Goal: Transaction & Acquisition: Purchase product/service

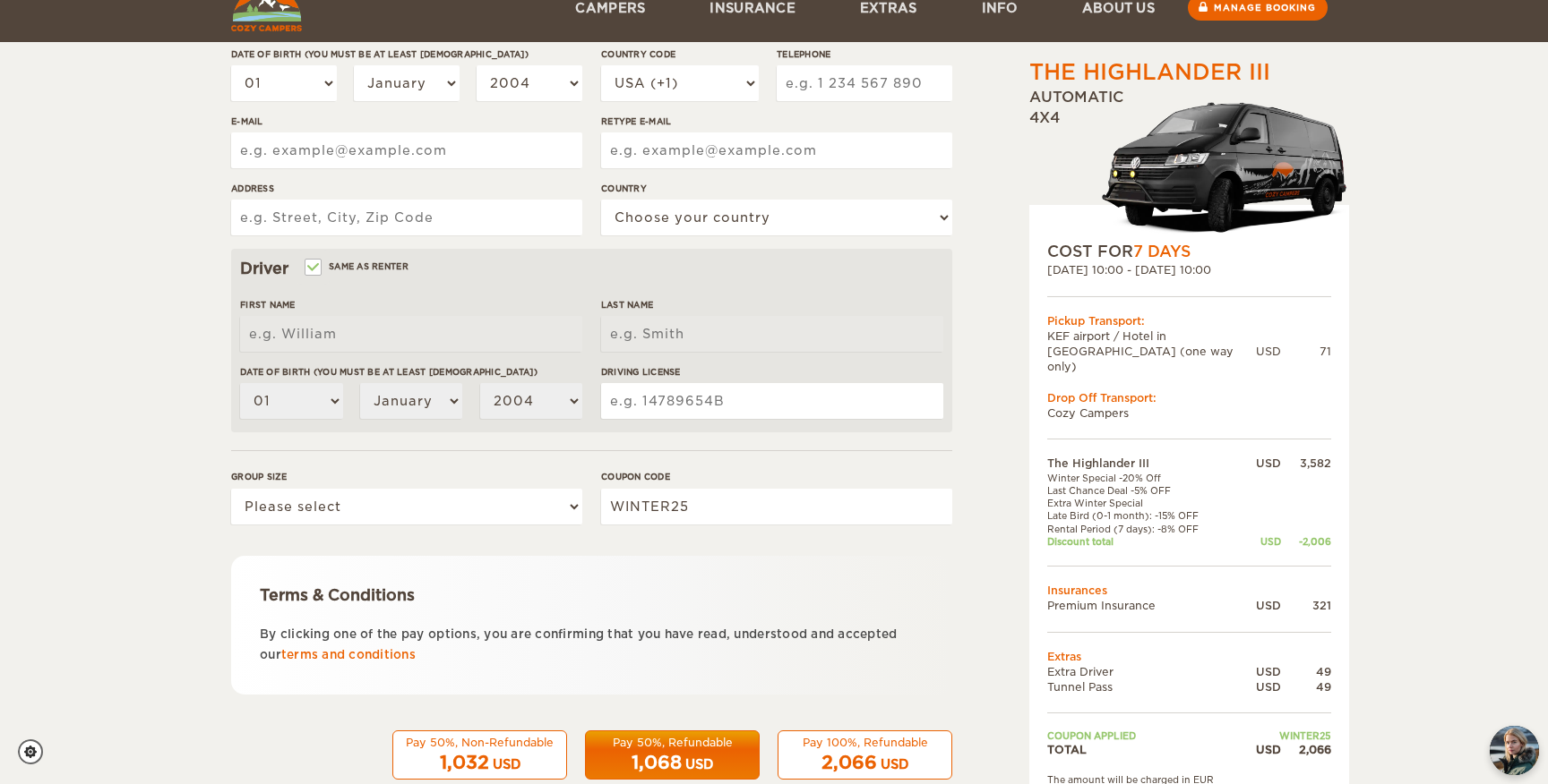
scroll to position [381, 0]
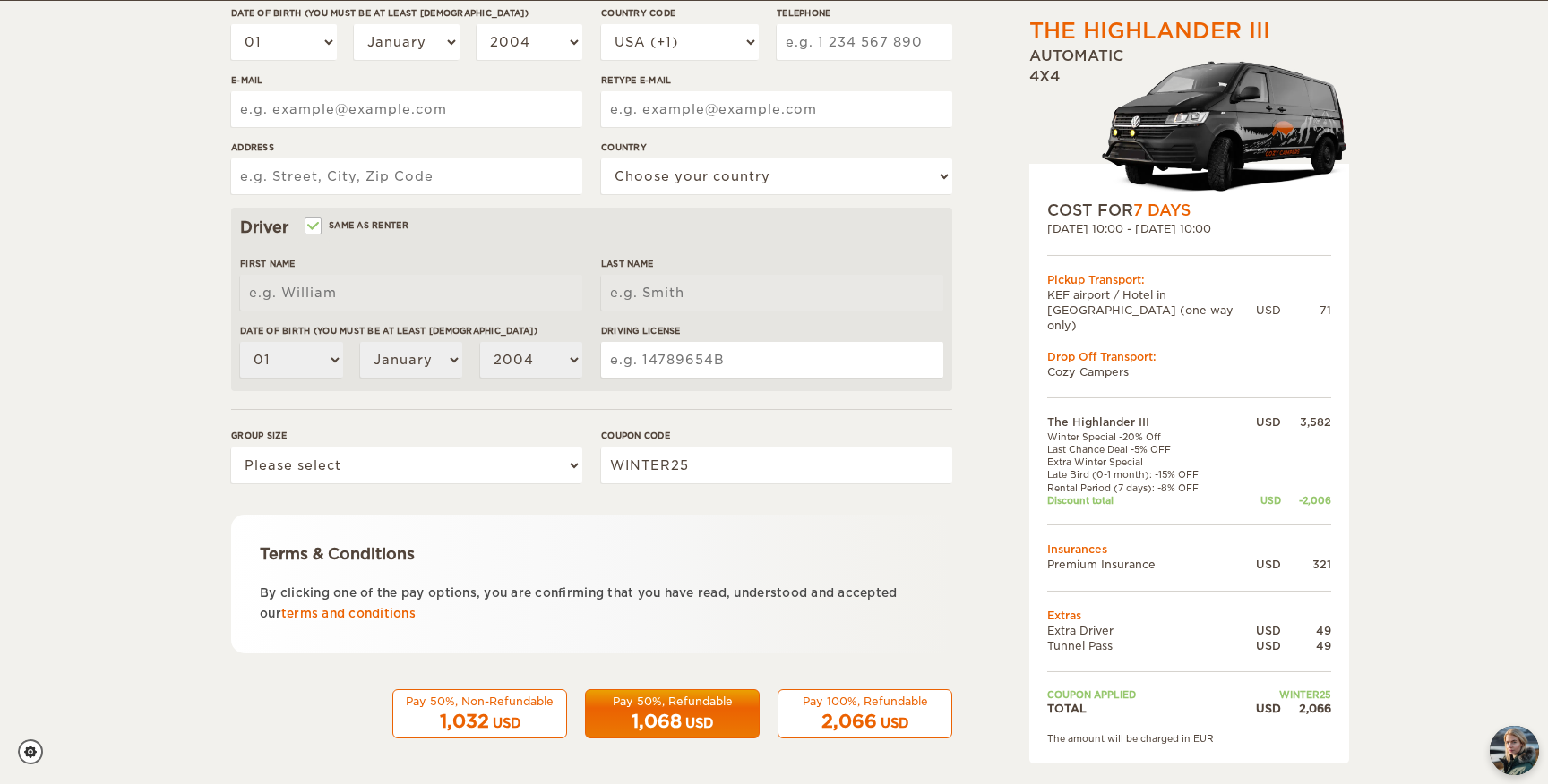
click at [908, 724] on div "USD" at bounding box center [894, 723] width 28 height 18
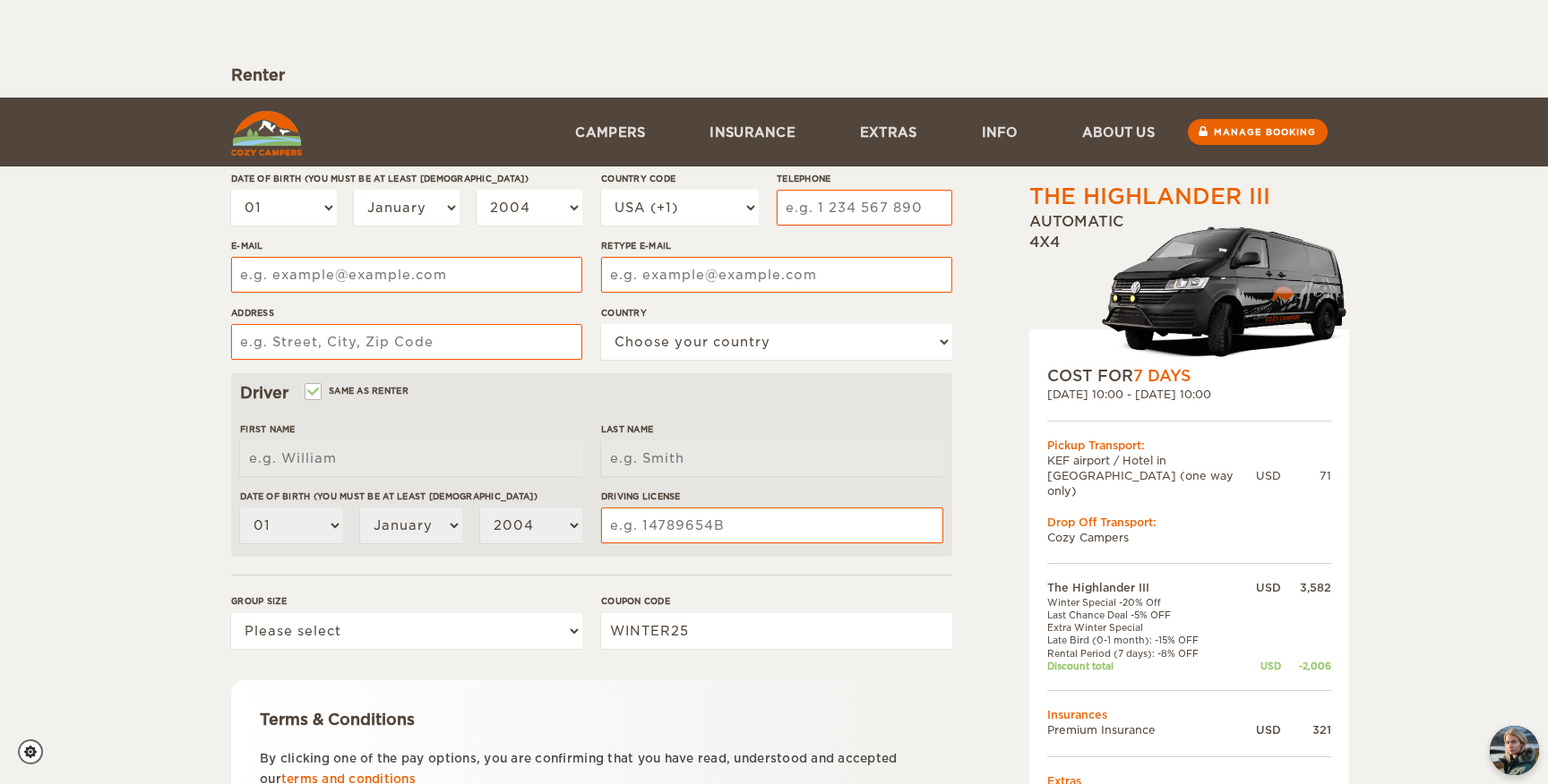
scroll to position [0, 0]
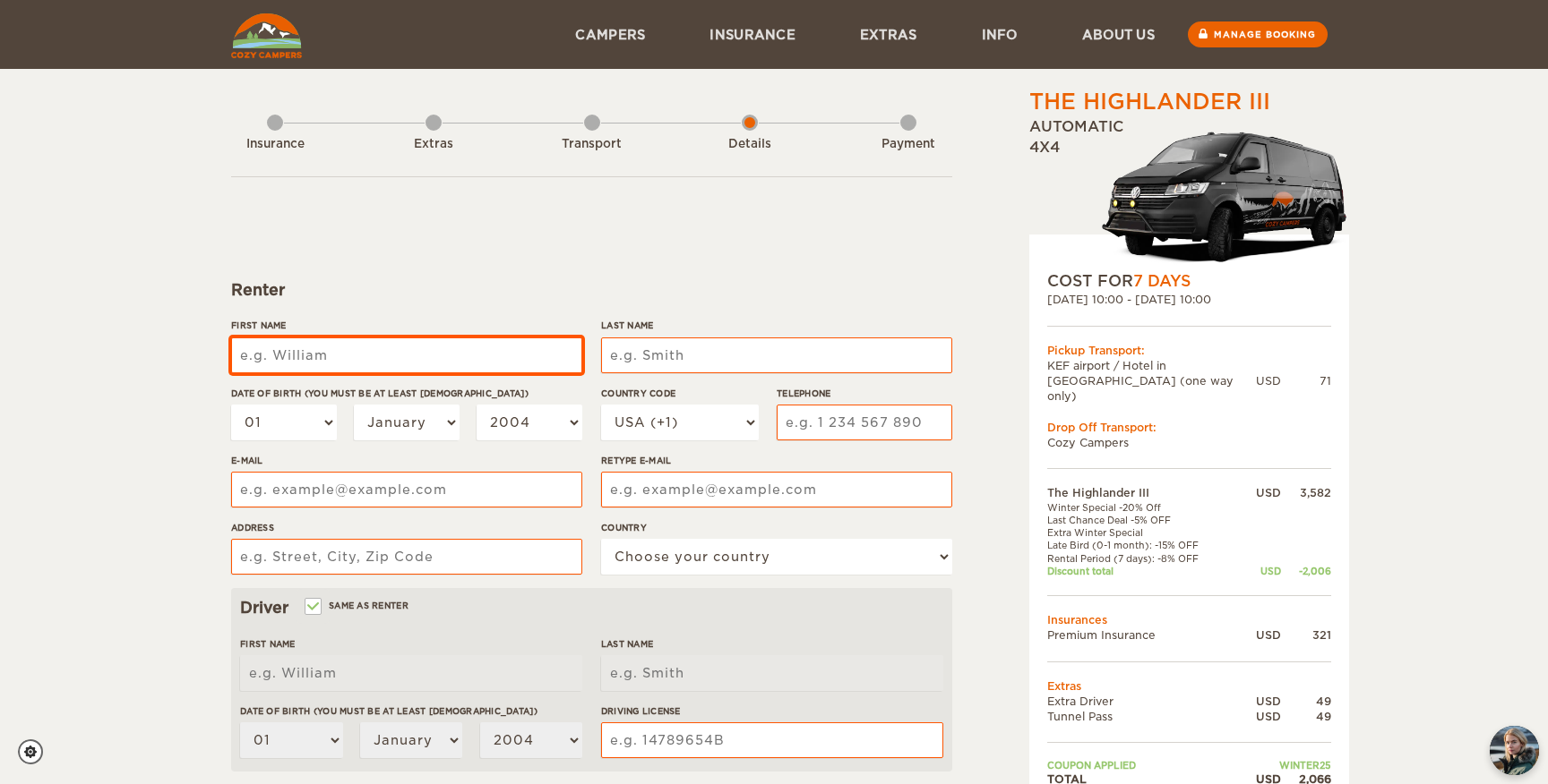
click at [351, 354] on input "First Name" at bounding box center [407, 356] width 351 height 36
type input "Laila"
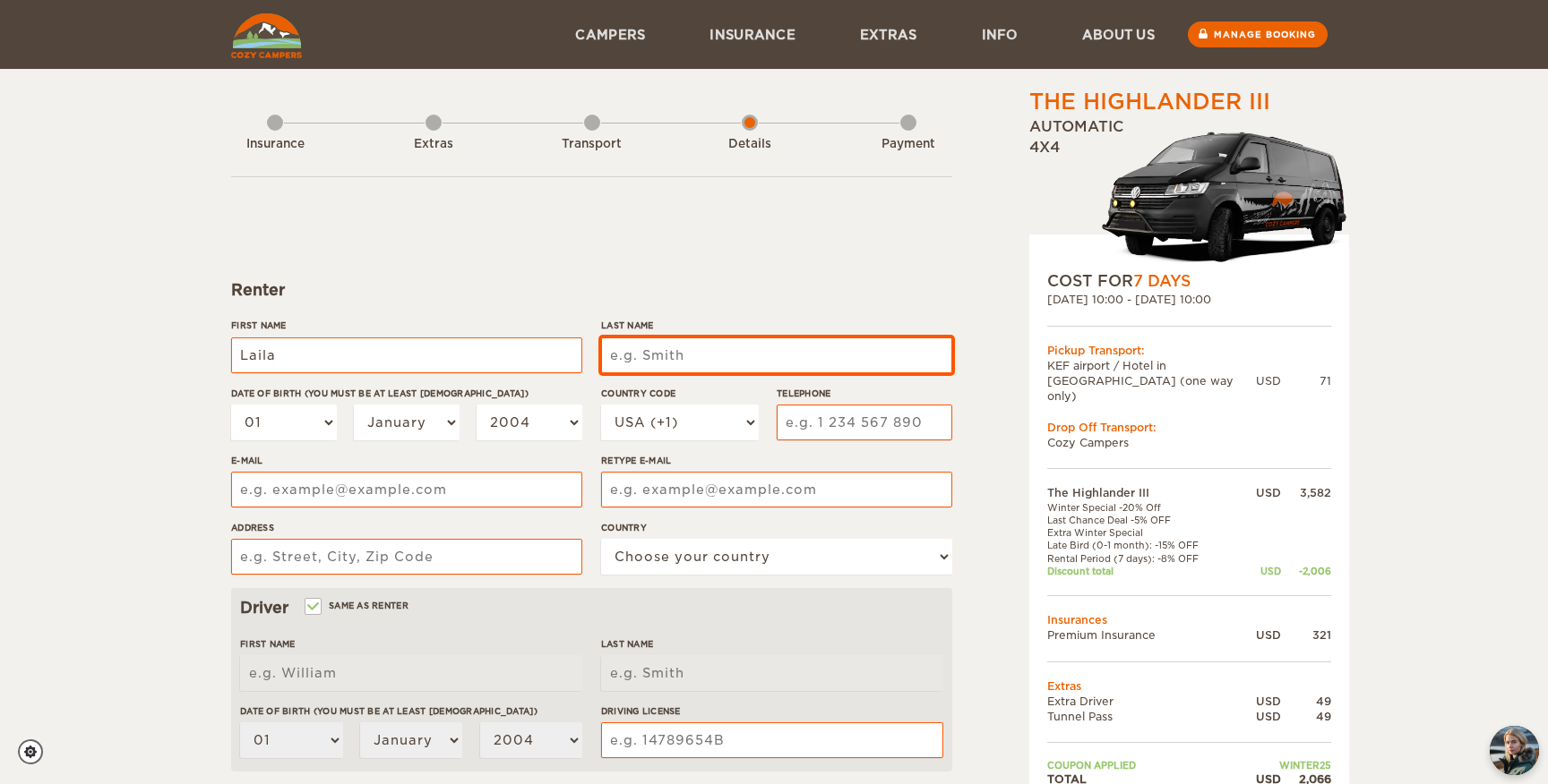
type input "Laila"
type input "[PERSON_NAME]"
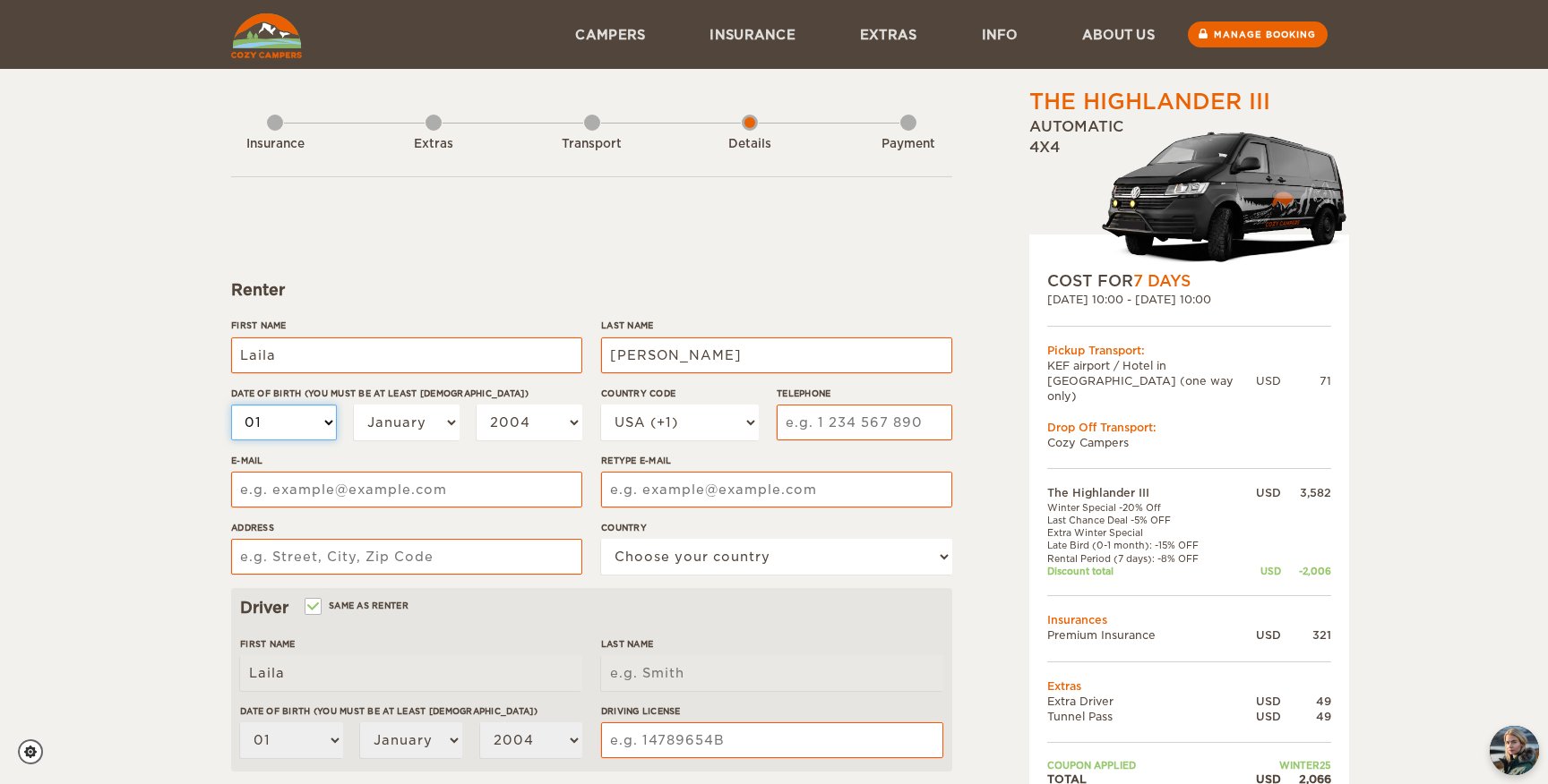
type input "[PERSON_NAME]"
click at [311, 418] on select "01 02 03 04 05 06 07 08 09 10 11 12 13 14 15 16 17 18 19 20 21 22 23 24 25 26 2…" at bounding box center [283, 423] width 106 height 36
select select "16"
click at [231, 404] on select "01 02 03 04 05 06 07 08 09 10 11 12 13 14 15 16 17 18 19 20 21 22 23 24 25 26 2…" at bounding box center [283, 423] width 106 height 36
select select "16"
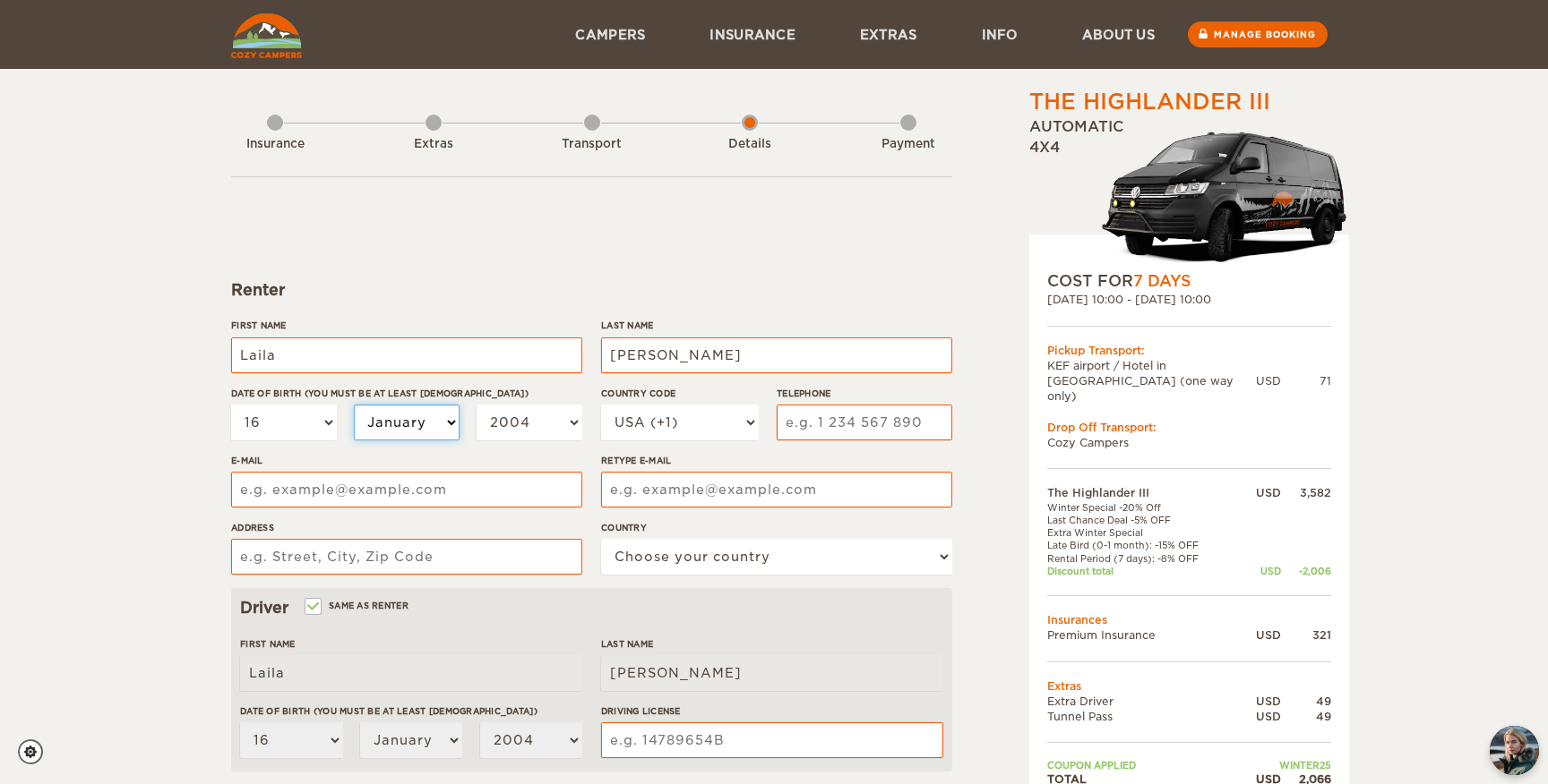
click at [427, 437] on select "January February March April May June July August September October November De…" at bounding box center [407, 423] width 106 height 36
select select "07"
click at [354, 404] on select "January February March April May June July August September October November De…" at bounding box center [407, 423] width 106 height 36
select select "07"
click at [538, 404] on select "2004 2003 2002 2001 2000 1999 1998 1997 1996 1995 1994 1993 1992 1991 1990 1989…" at bounding box center [529, 423] width 106 height 36
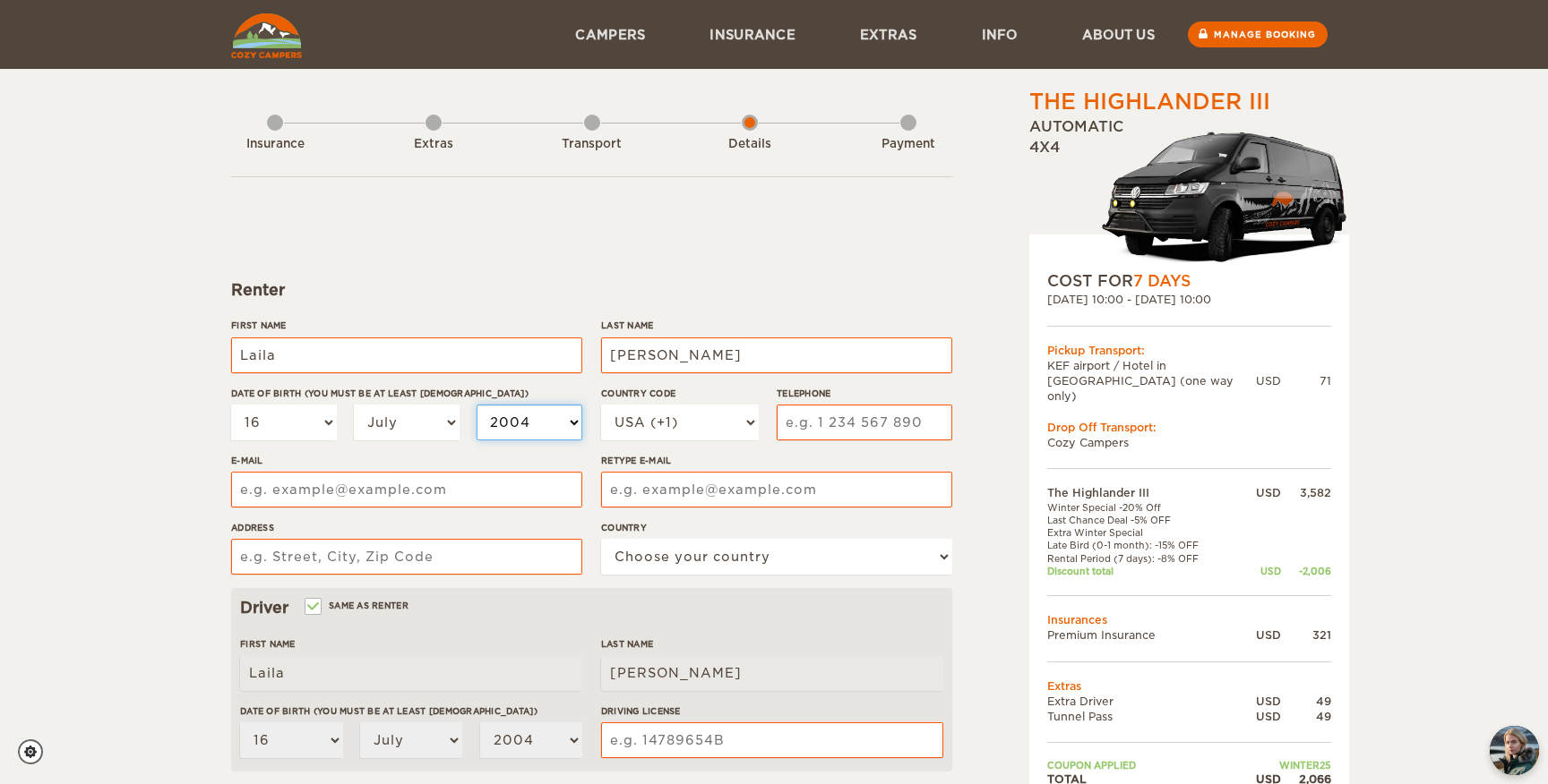
select select "1997"
click at [476, 404] on select "2004 2003 2002 2001 2000 1999 1998 1997 1996 1995 1994 1993 1992 1991 1990 1989…" at bounding box center [529, 423] width 106 height 36
select select "1997"
click at [657, 418] on select "USA (+1) UK (+44) Germany (+49) Algeria (+213) Andorra (+376) Angola (+244) Ang…" at bounding box center [680, 423] width 157 height 36
click at [601, 404] on select "USA (+1) UK (+44) Germany (+49) Algeria (+213) Andorra (+376) Angola (+244) Ang…" at bounding box center [680, 423] width 157 height 36
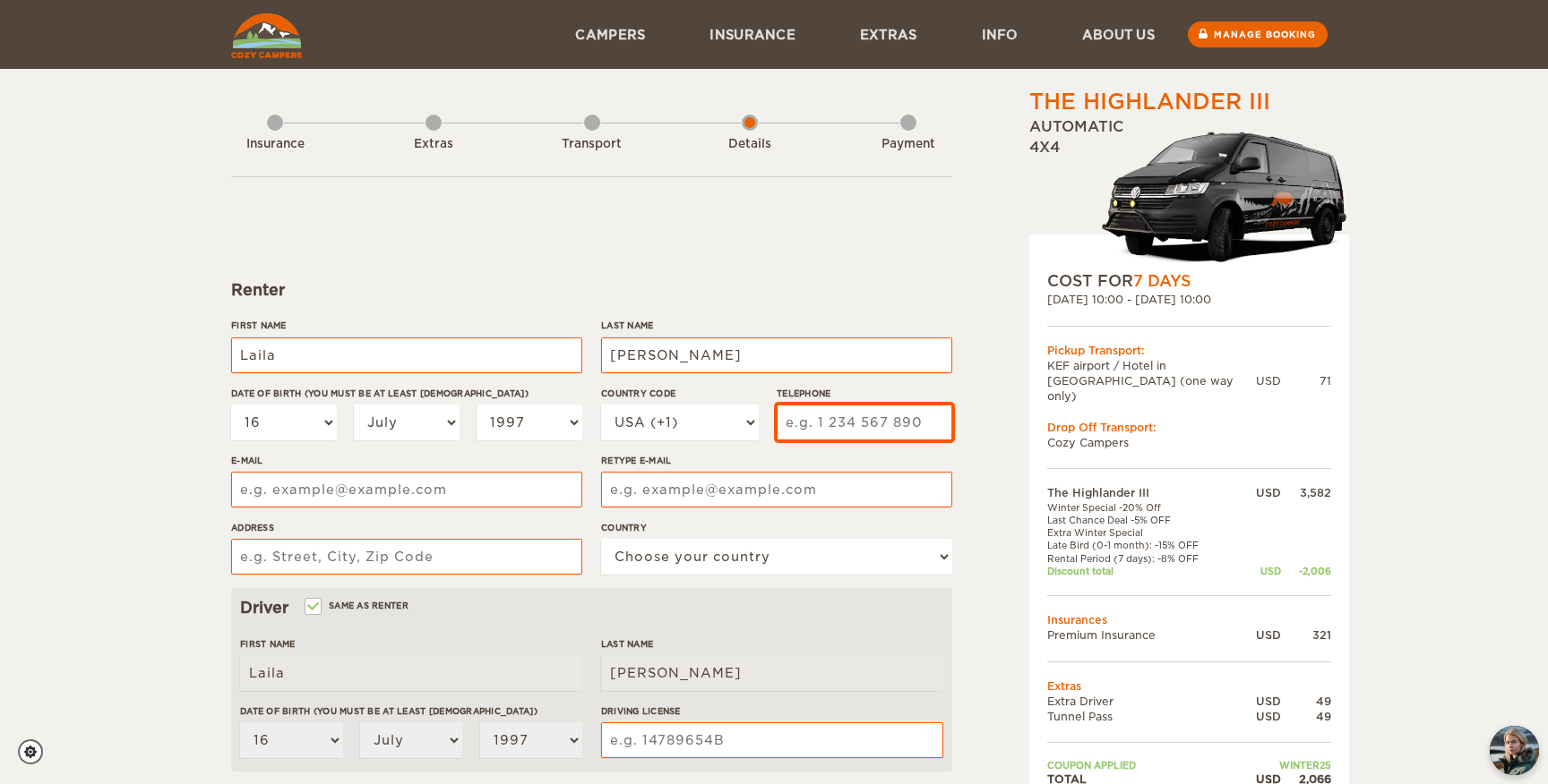
click at [843, 414] on input "Telephone" at bounding box center [865, 423] width 176 height 36
click at [698, 430] on select "USA (+1) UK (+44) Germany (+49) Algeria (+213) Andorra (+376) Angola (+244) Ang…" at bounding box center [680, 423] width 157 height 36
select select "972"
click at [601, 404] on select "USA (+1) UK (+44) Germany (+49) Algeria (+213) Andorra (+376) Angola (+244) Ang…" at bounding box center [680, 423] width 157 height 36
click at [806, 431] on input "Telephone" at bounding box center [865, 423] width 176 height 36
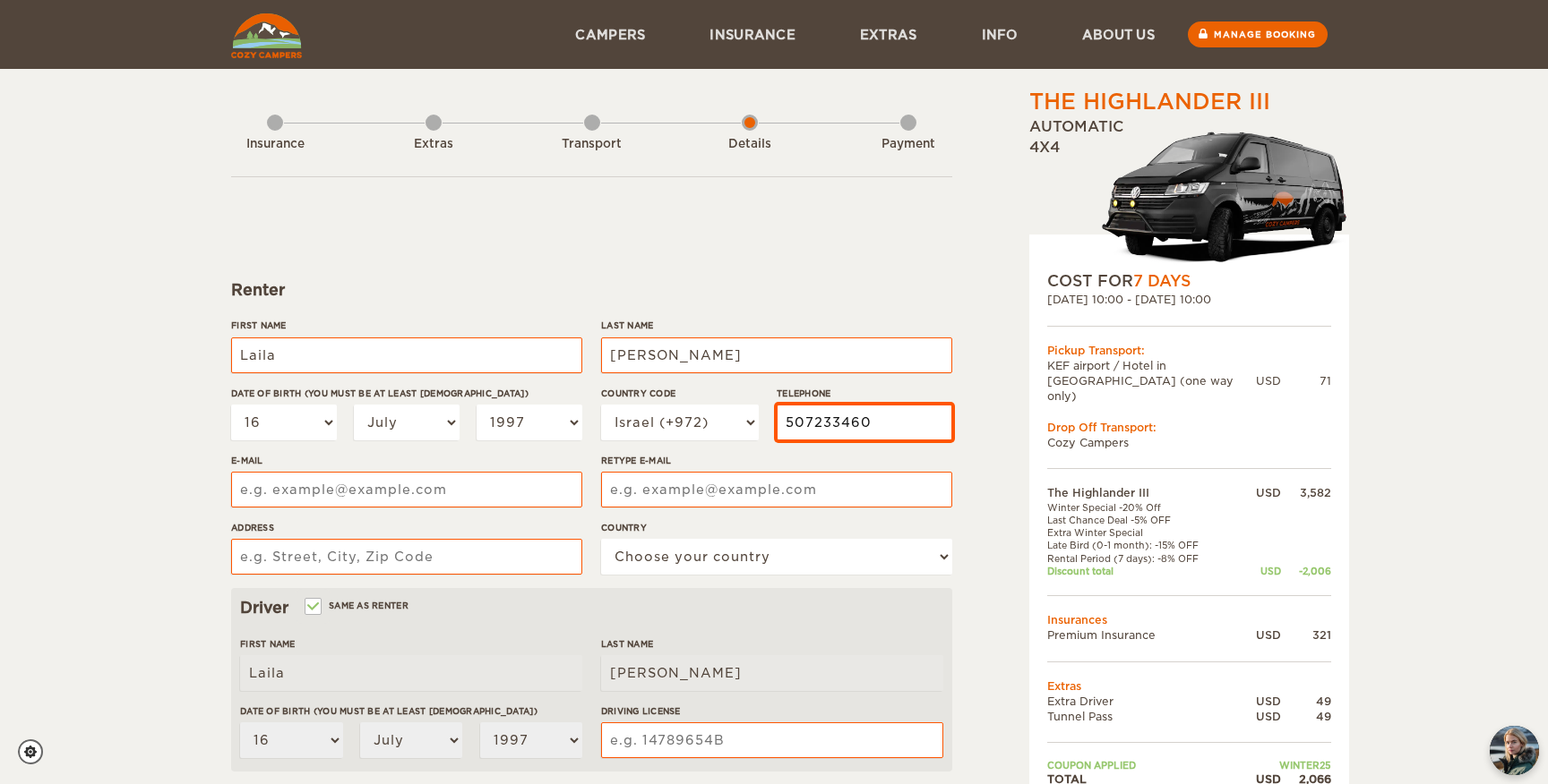
type input "507233460"
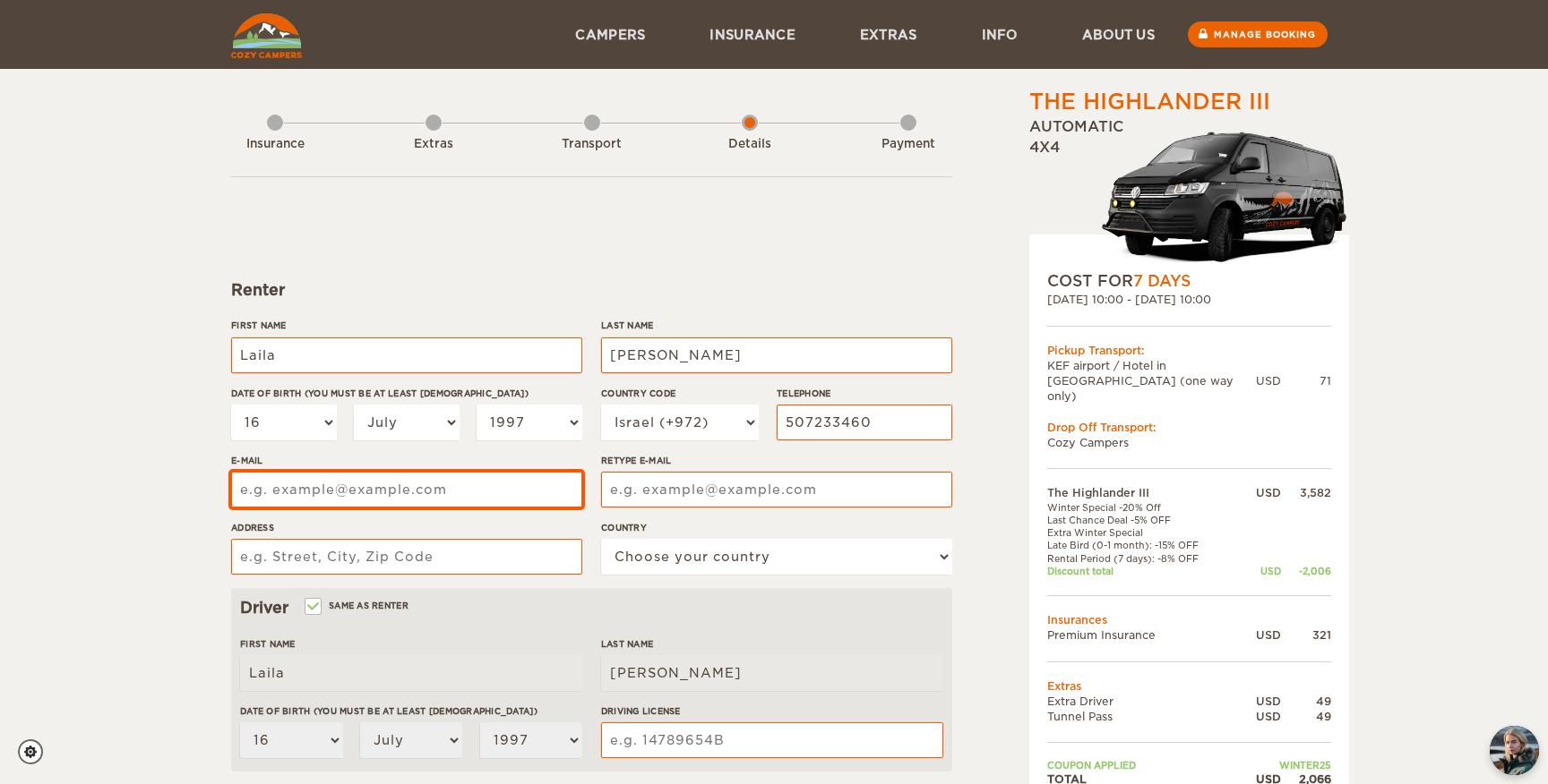
click at [486, 497] on input "E-mail" at bounding box center [407, 490] width 351 height 36
type input "L"
type input "lbishara97@gmail.com"
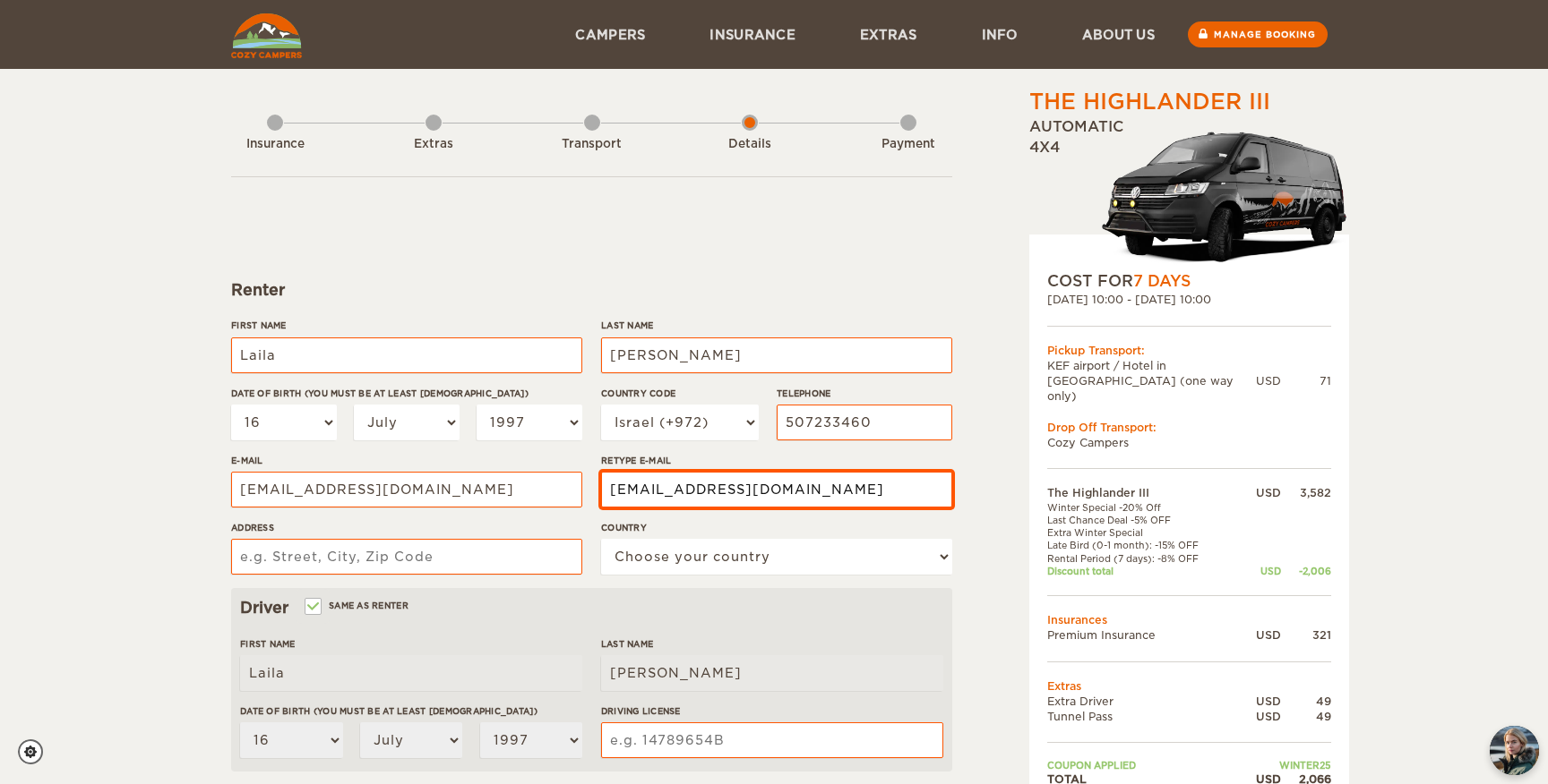
type input "lbishara97@gmail.com"
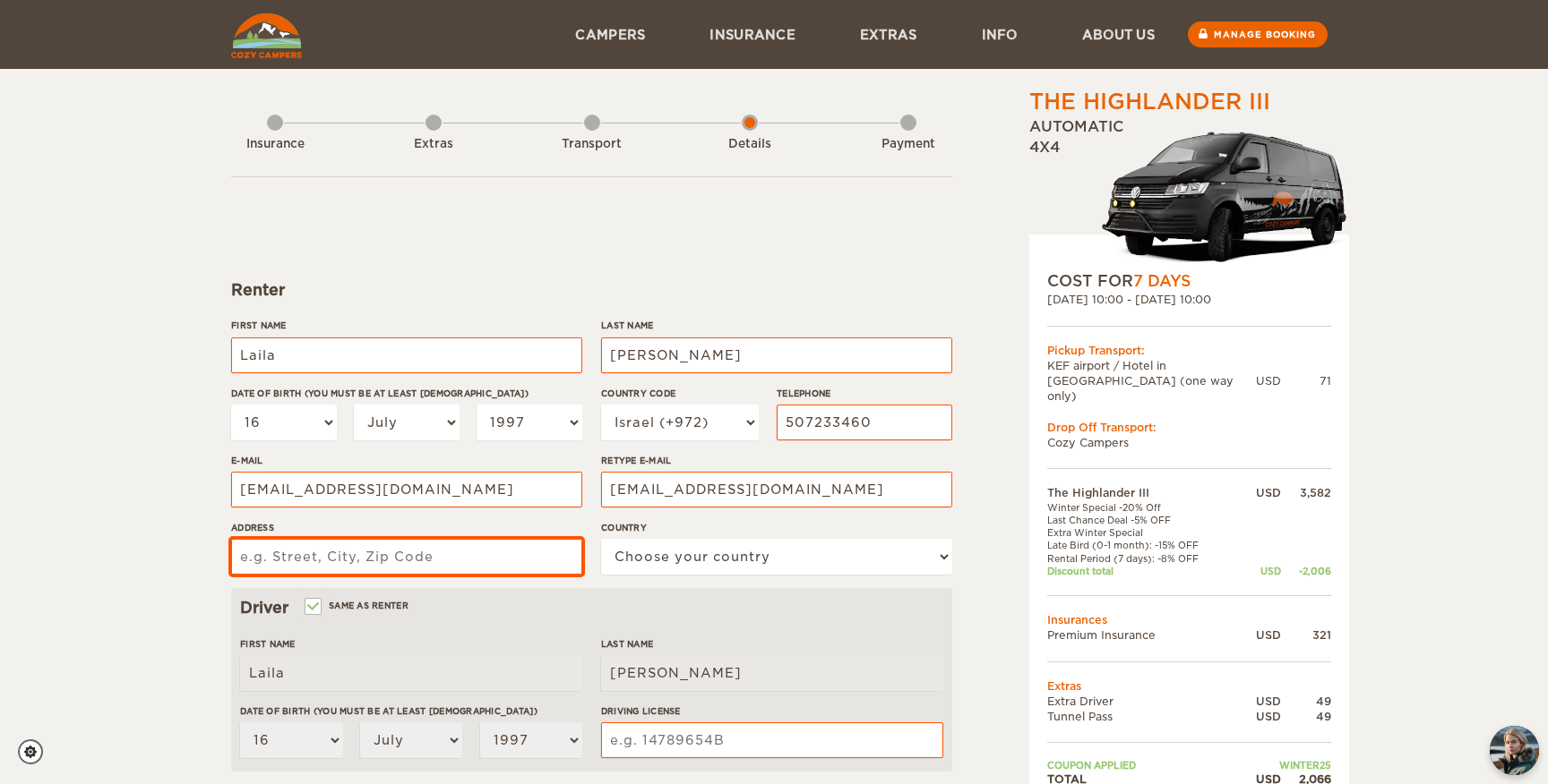
click at [388, 562] on input "Address" at bounding box center [407, 557] width 351 height 36
type input "h"
type input "Haifa, Yistziat europa 4"
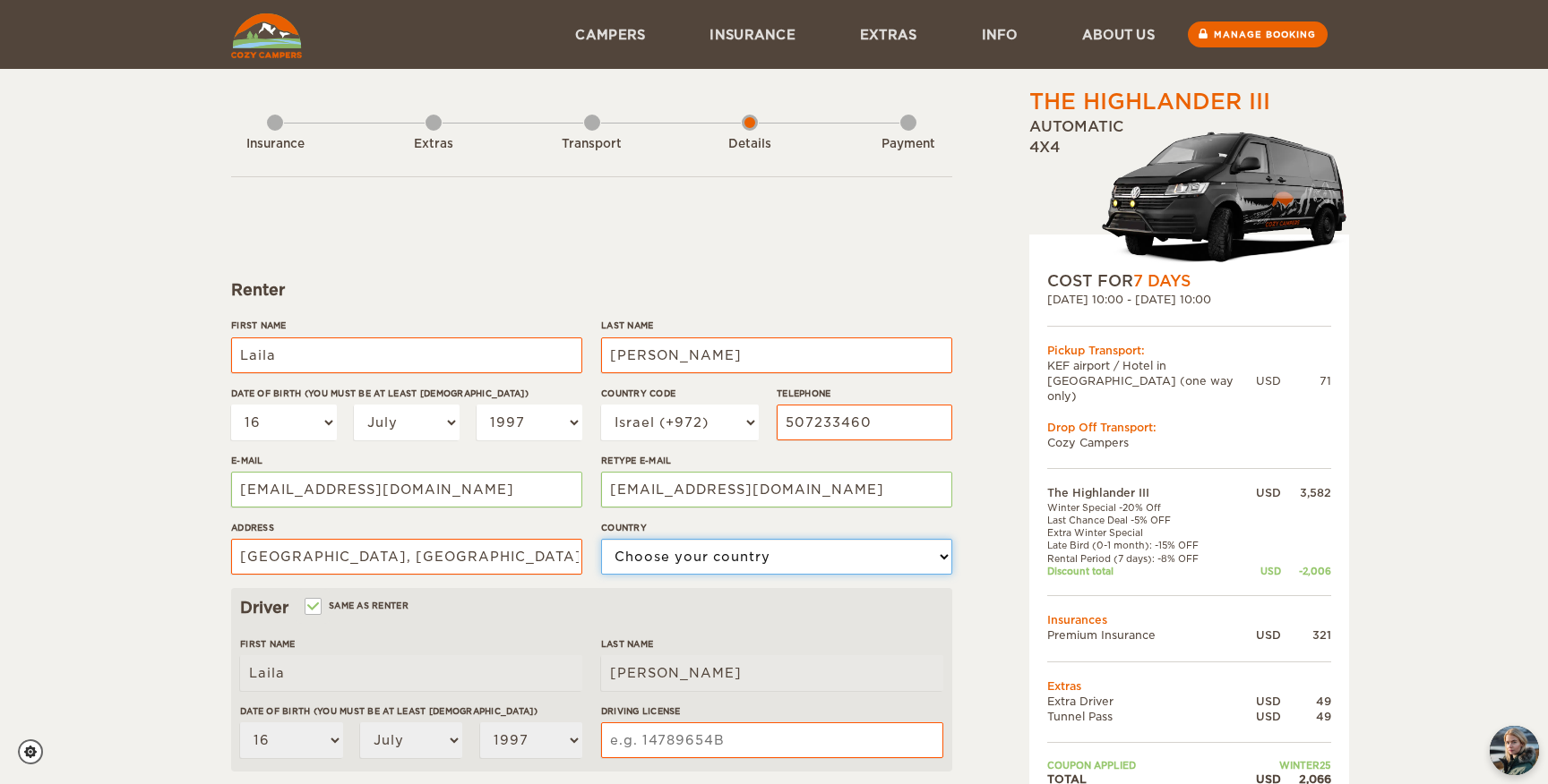
click at [715, 560] on select "Choose your country United States United Kingdom Germany Afghanistan Albania Al…" at bounding box center [777, 557] width 351 height 36
select select "100"
click at [601, 539] on select "Choose your country United States United Kingdom Germany Afghanistan Albania Al…" at bounding box center [777, 557] width 351 height 36
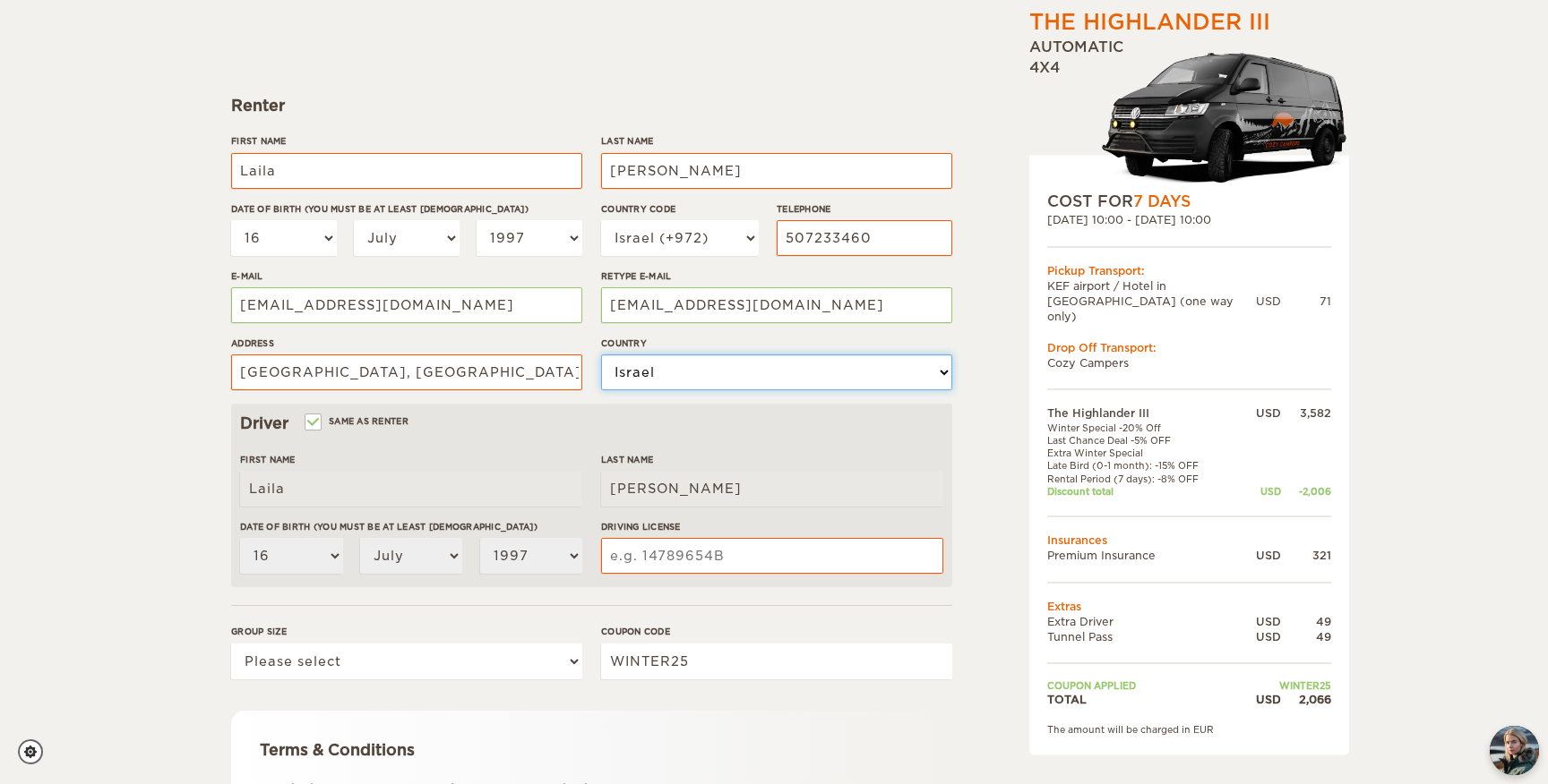
scroll to position [188, 0]
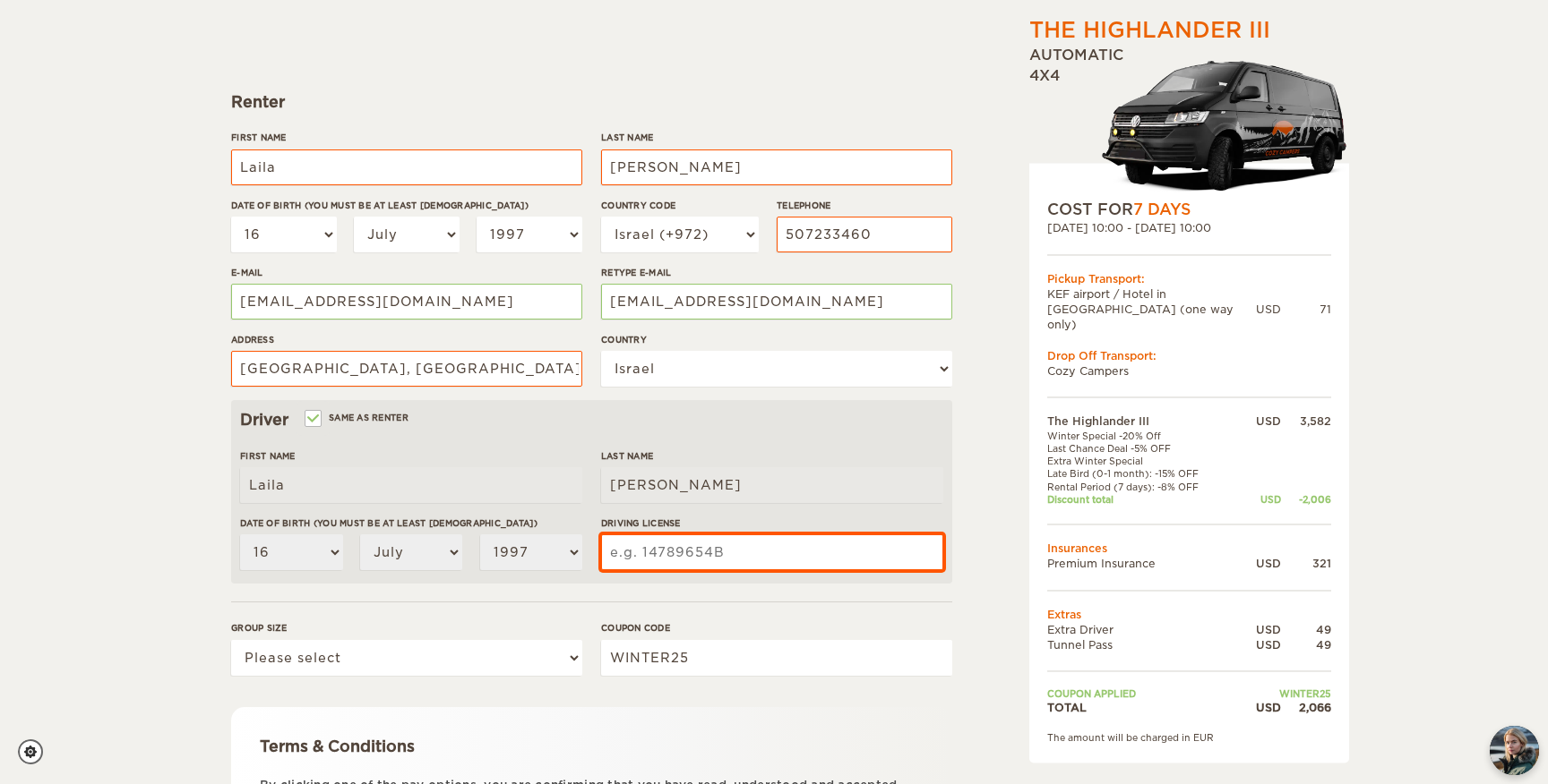
click at [640, 547] on input "Driving License" at bounding box center [772, 552] width 343 height 36
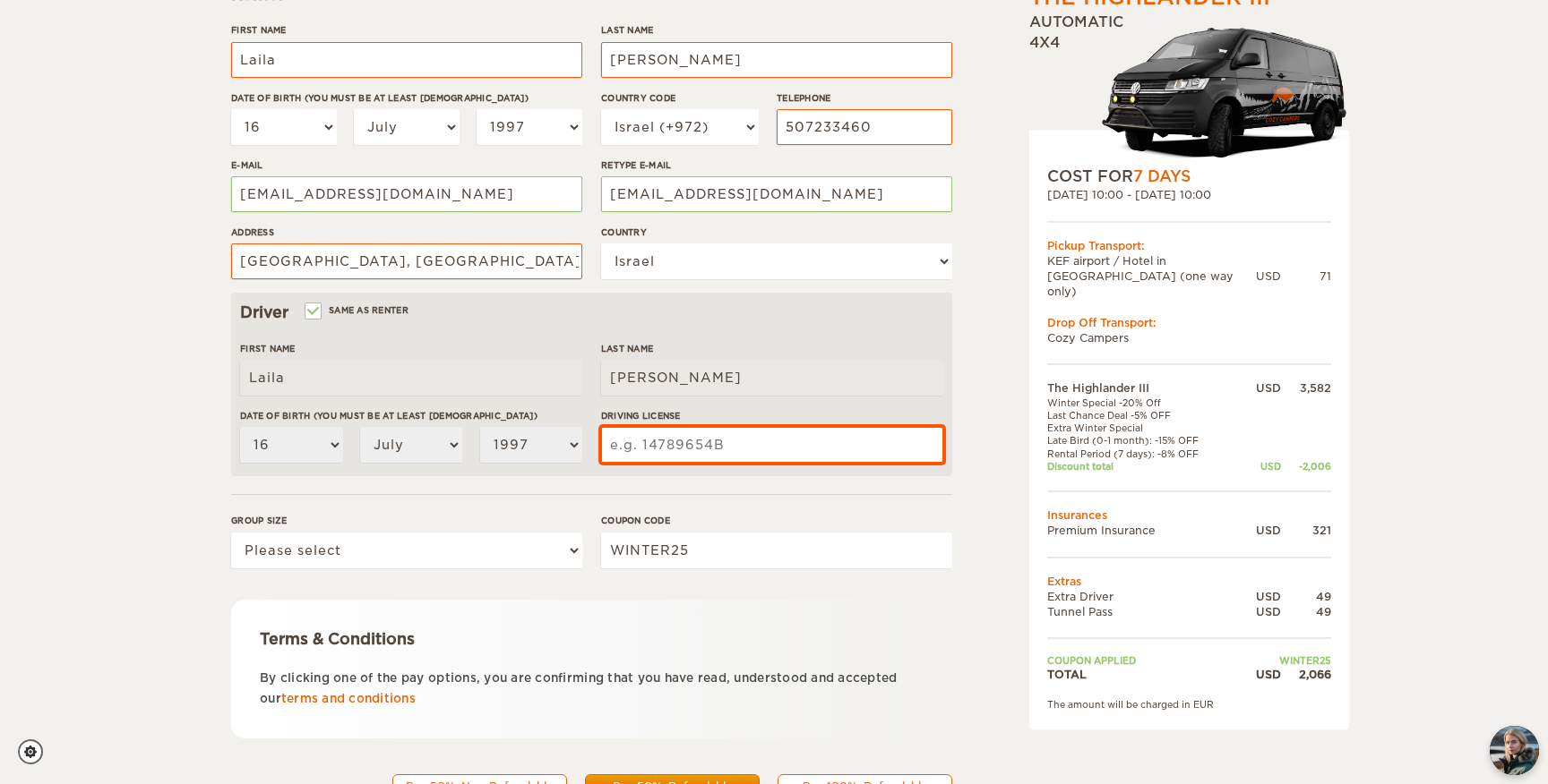
scroll to position [300, 0]
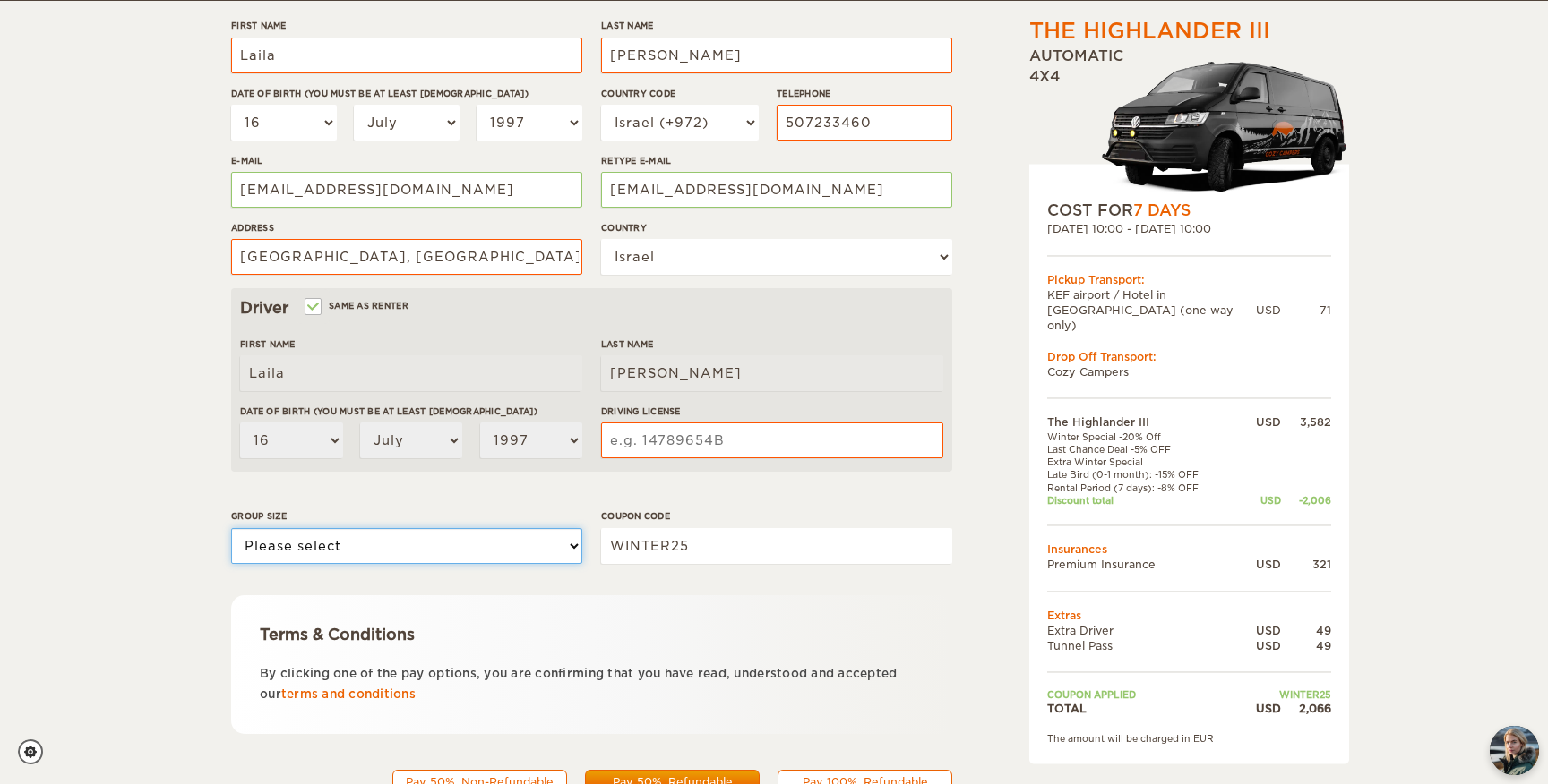
click at [567, 551] on select "Please select 1 2 3" at bounding box center [407, 547] width 351 height 36
select select "2"
click at [231, 528] on select "Please select 1 2 3" at bounding box center [407, 547] width 351 height 36
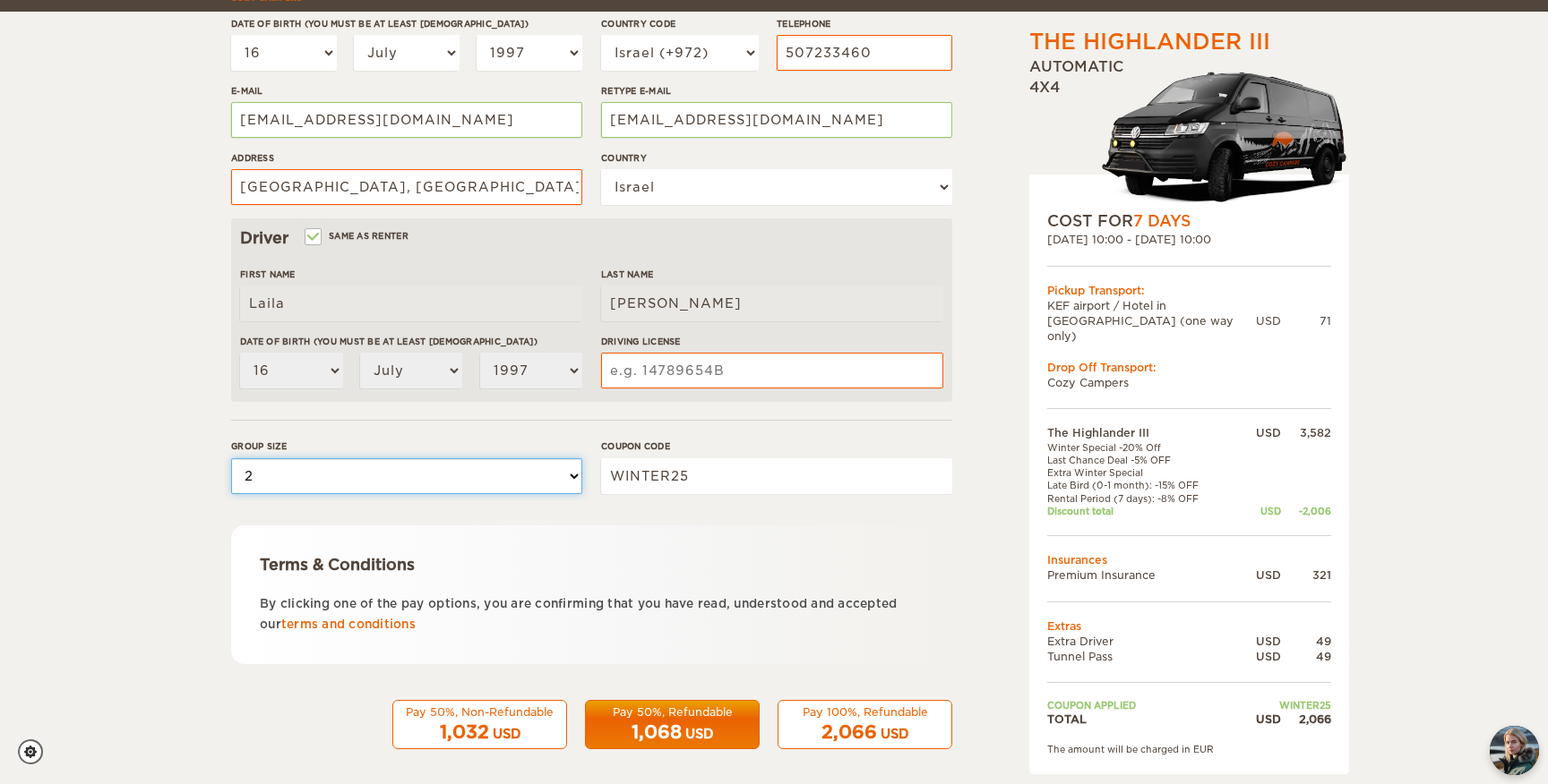
scroll to position [381, 0]
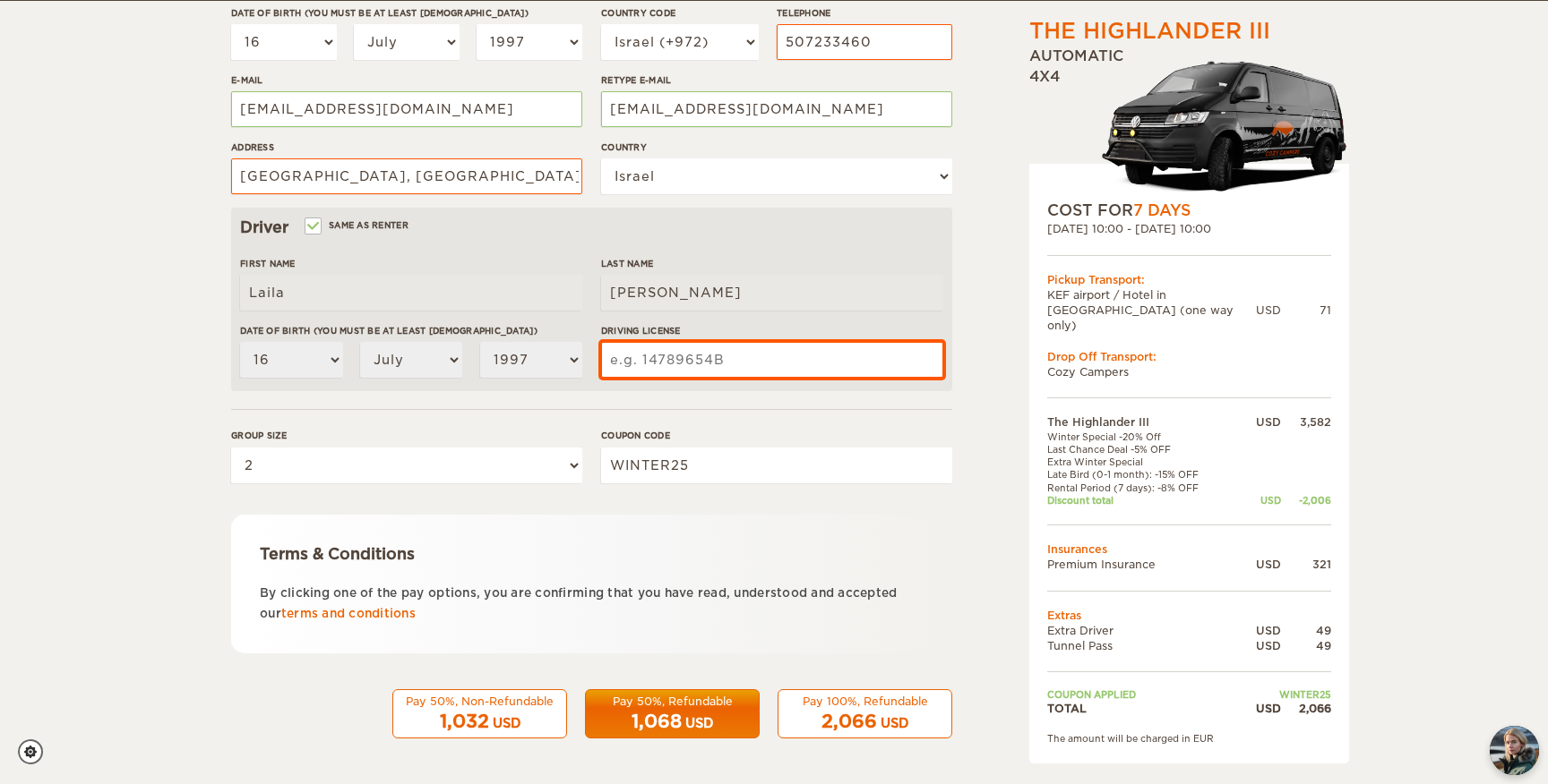
click at [797, 358] on input "Driving License" at bounding box center [772, 361] width 343 height 36
type input "318487667"
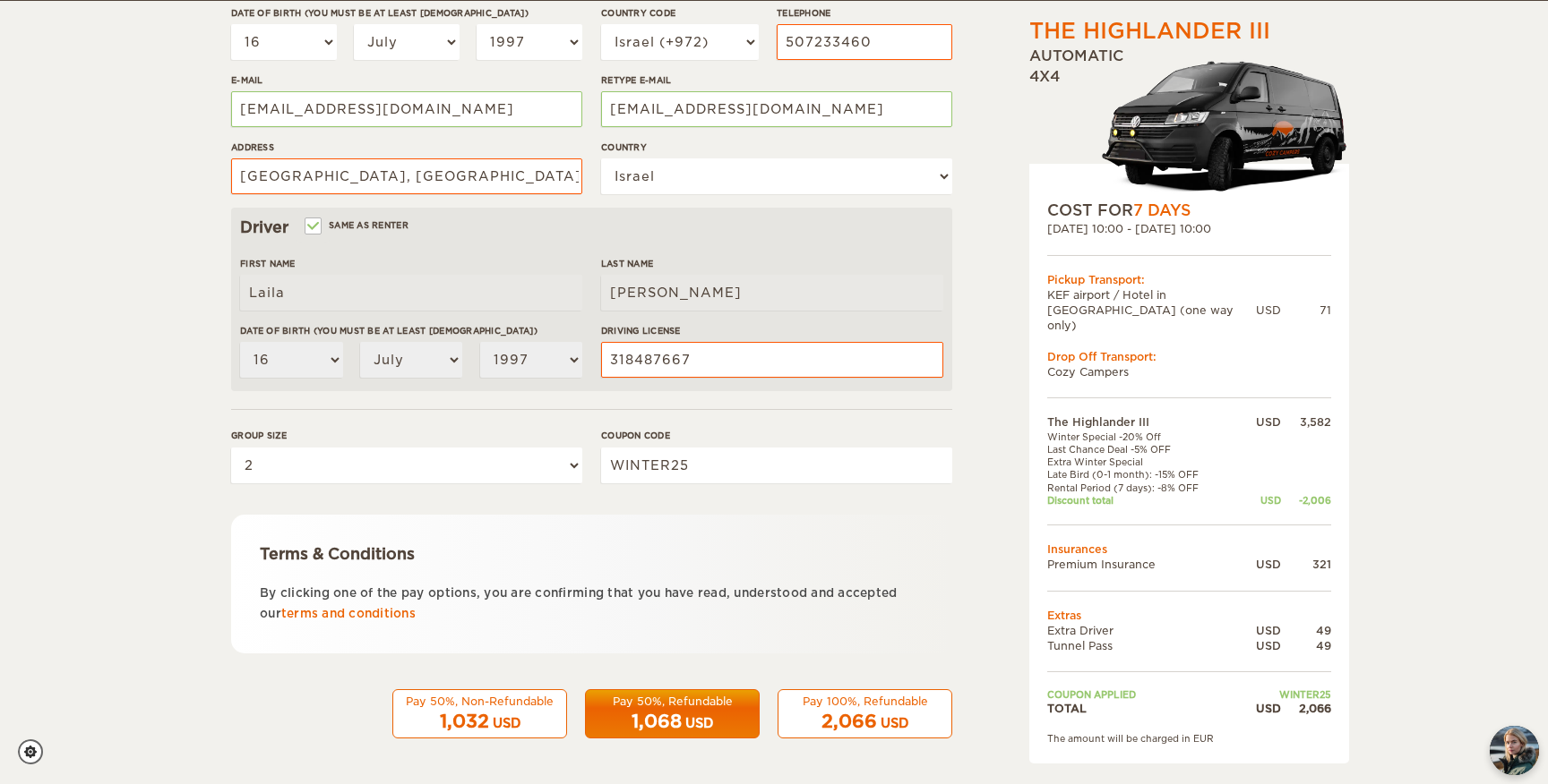
click at [849, 710] on div "2,066 USD" at bounding box center [865, 722] width 152 height 26
click at [883, 712] on div "2,066 USD" at bounding box center [865, 722] width 152 height 26
click at [867, 696] on div "Pay 100%, Refundable" at bounding box center [865, 702] width 152 height 15
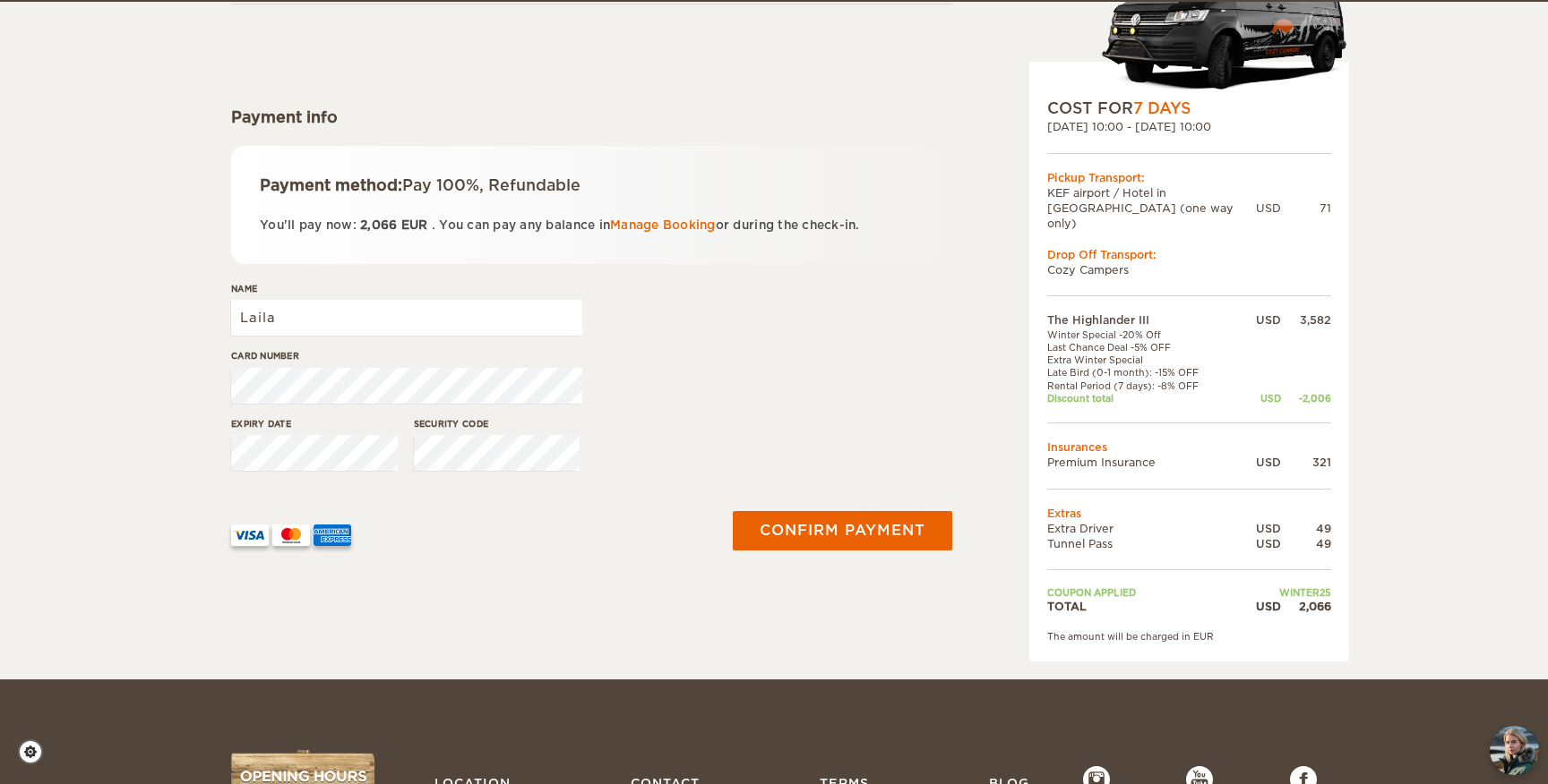
scroll to position [175, 0]
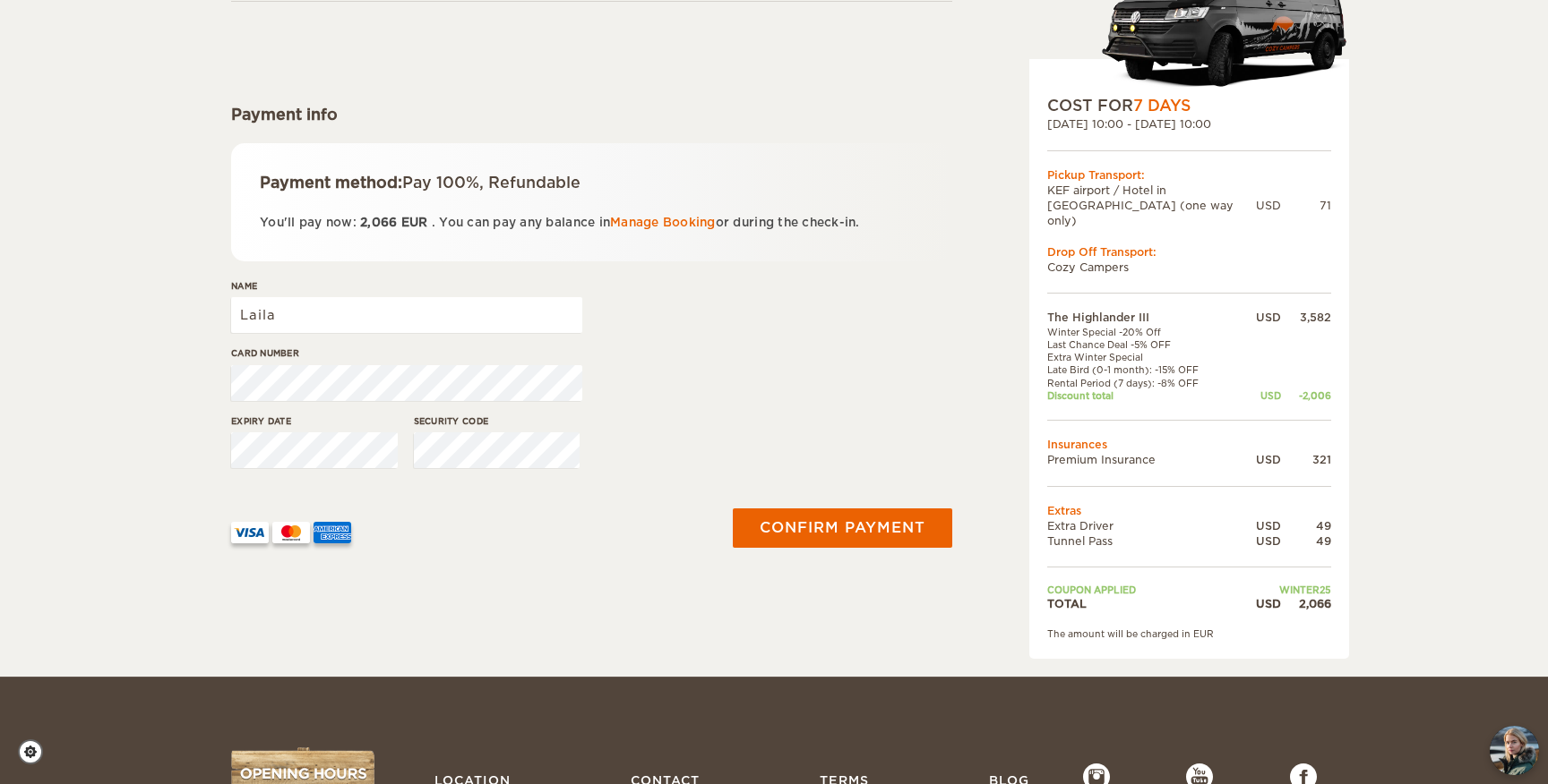
drag, startPoint x: 1050, startPoint y: 506, endPoint x: 1101, endPoint y: 506, distance: 51.0
click at [1101, 519] on td "Extra Driver" at bounding box center [1142, 526] width 190 height 15
drag, startPoint x: 1049, startPoint y: 461, endPoint x: 1119, endPoint y: 457, distance: 70.1
click at [1119, 468] on td at bounding box center [1190, 485] width 284 height 35
drag, startPoint x: 1043, startPoint y: 531, endPoint x: 1120, endPoint y: 530, distance: 77.0
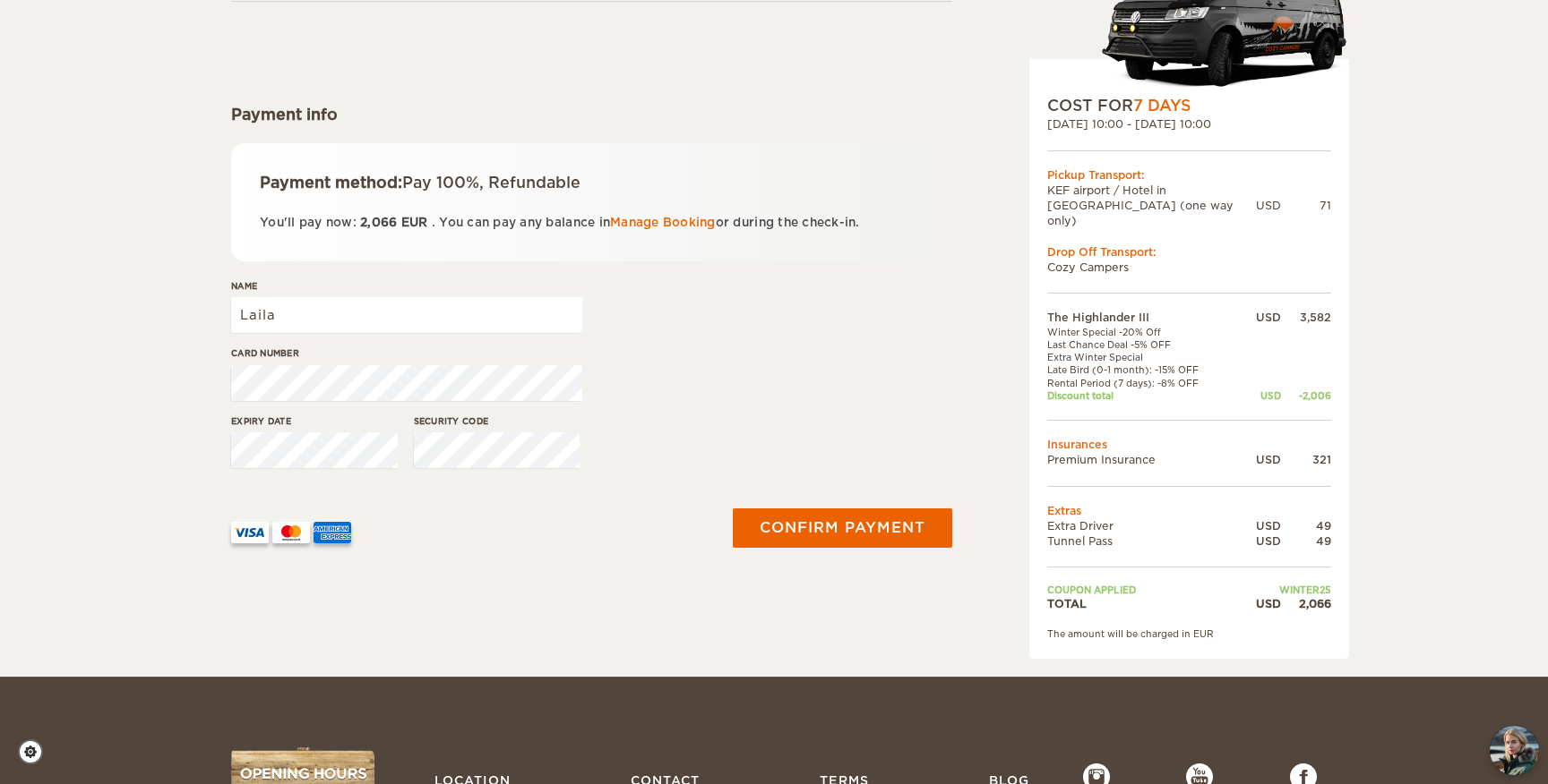
click at [1120, 531] on div "COST FOR 7 Days 06. Oct 2025 10:00 - 13. Oct 2025 10:00 Pickup Transport: KEF a…" at bounding box center [1189, 359] width 320 height 600
click at [1120, 534] on td "Tunnel Pass" at bounding box center [1142, 542] width 190 height 15
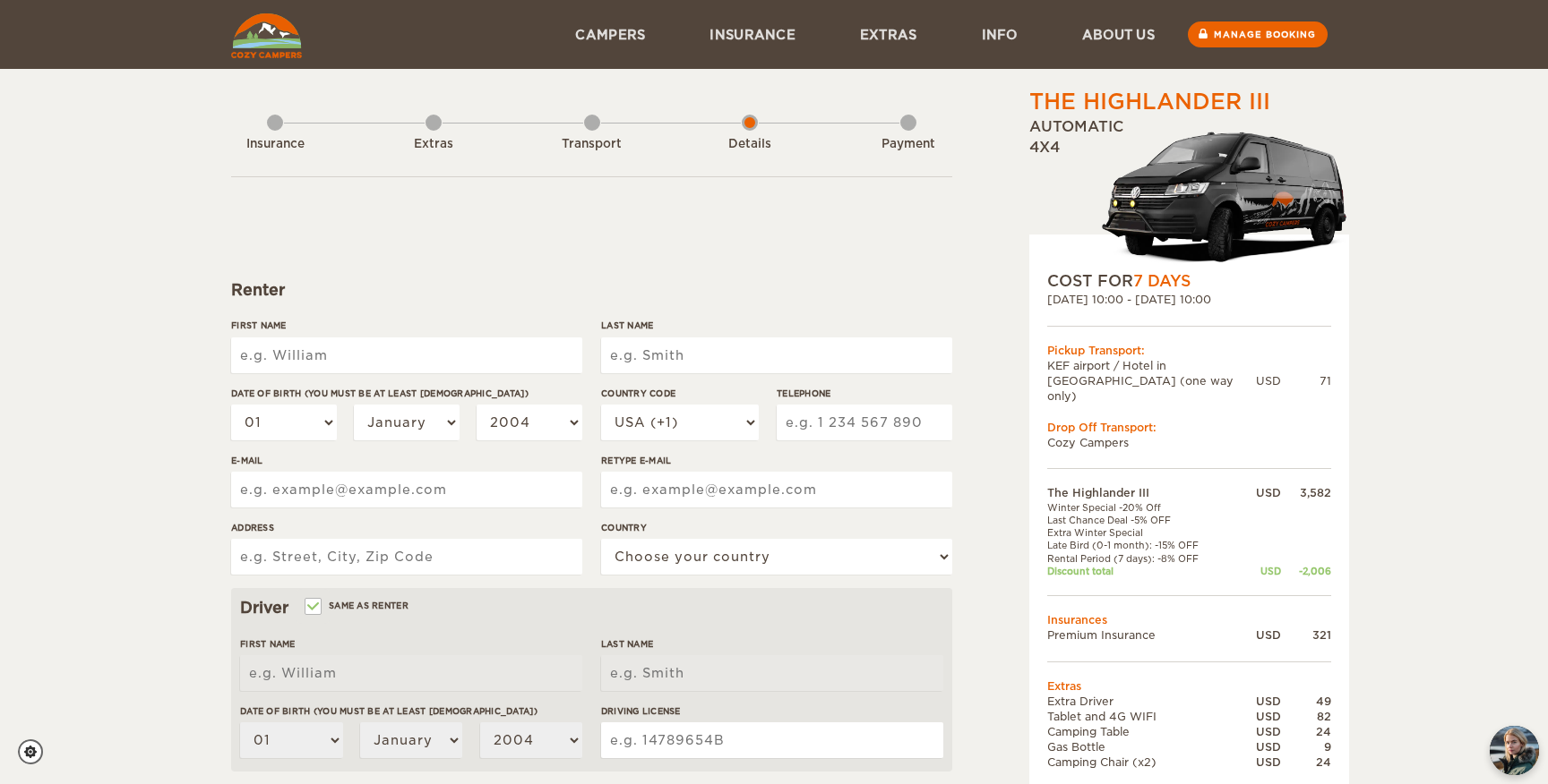
click at [417, 336] on div "First Name" at bounding box center [407, 352] width 351 height 67
click at [417, 352] on input "First Name" at bounding box center [407, 356] width 351 height 36
type input "Laila"
click at [726, 362] on input "Last Name" at bounding box center [777, 356] width 351 height 36
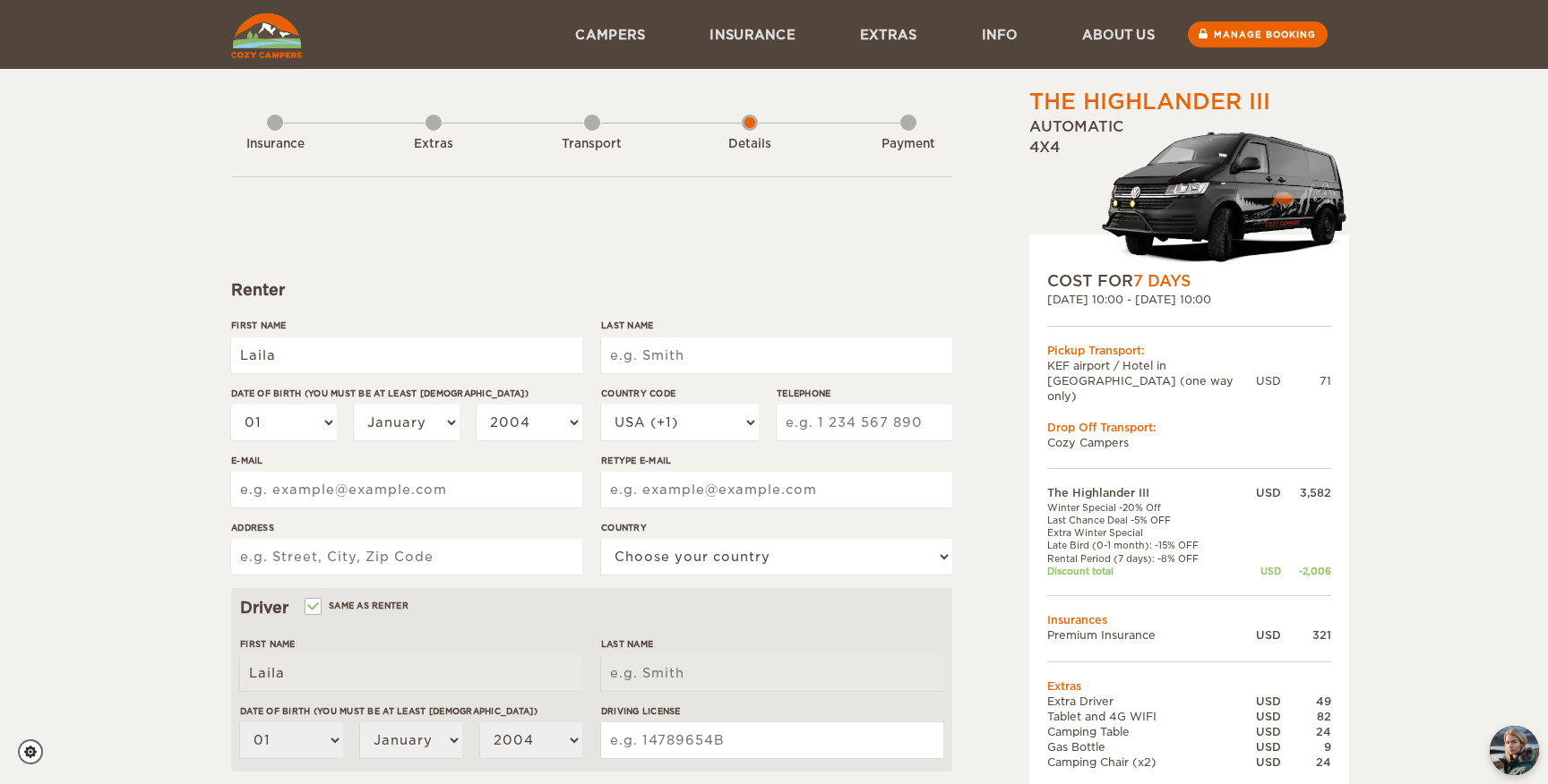
type input "Bishara"
click at [298, 426] on select "01 02 03 04 05 06 07 08 09 10 11 12 13 14 15 16 17 18 19 20 21 22 23 24 25 26 2…" at bounding box center [283, 423] width 106 height 36
select select "16"
click at [231, 404] on select "01 02 03 04 05 06 07 08 09 10 11 12 13 14 15 16 17 18 19 20 21 22 23 24 25 26 2…" at bounding box center [283, 423] width 106 height 36
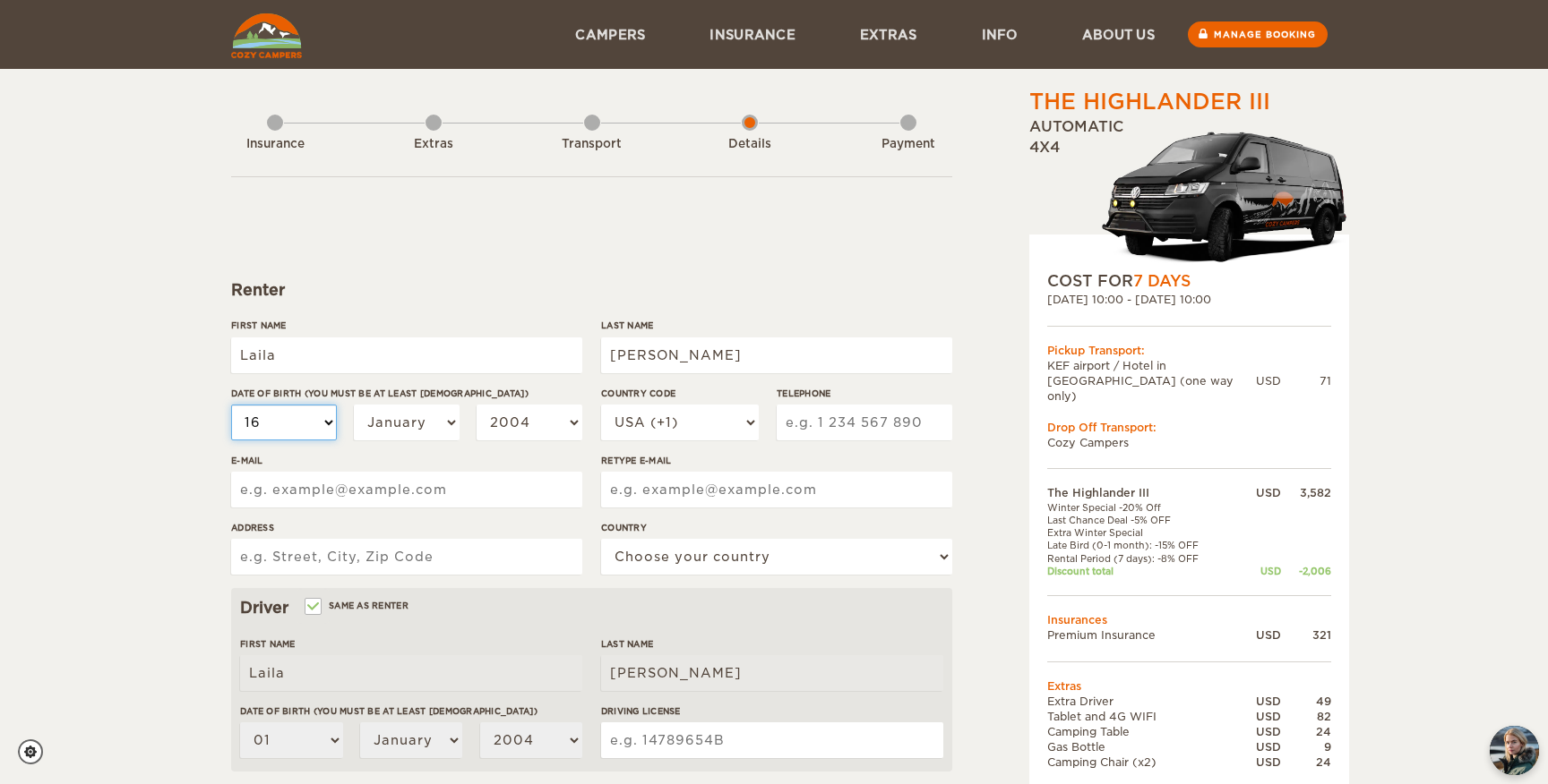
select select "16"
click at [423, 423] on select "January February March April May June July August September October November De…" at bounding box center [407, 423] width 106 height 36
select select "07"
click at [354, 404] on select "January February March April May June July August September October November De…" at bounding box center [407, 423] width 106 height 36
select select "07"
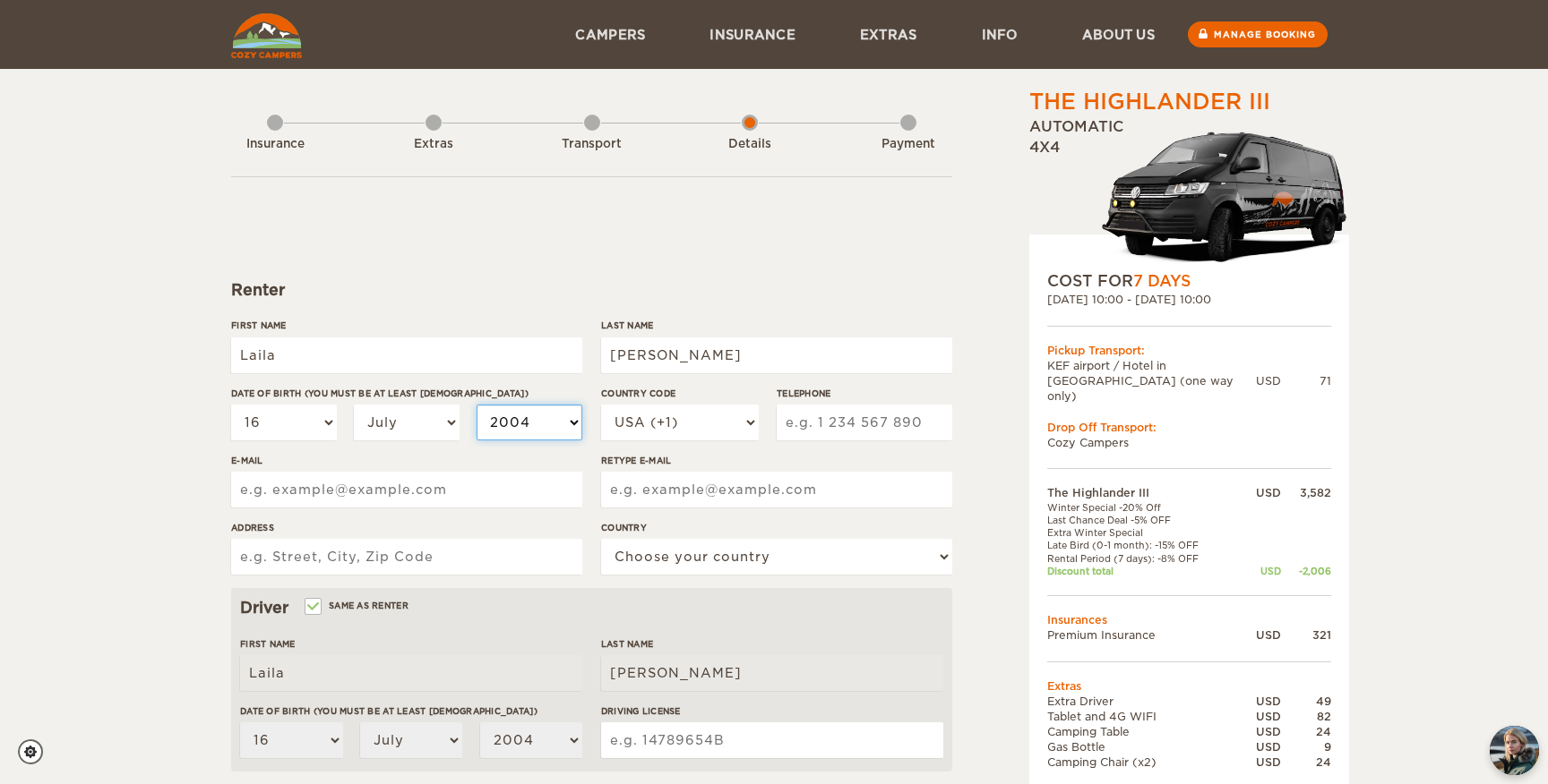
click at [519, 424] on select "2004 2003 2002 2001 2000 1999 1998 1997 1996 1995 1994 1993 1992 1991 1990 1989…" at bounding box center [529, 423] width 106 height 36
select select "1997"
click at [476, 404] on select "2004 2003 2002 2001 2000 1999 1998 1997 1996 1995 1994 1993 1992 1991 1990 1989…" at bounding box center [529, 423] width 106 height 36
select select "1997"
click at [727, 414] on select "USA (+1) UK (+44) Germany (+49) Algeria (+213) Andorra (+376) Angola (+244) Ang…" at bounding box center [680, 423] width 157 height 36
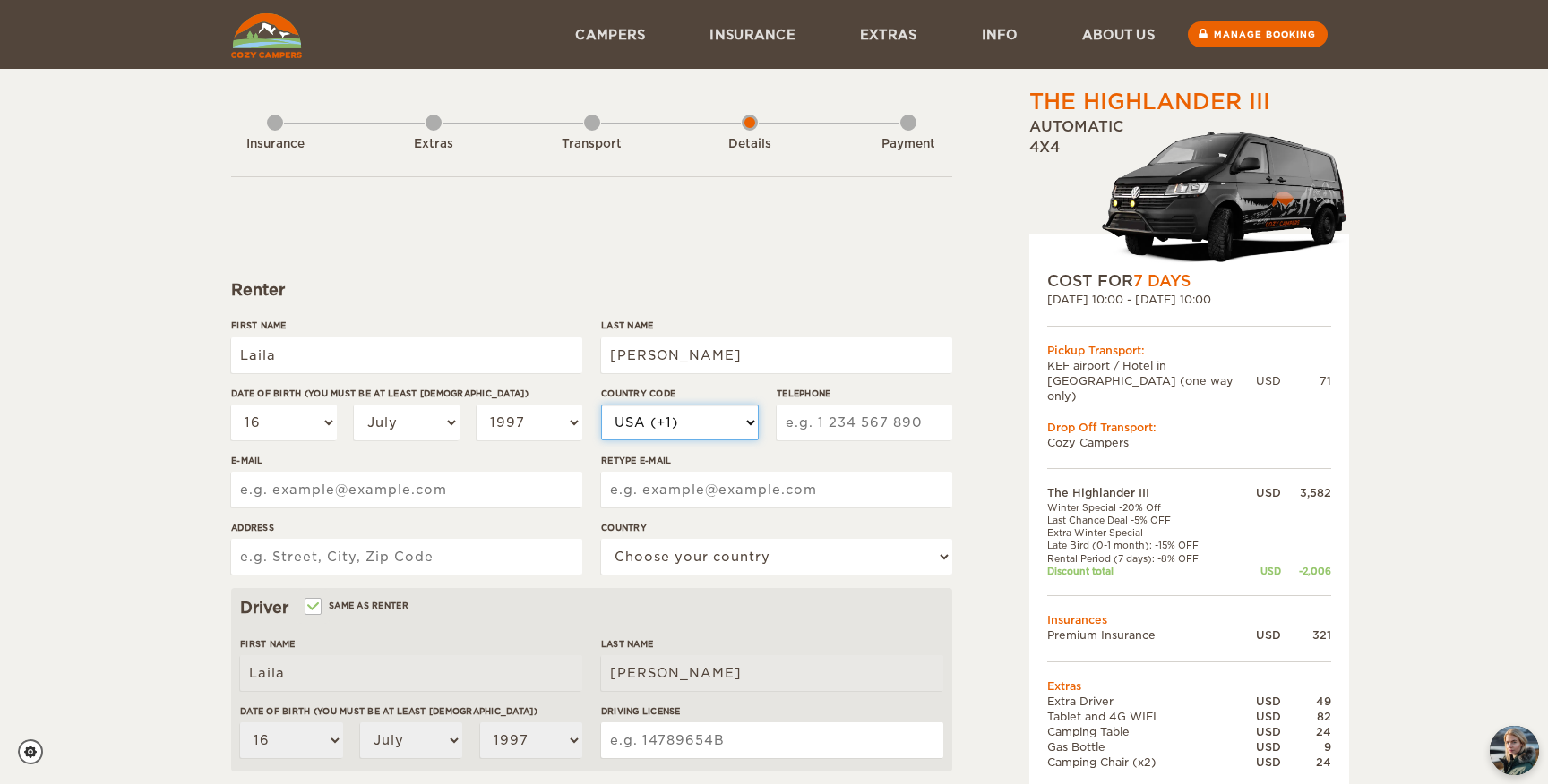
click at [720, 425] on select "USA (+1) UK (+44) Germany (+49) Algeria (+213) Andorra (+376) Angola (+244) Ang…" at bounding box center [680, 423] width 157 height 36
select select "972"
click at [601, 404] on select "USA (+1) UK (+44) Germany (+49) Algeria (+213) Andorra (+376) Angola (+244) Ang…" at bounding box center [680, 423] width 157 height 36
click at [799, 421] on input "Telephone" at bounding box center [865, 423] width 176 height 36
type input "507233460"
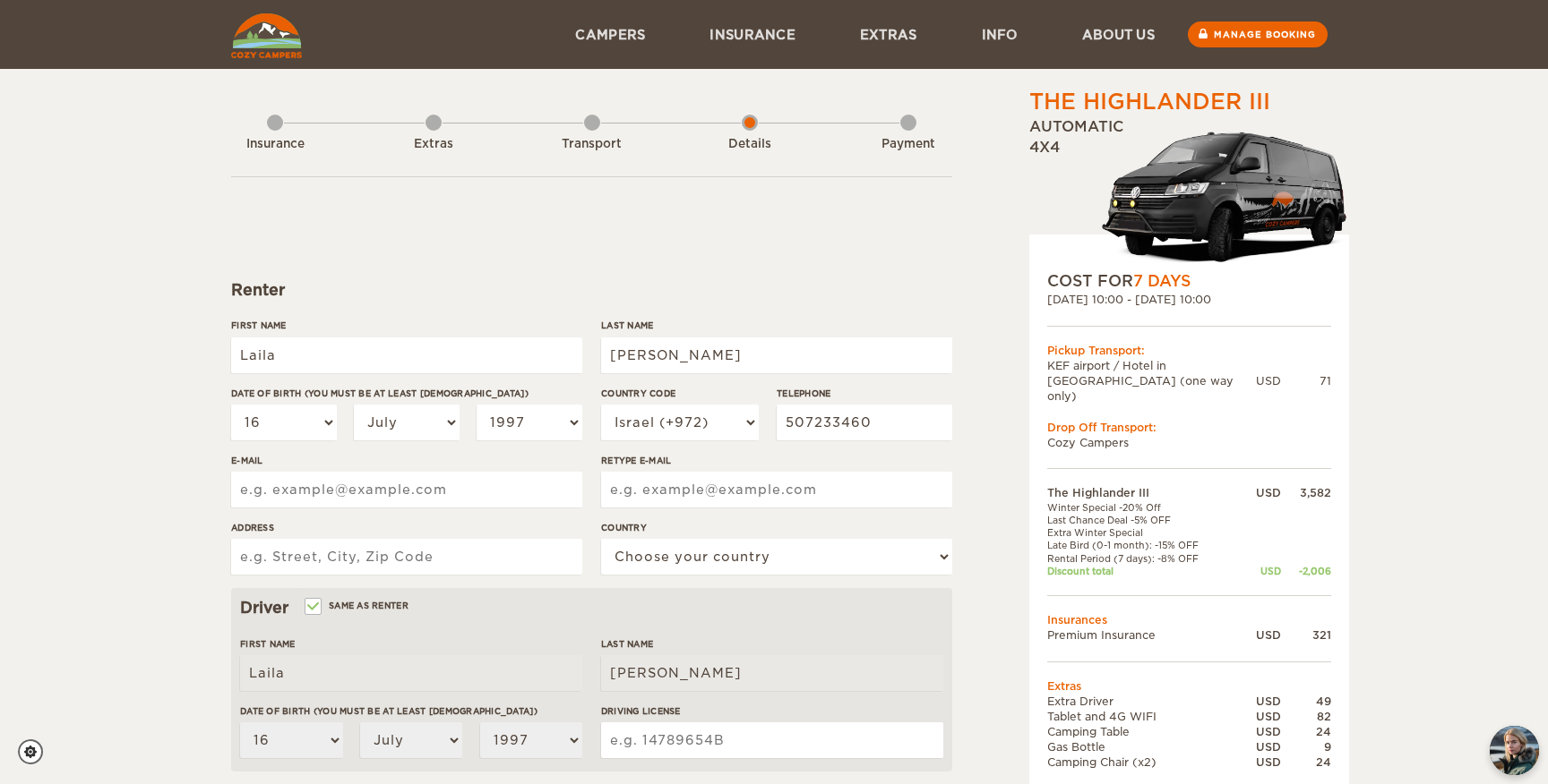
click at [448, 496] on input "E-mail" at bounding box center [407, 490] width 351 height 36
type input "lbishara97@gmail.com"
click at [720, 491] on input "Retype E-mail" at bounding box center [777, 490] width 351 height 36
type input "lbishara97@gmail.com"
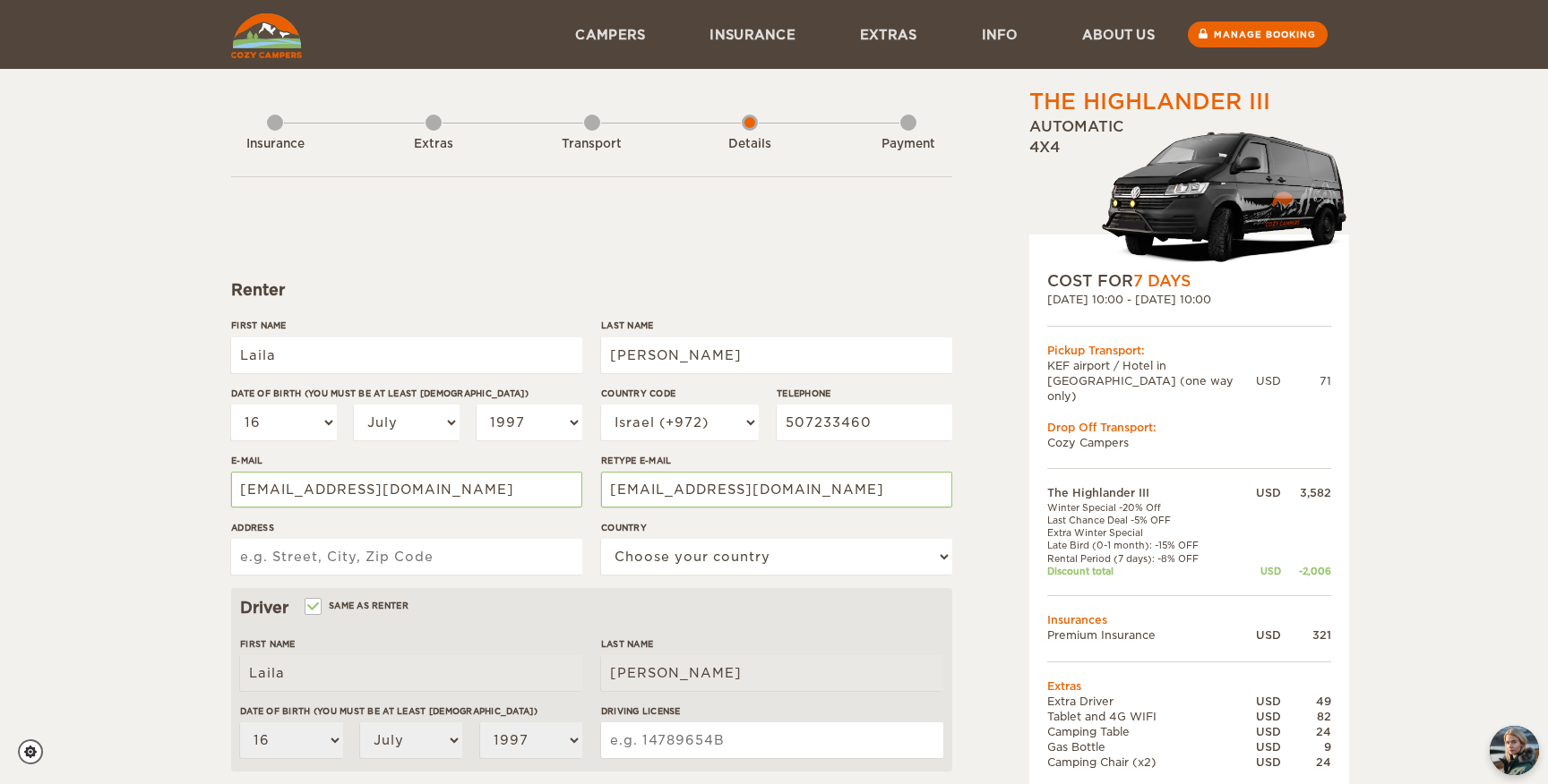
click at [462, 560] on input "Address" at bounding box center [407, 557] width 351 height 36
type input "Haifa, Yistziat europa 4"
click at [712, 549] on select "Choose your country United States United Kingdom Germany Afghanistan Albania Al…" at bounding box center [777, 557] width 351 height 36
select select "100"
click at [601, 539] on select "Choose your country United States United Kingdom Germany Afghanistan Albania Al…" at bounding box center [777, 557] width 351 height 36
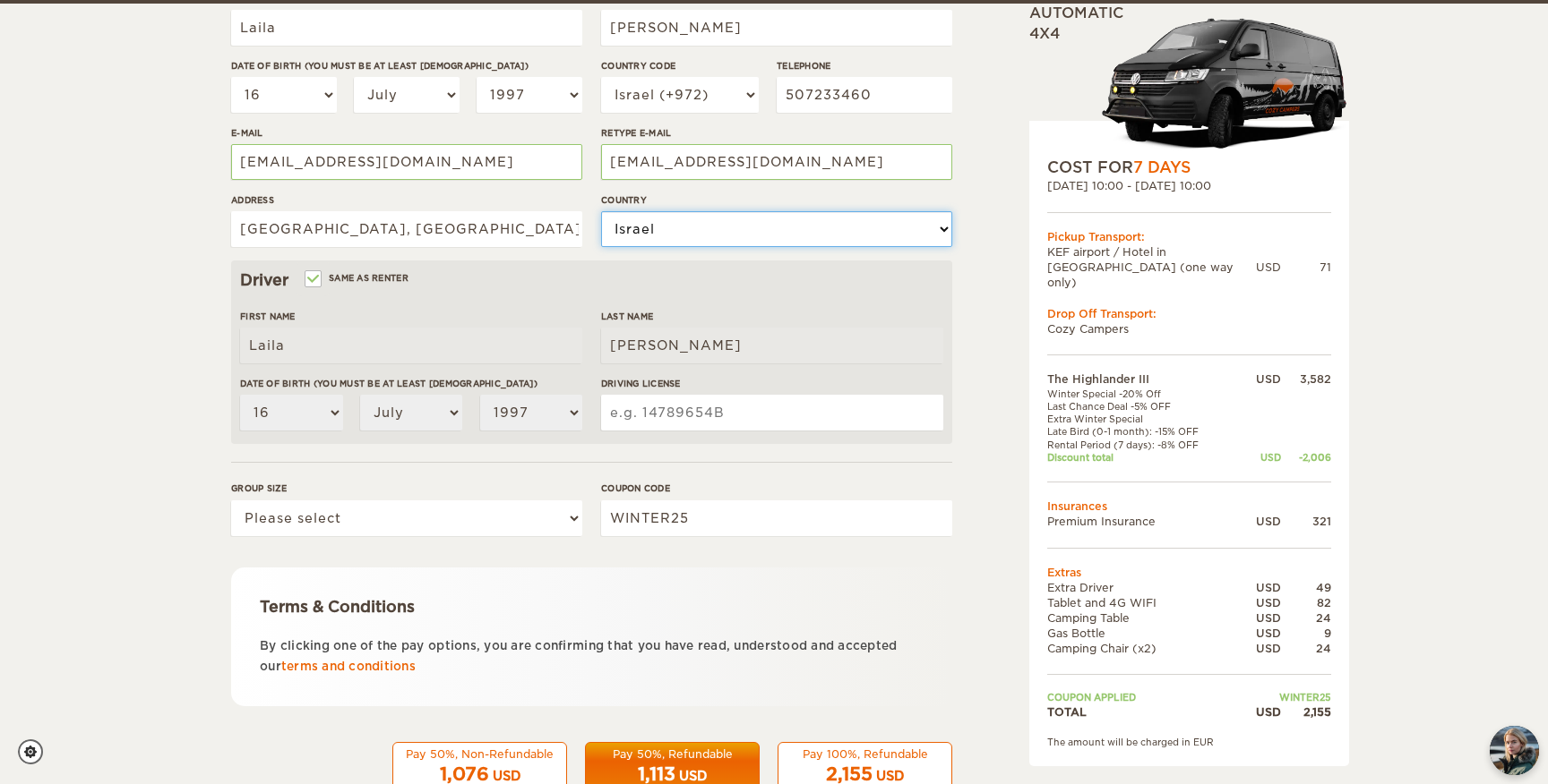
scroll to position [335, 0]
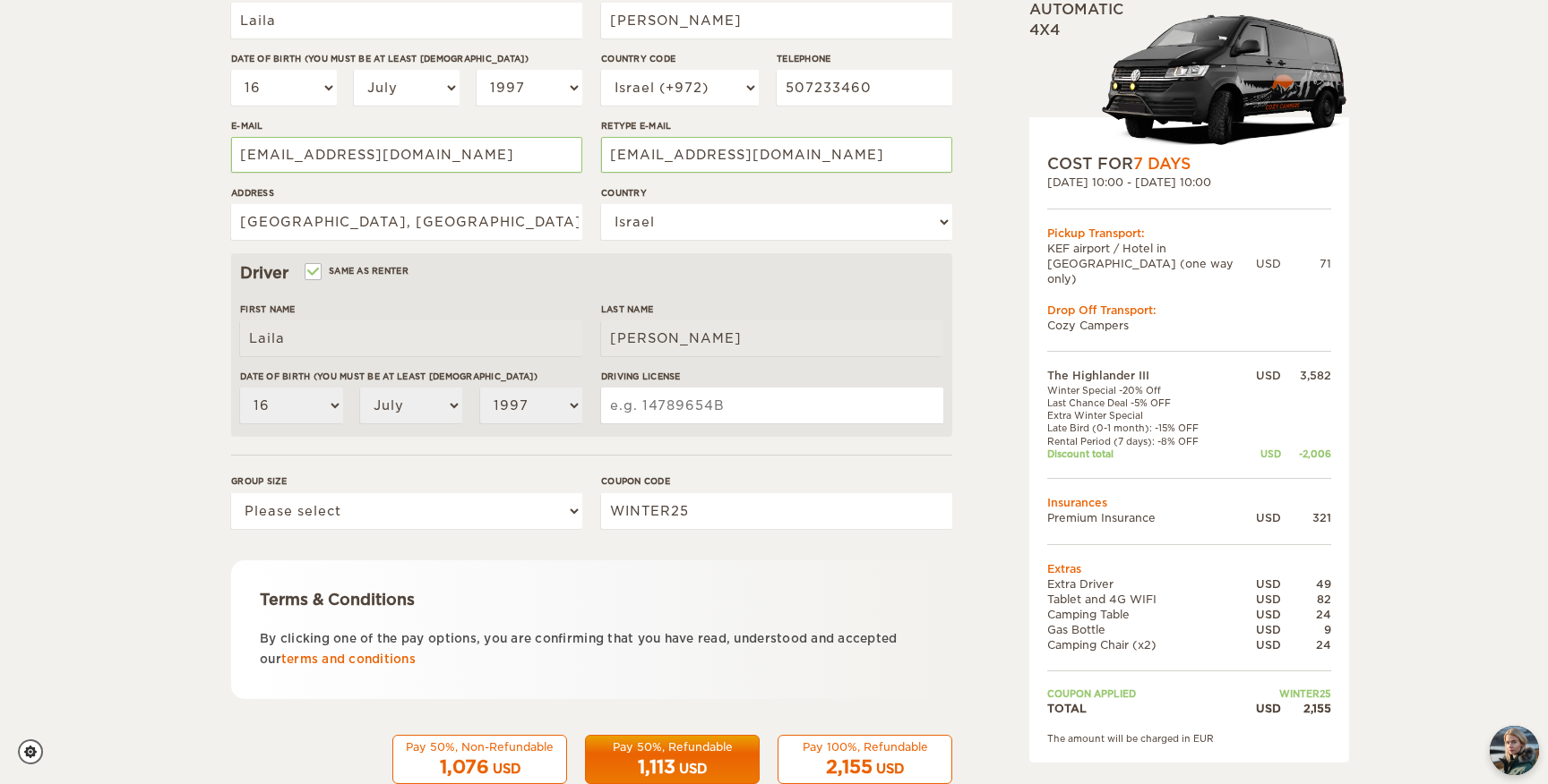
click at [661, 402] on input "Driving License" at bounding box center [772, 406] width 343 height 36
type input "318487667"
click at [443, 514] on select "Please select 1 2 3" at bounding box center [407, 511] width 351 height 36
select select "2"
click at [231, 493] on select "Please select 1 2 3" at bounding box center [407, 511] width 351 height 36
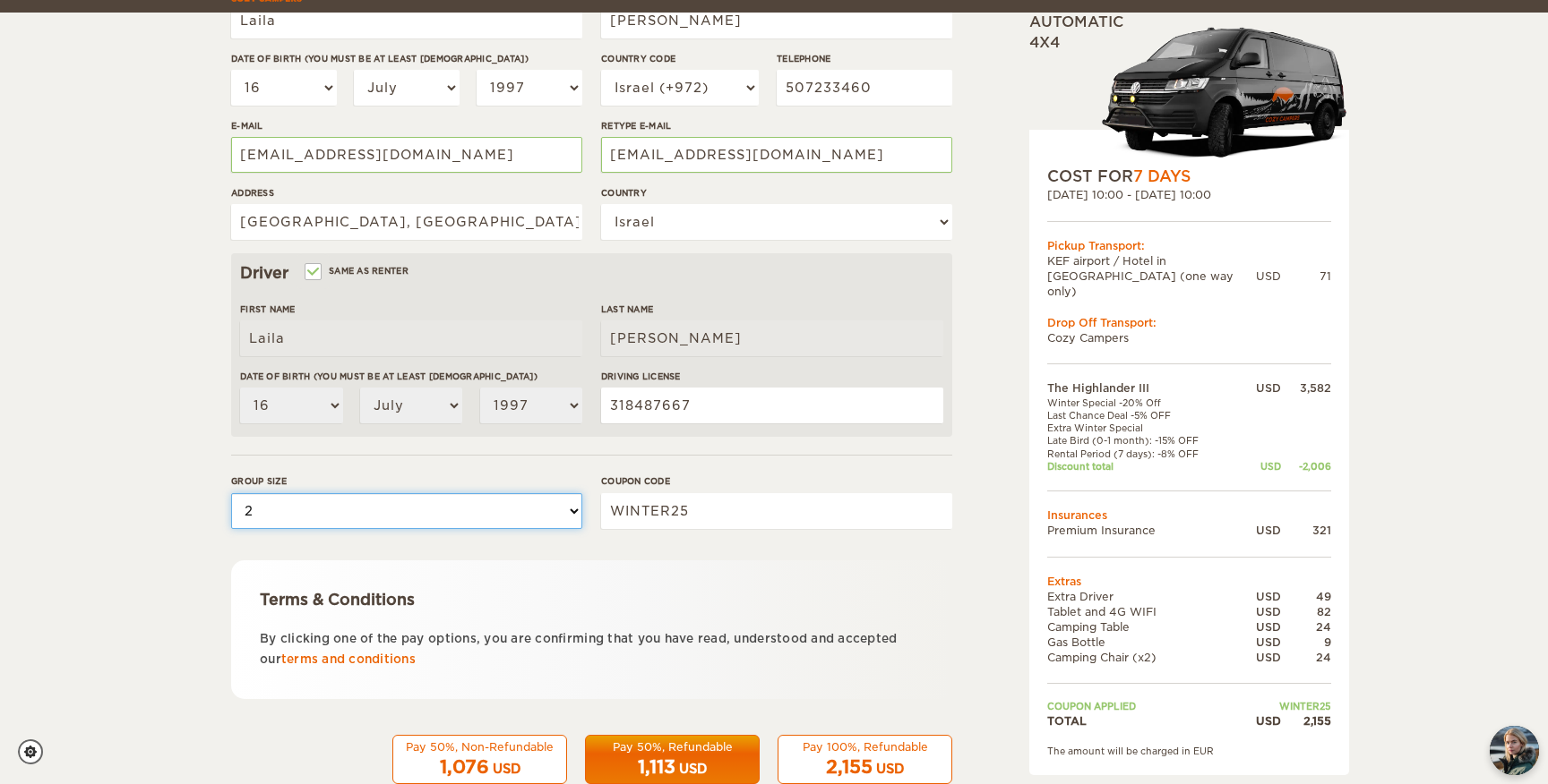
scroll to position [381, 0]
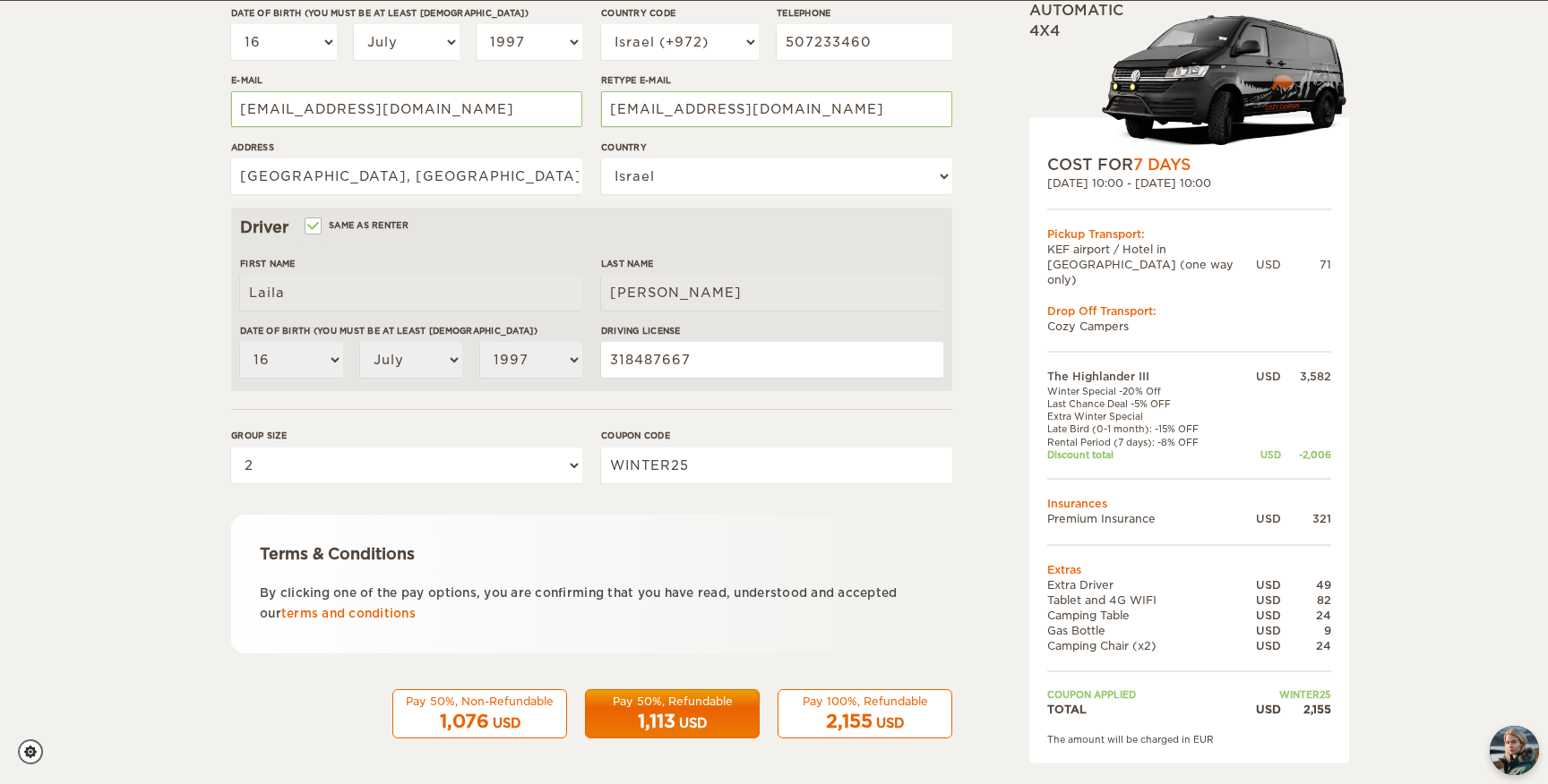
click at [914, 703] on div "Pay 100%, Refundable" at bounding box center [865, 702] width 152 height 15
click at [874, 712] on div "2,155 USD" at bounding box center [865, 722] width 152 height 26
click at [840, 713] on span "2,155" at bounding box center [849, 721] width 47 height 22
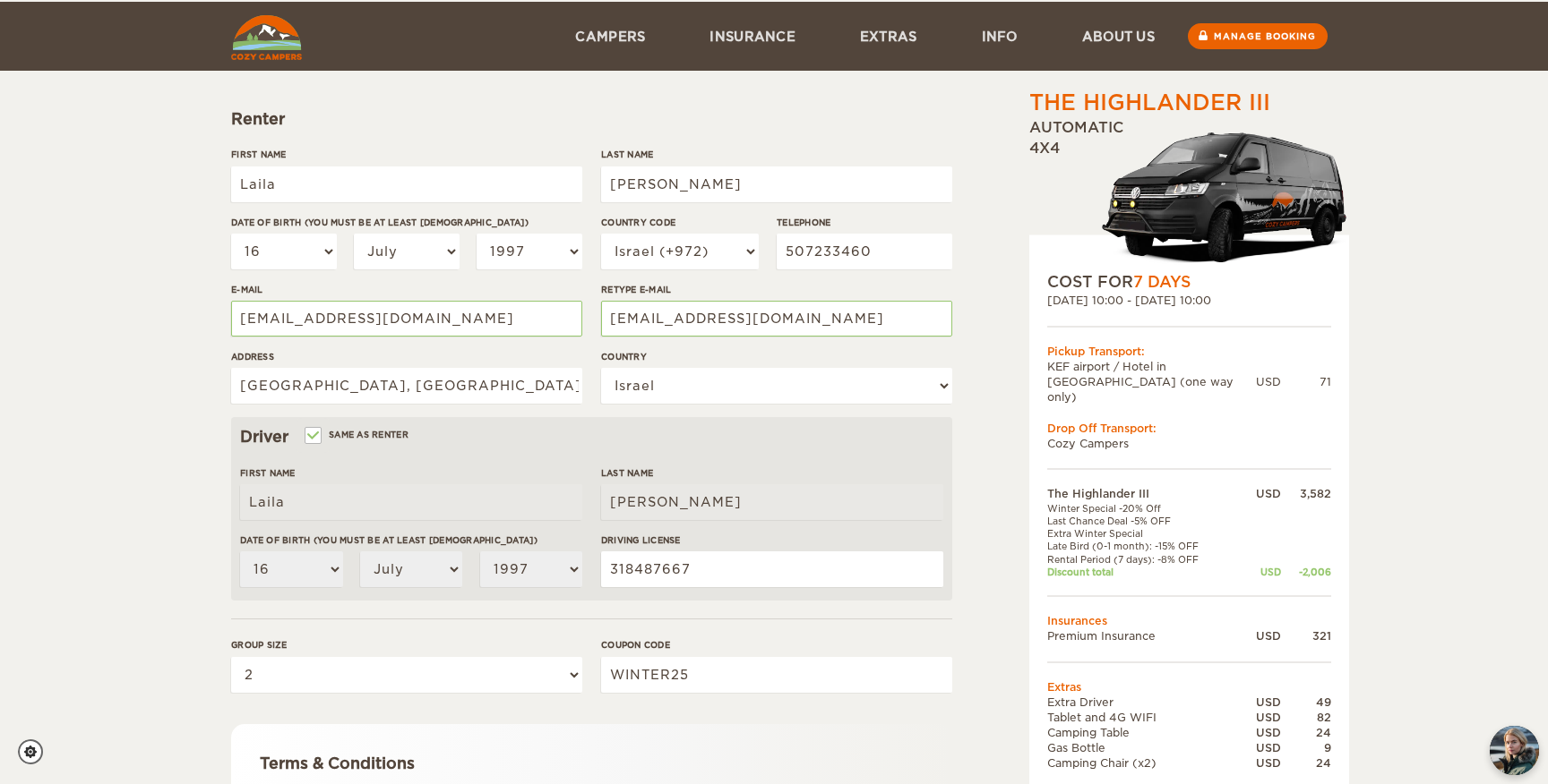
scroll to position [273, 0]
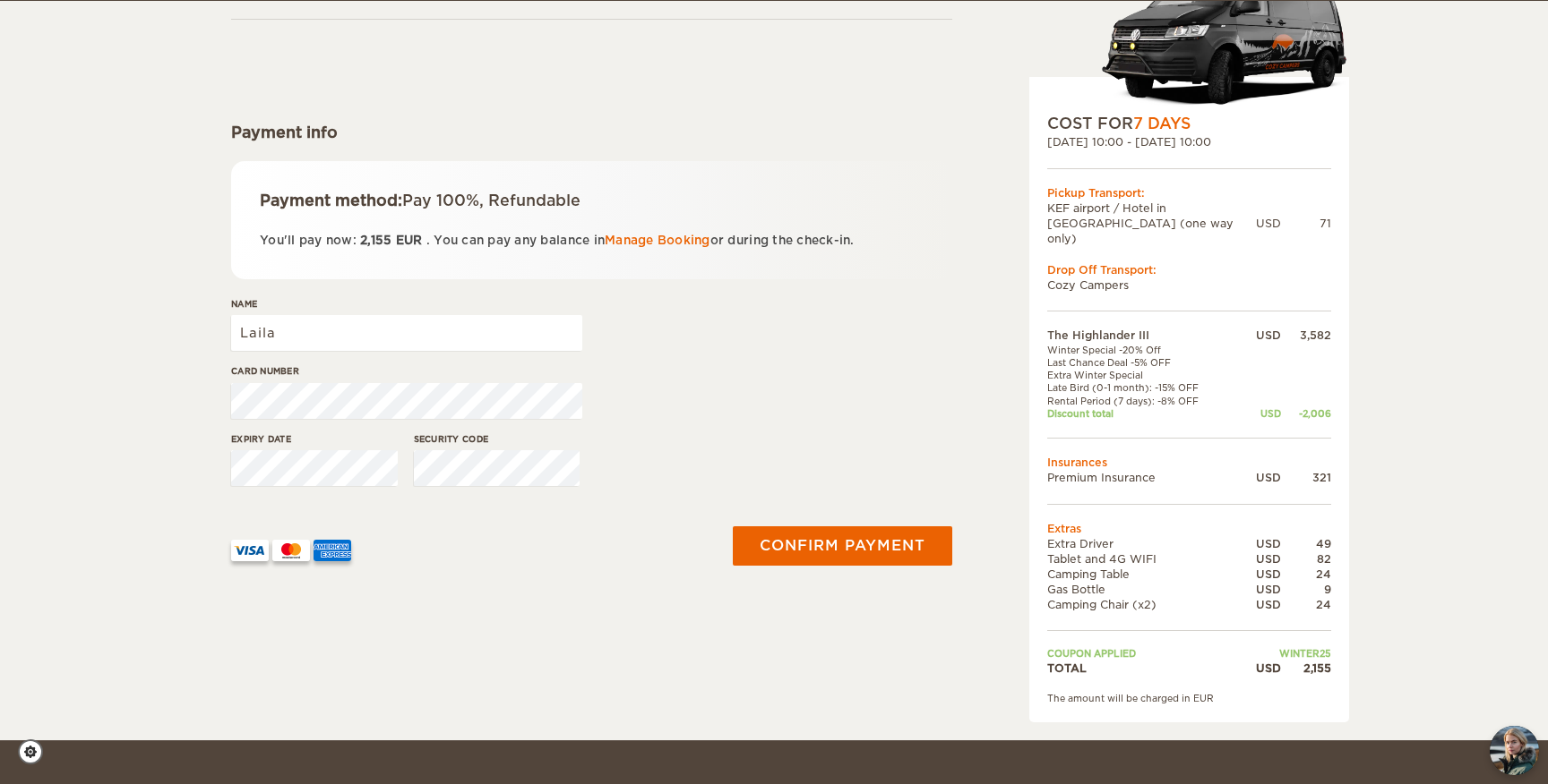
scroll to position [158, 0]
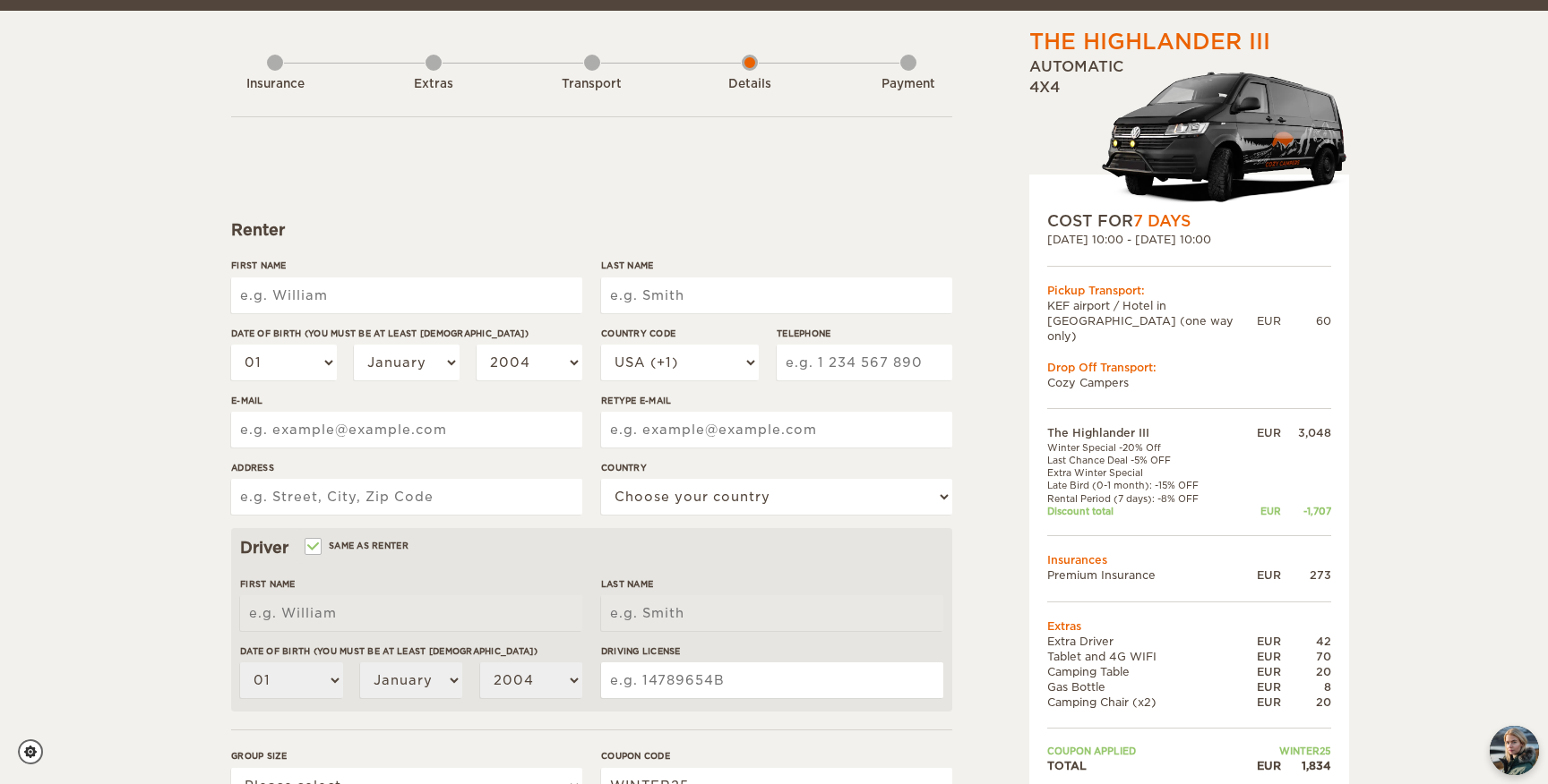
scroll to position [64, 0]
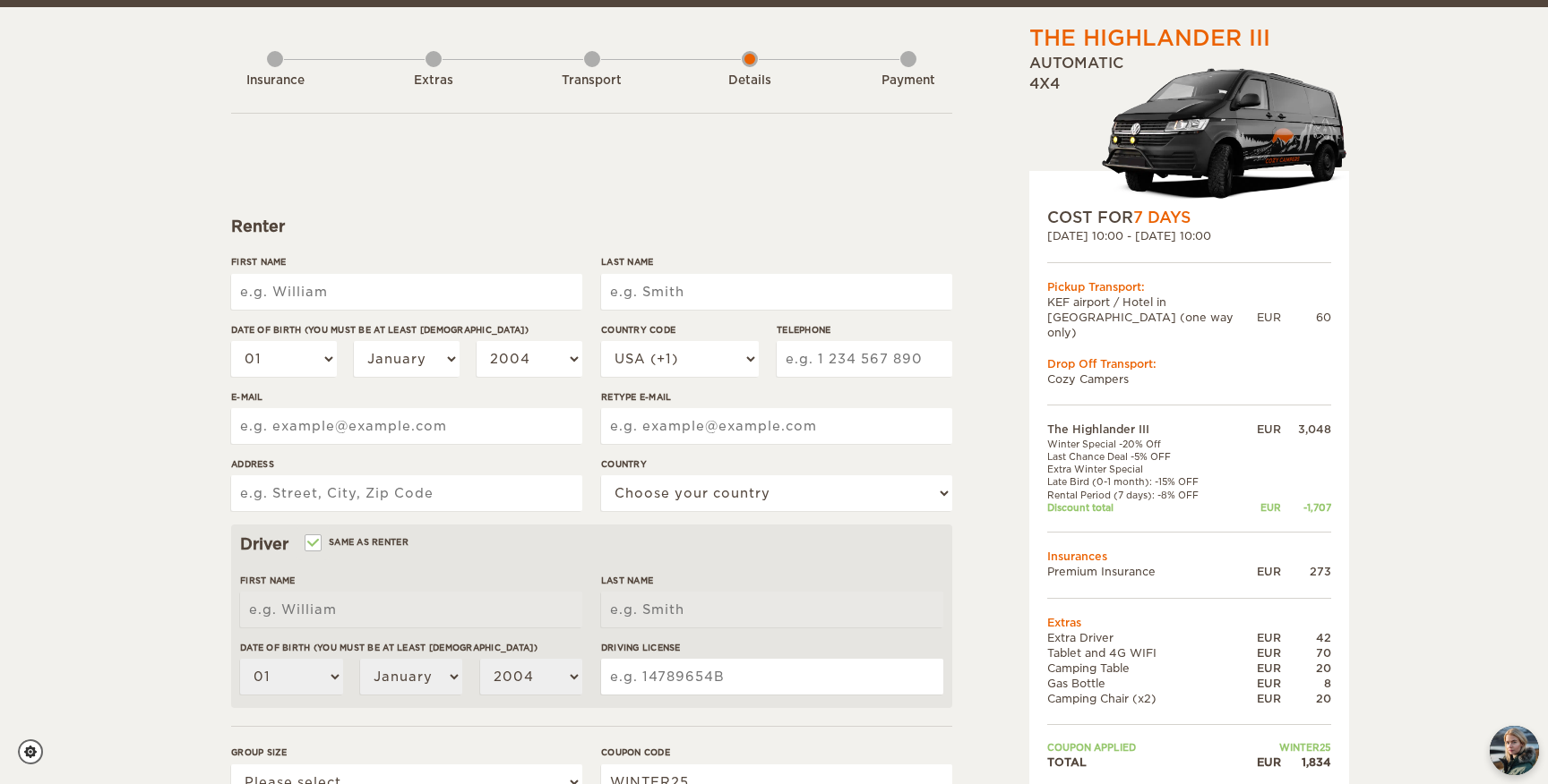
click at [468, 291] on input "First Name" at bounding box center [407, 292] width 351 height 36
type input "Laila"
click at [677, 302] on input "Last Name" at bounding box center [777, 292] width 351 height 36
type input "Bishara"
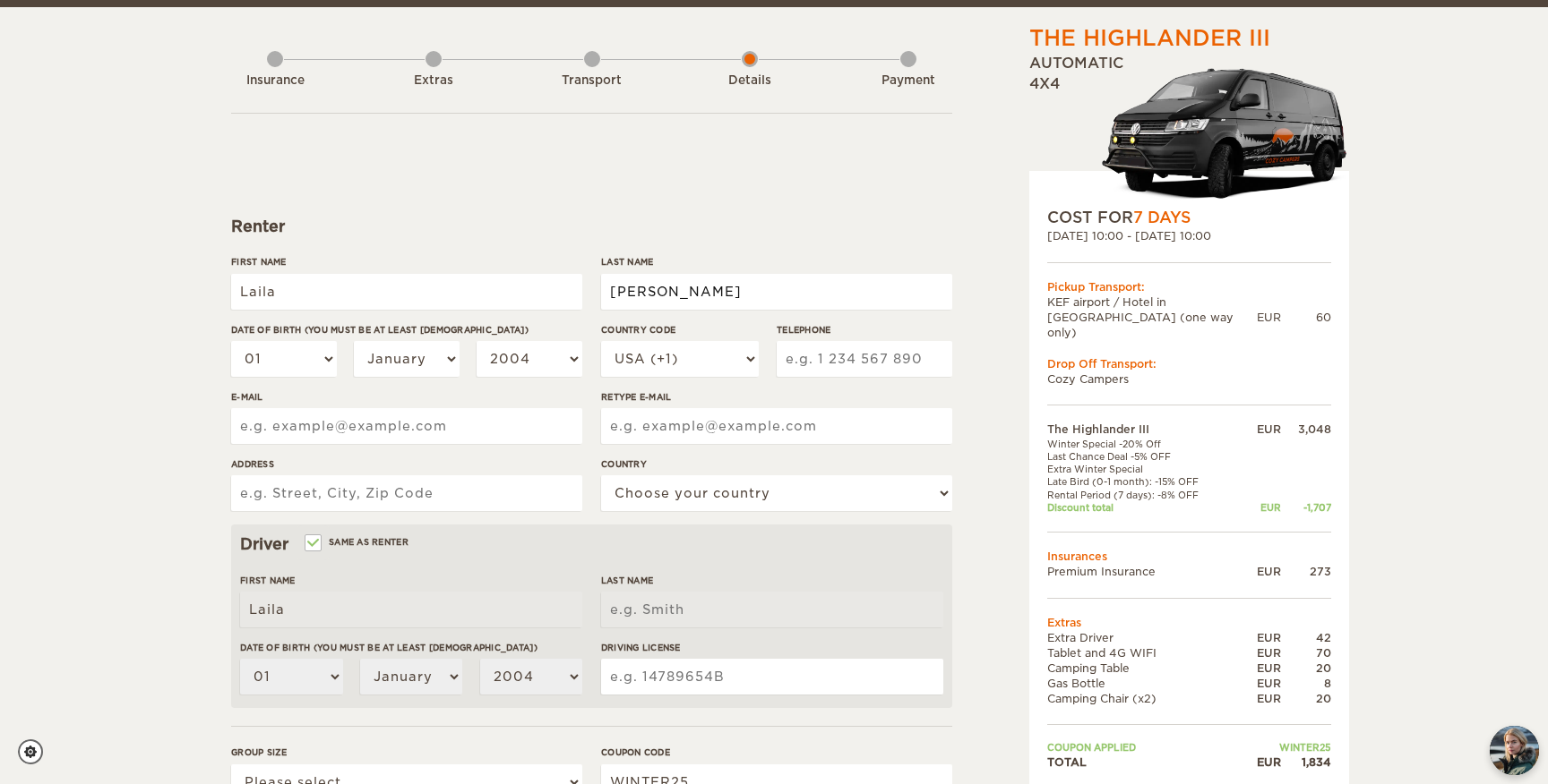
type input "Bishara"
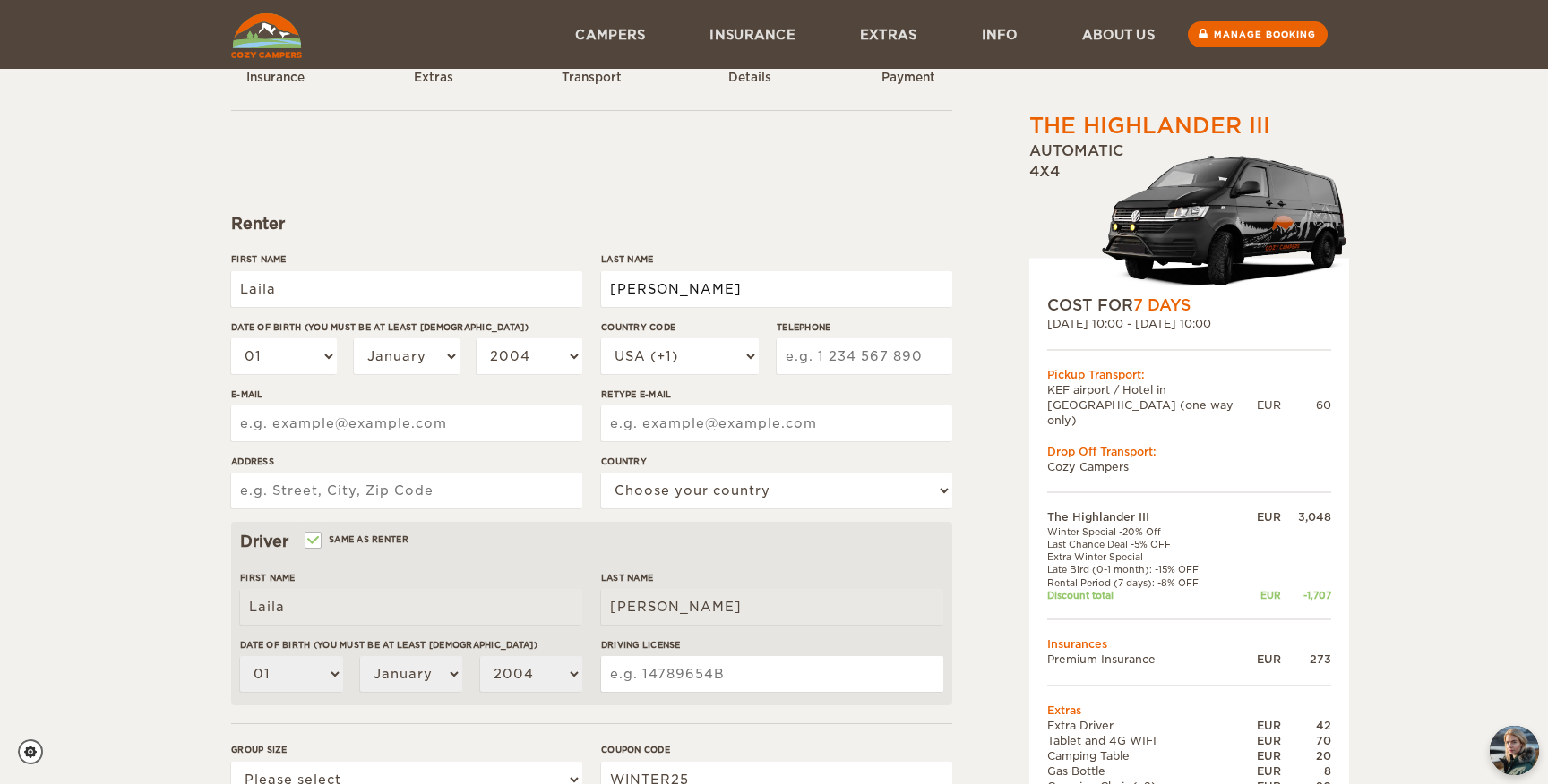
scroll to position [52, 0]
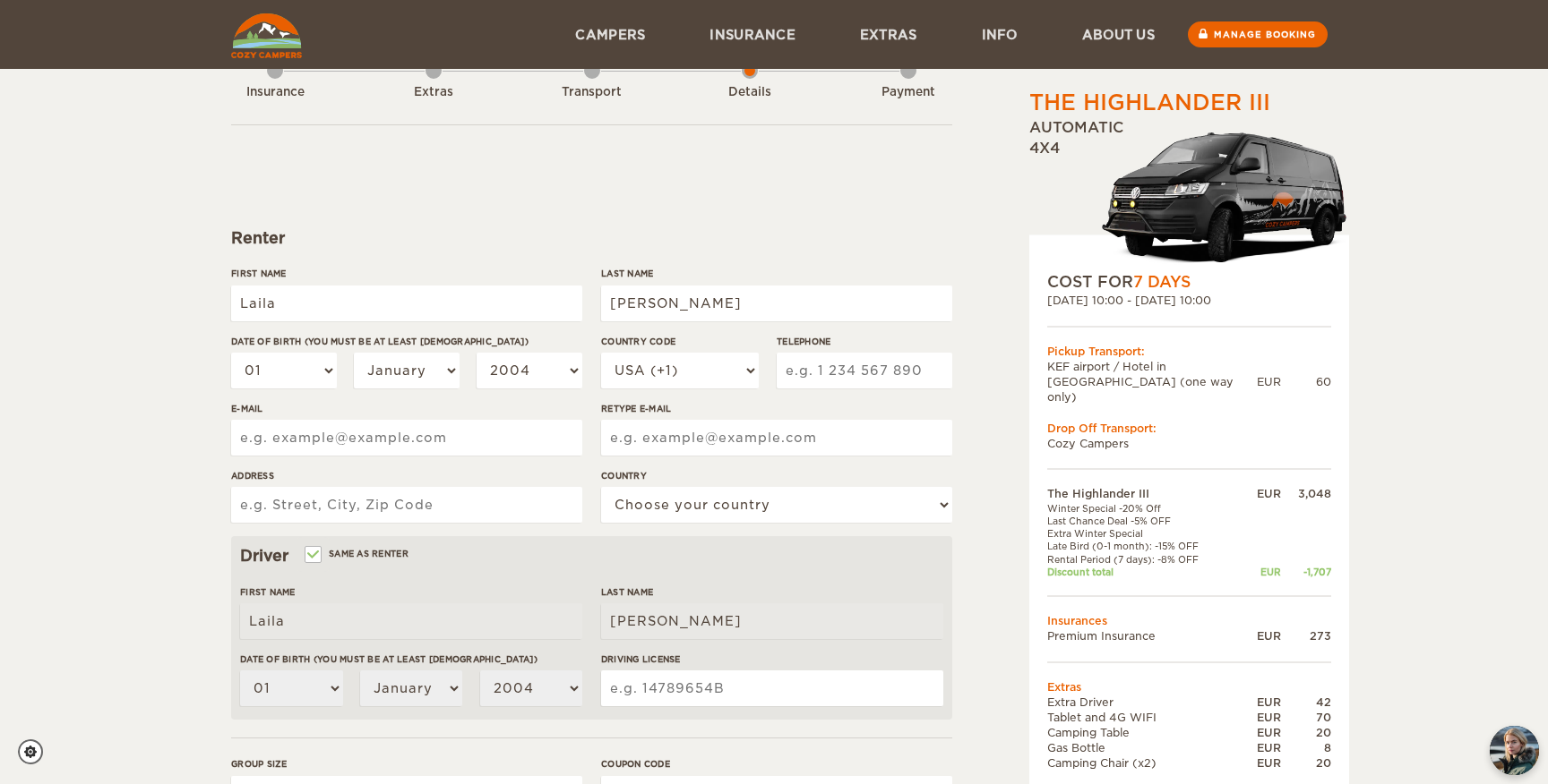
click at [502, 423] on input "E-mail" at bounding box center [407, 438] width 351 height 36
type input "lbishara97@gmail.com"
click at [788, 440] on input "Retype E-mail" at bounding box center [777, 438] width 351 height 36
type input "lbishara97@gmail.com"
click at [418, 505] on input "Address" at bounding box center [407, 505] width 351 height 36
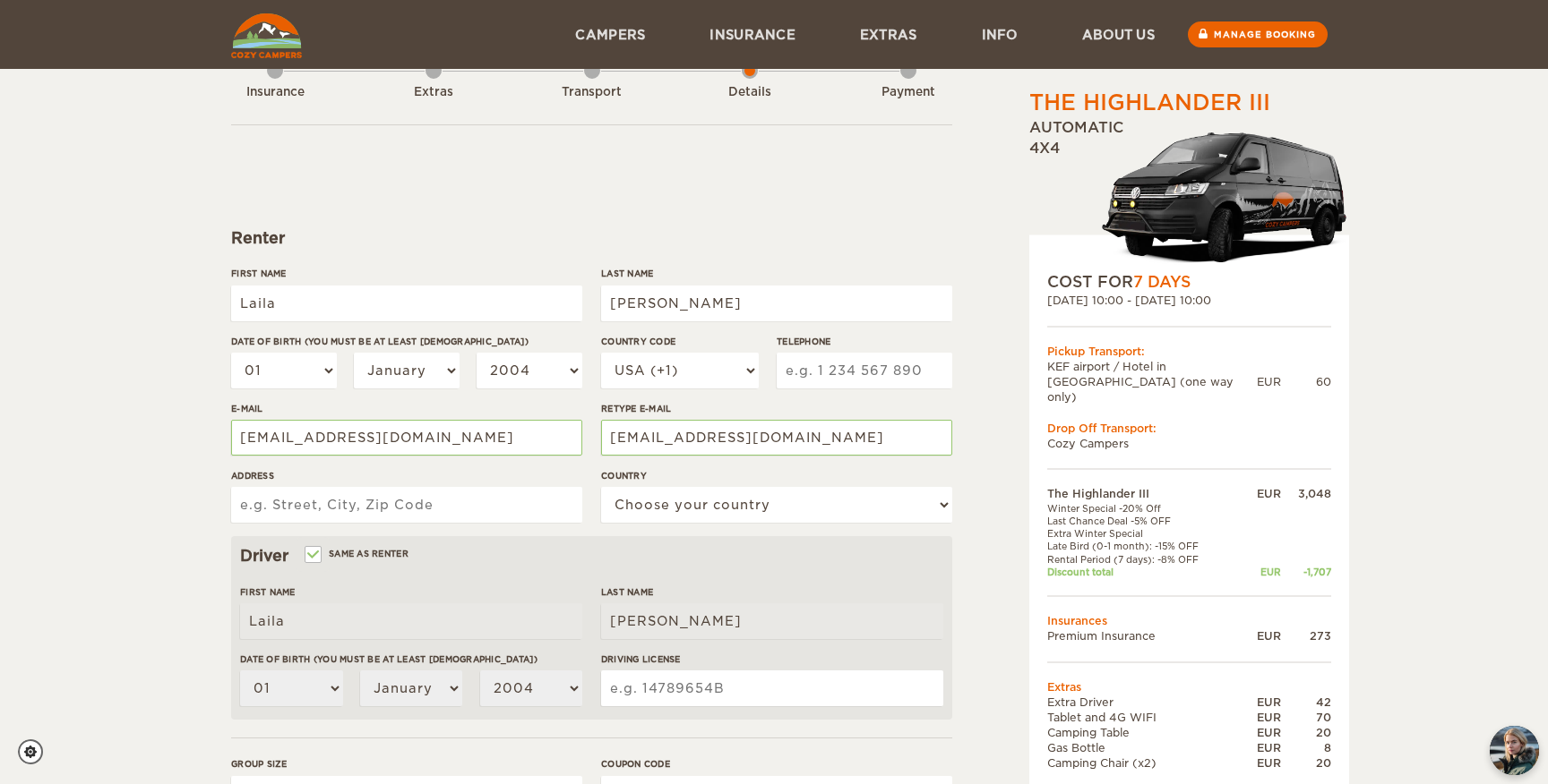
type input "Haifa, Yistziat europa 4"
click at [707, 503] on select "Choose your country United States United Kingdom Germany Afghanistan Albania Al…" at bounding box center [777, 505] width 351 height 36
select select "100"
click at [601, 487] on select "Choose your country United States United Kingdom Germany Afghanistan Albania Al…" at bounding box center [777, 505] width 351 height 36
click at [303, 663] on label"] "Date of birth (You must be at least 20 years old)" at bounding box center [411, 659] width 343 height 13
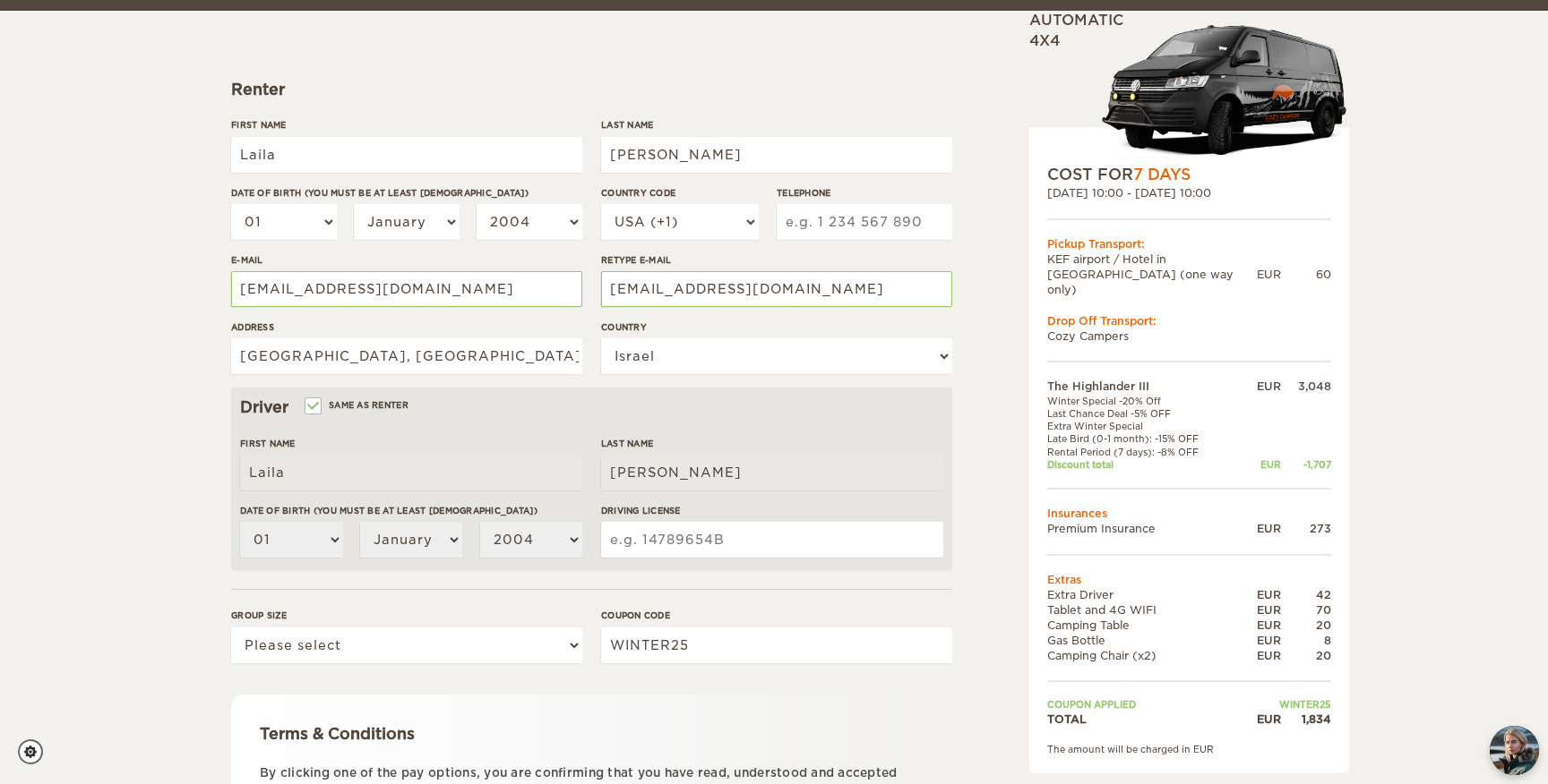
scroll to position [227, 0]
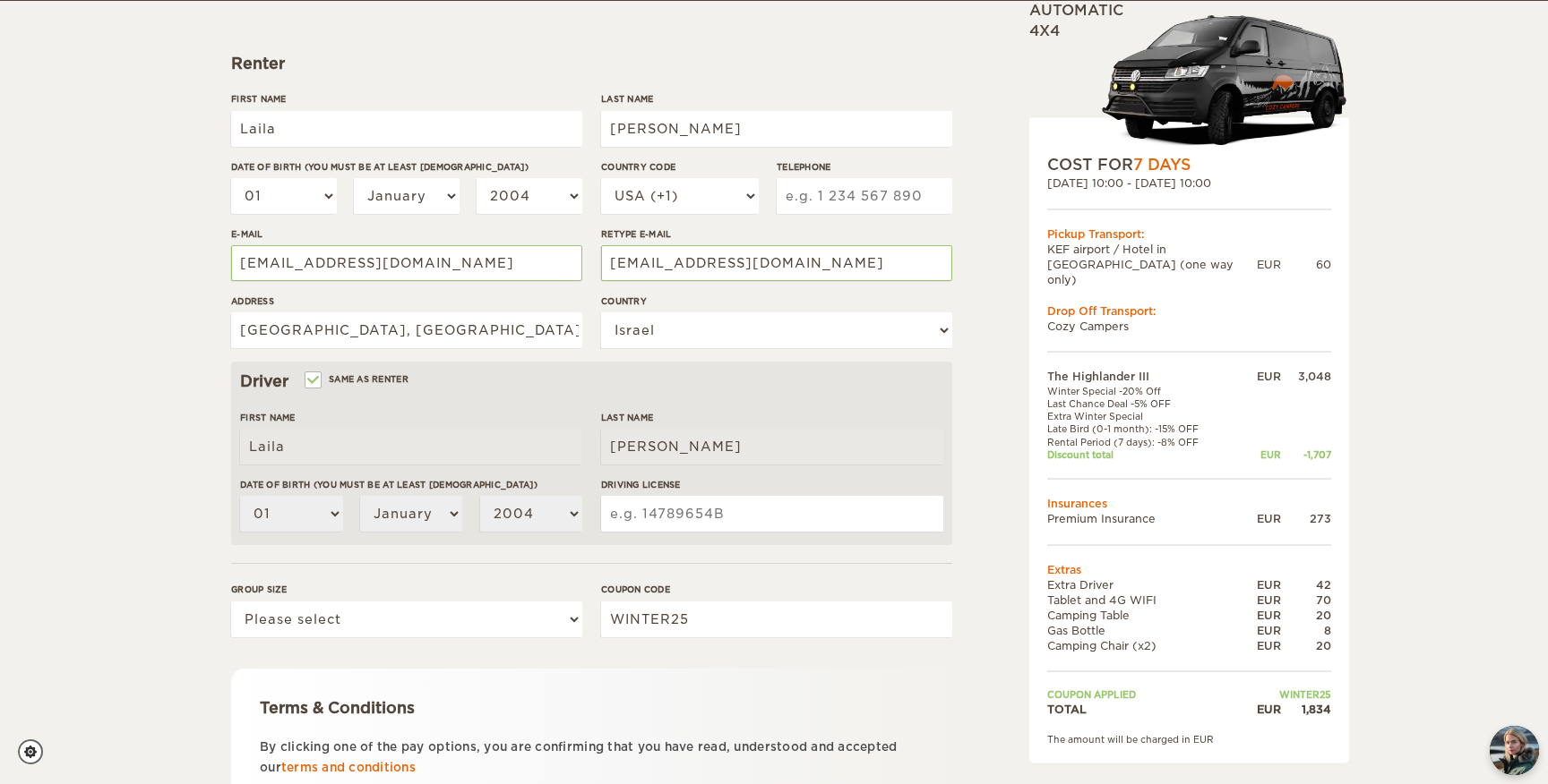
click at [723, 506] on input "Driving License" at bounding box center [772, 514] width 343 height 36
click at [636, 525] on input "Driving License" at bounding box center [772, 514] width 343 height 36
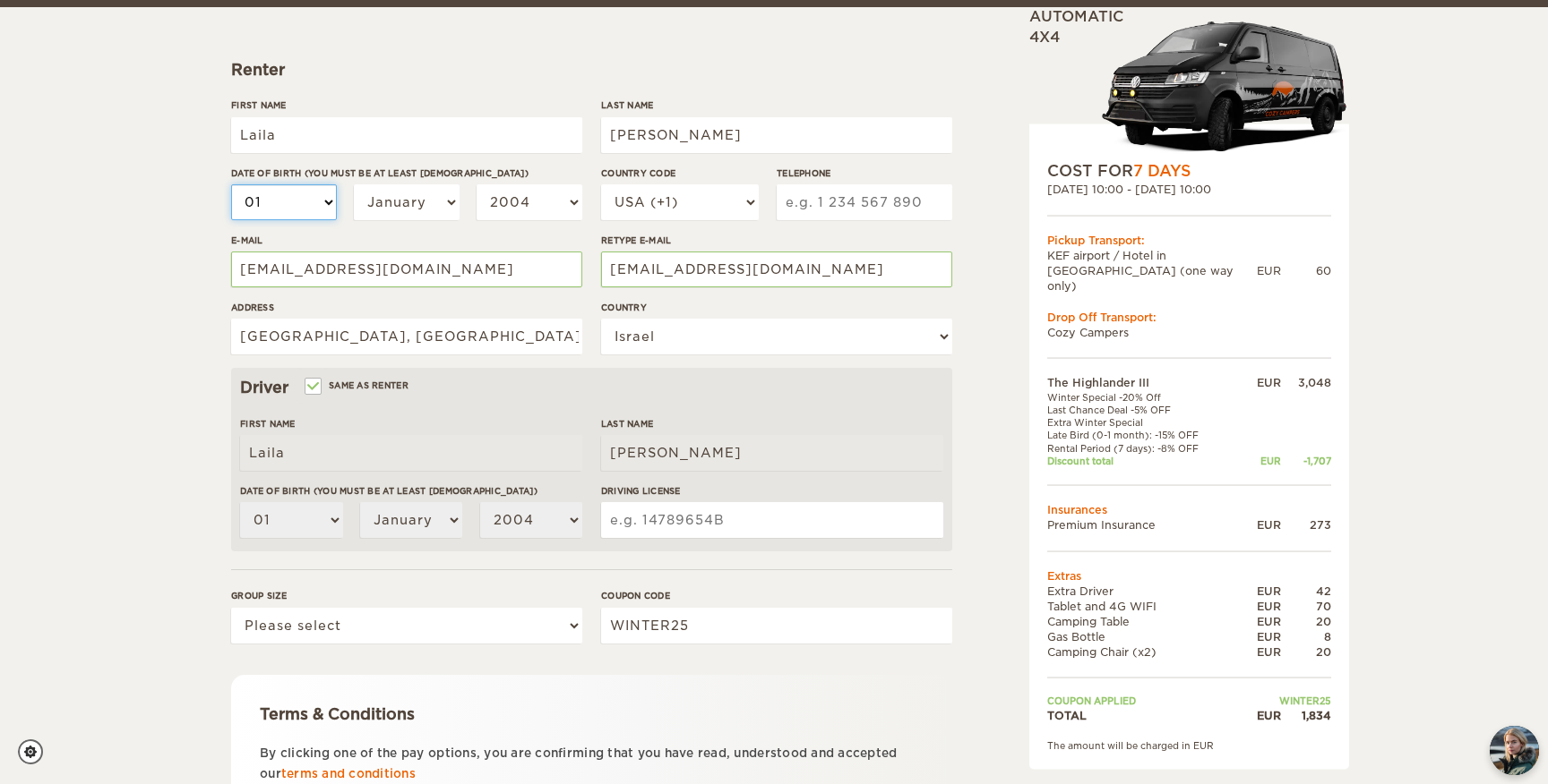
click at [324, 205] on select "01 02 03 04 05 06 07 08 09 10 11 12 13 14 15 16 17 18 19 20 21 22 23 24 25 26 2…" at bounding box center [283, 202] width 106 height 36
select select "16"
click at [231, 184] on select "01 02 03 04 05 06 07 08 09 10 11 12 13 14 15 16 17 18 19 20 21 22 23 24 25 26 2…" at bounding box center [283, 202] width 106 height 36
select select "16"
click at [425, 193] on select "January February March April May June July August September October November De…" at bounding box center [407, 202] width 106 height 36
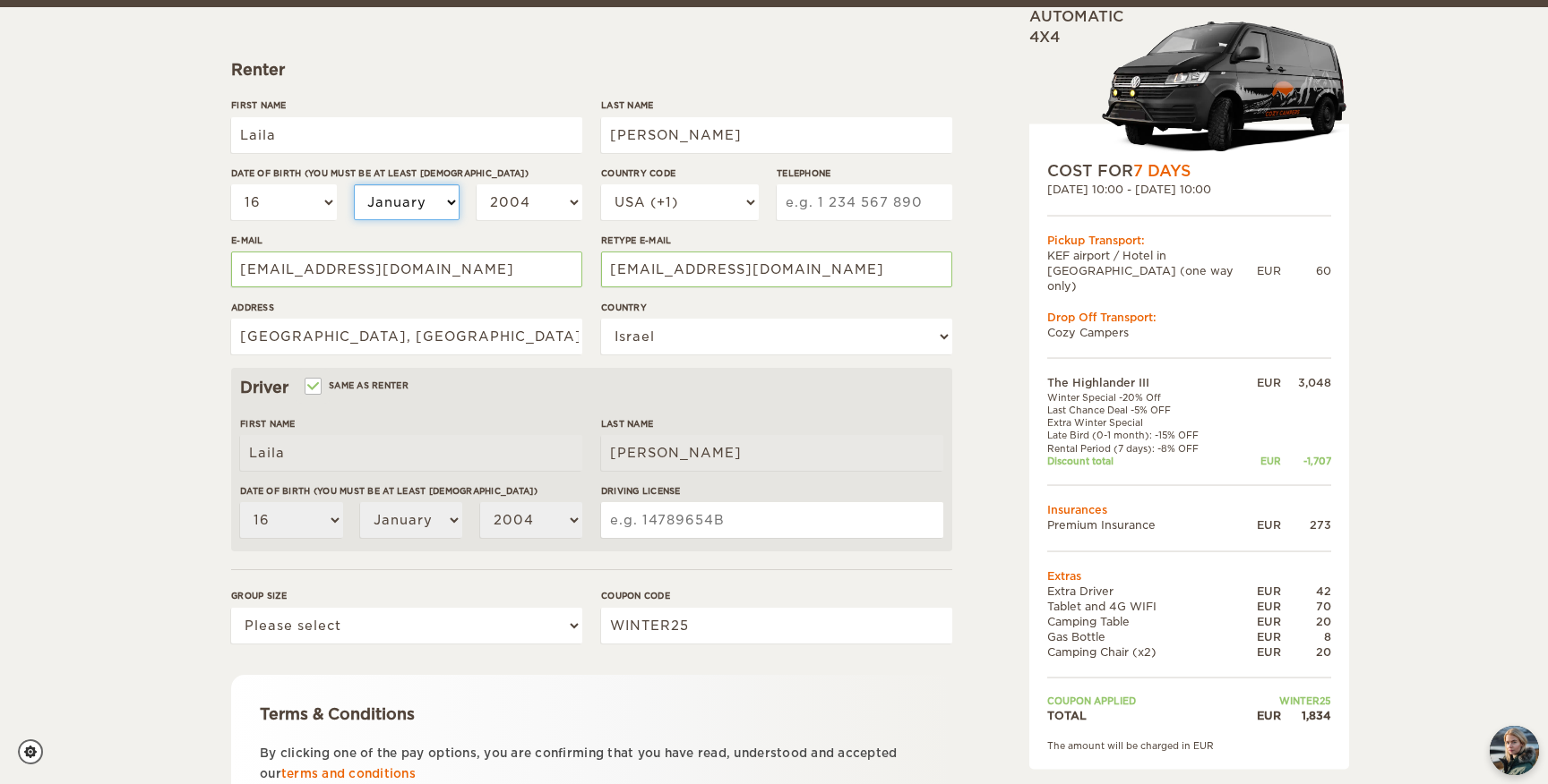
select select "07"
click at [354, 184] on select "January February March April May June July August September October November De…" at bounding box center [407, 202] width 106 height 36
select select "07"
click at [566, 204] on select "2004 2003 2002 2001 2000 1999 1998 1997 1996 1995 1994 1993 1992 1991 1990 1989…" at bounding box center [529, 202] width 106 height 36
select select "1997"
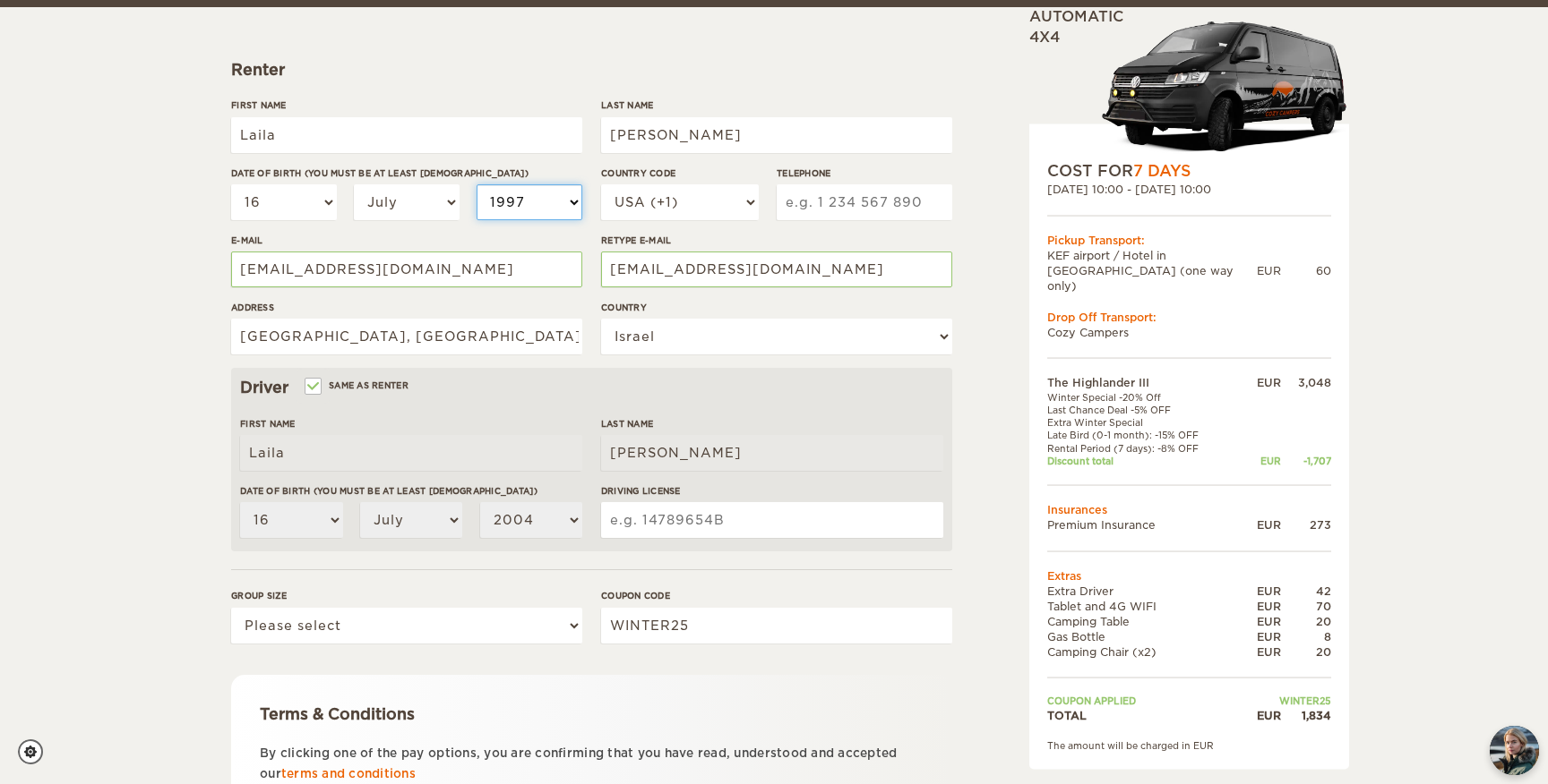
click at [476, 184] on select "2004 2003 2002 2001 2000 1999 1998 1997 1996 1995 1994 1993 1992 1991 1990 1989…" at bounding box center [529, 202] width 106 height 36
select select "1997"
click at [679, 530] on input "Driving License" at bounding box center [772, 521] width 343 height 36
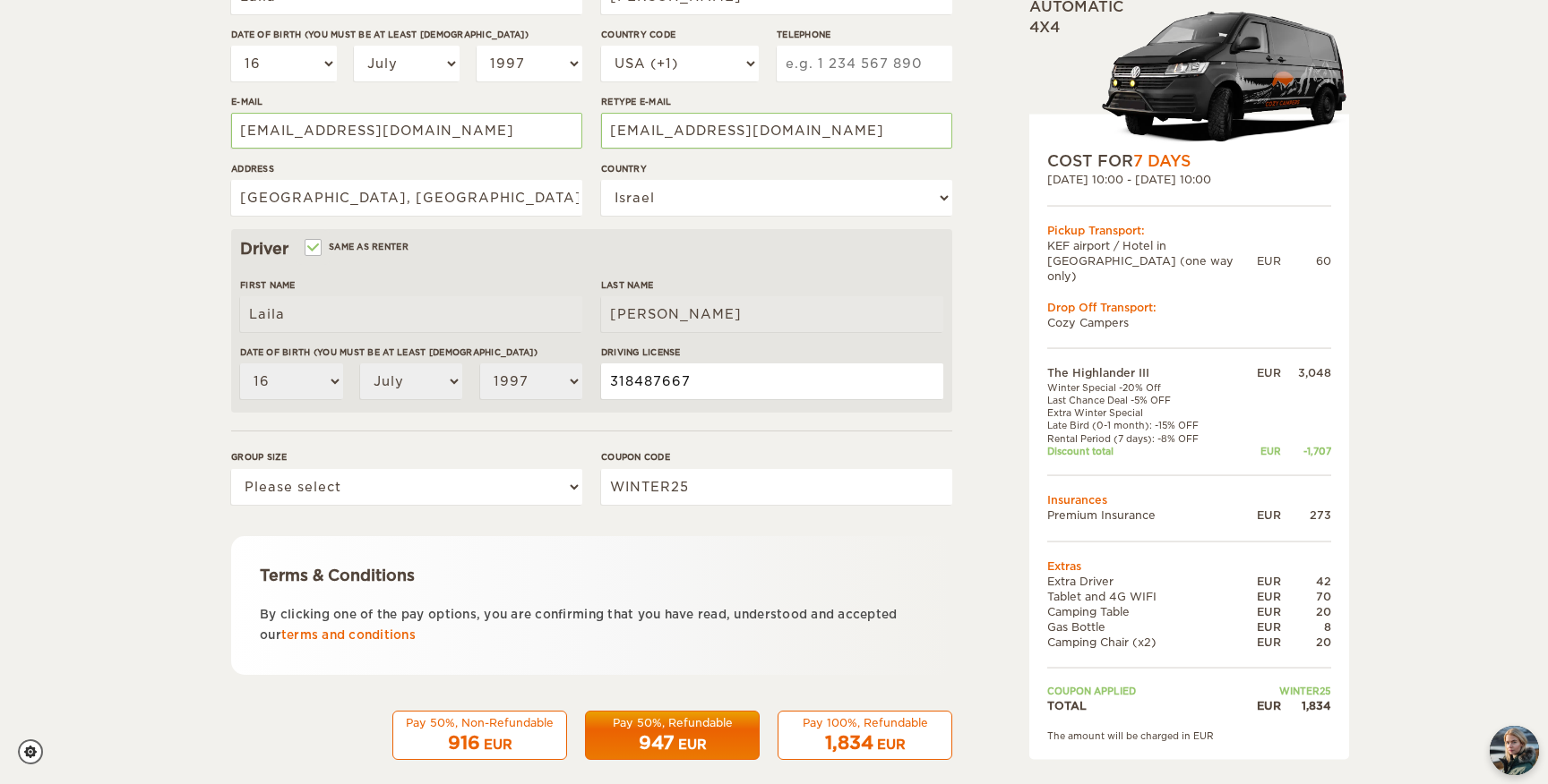
scroll to position [381, 0]
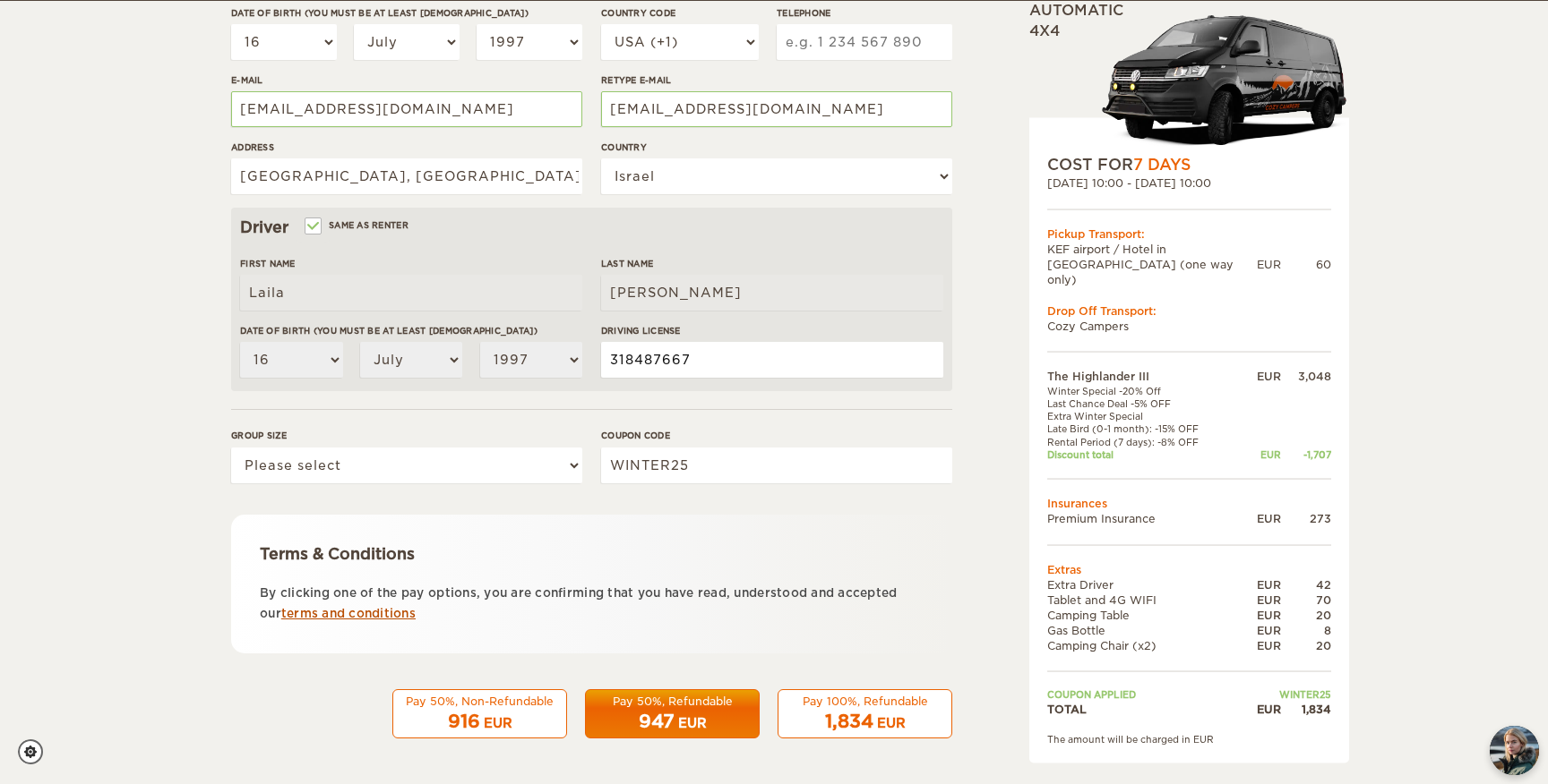
type input "318487667"
click at [684, 367] on input "318487667" at bounding box center [772, 361] width 343 height 36
click at [831, 356] on input "Driving License" at bounding box center [772, 361] width 343 height 36
click at [582, 359] on div "First Name Laila Last Name Bishara Date of birth (You must be at least 20 years…" at bounding box center [592, 324] width 703 height 135
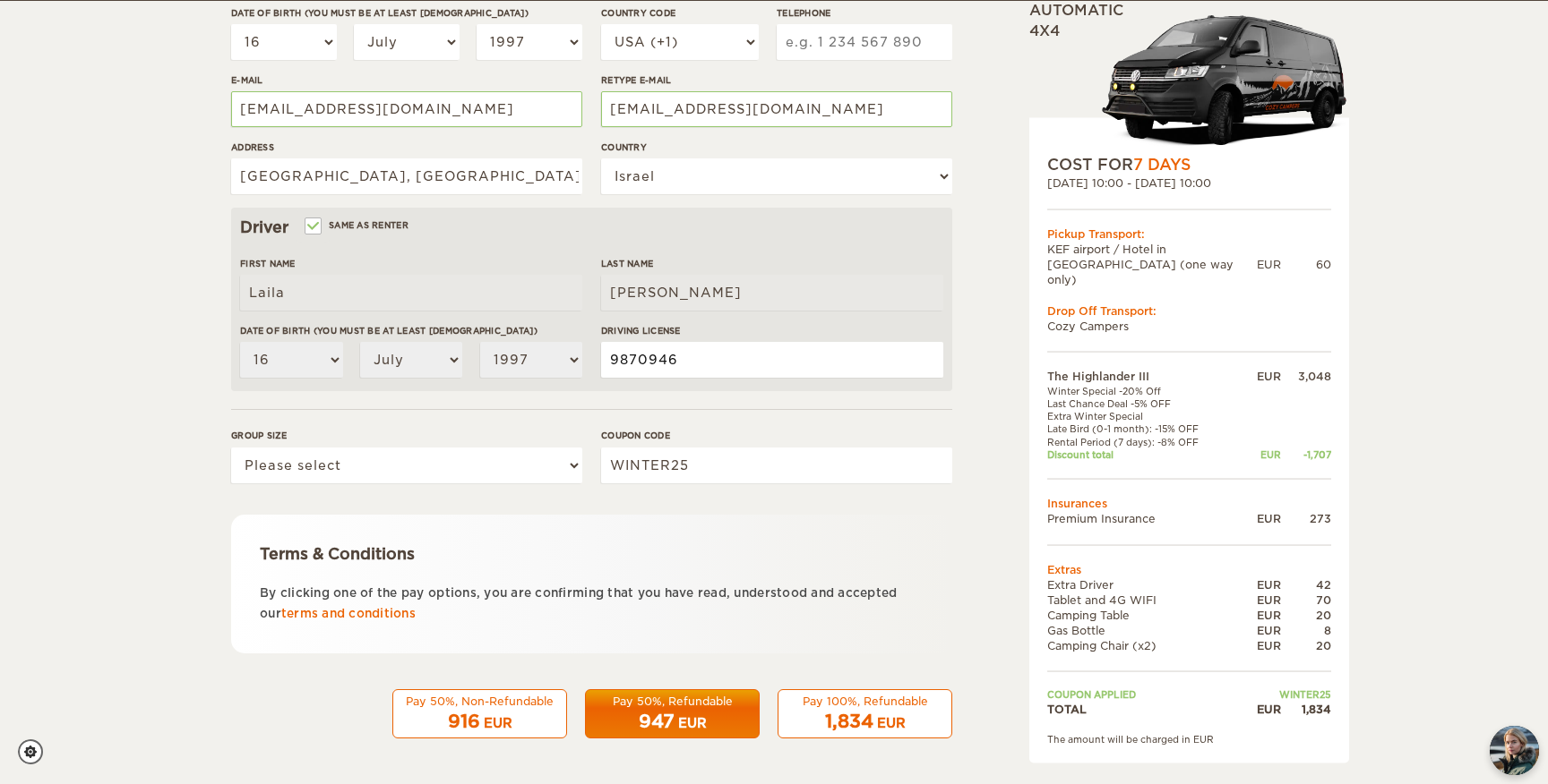
type input "9870946"
click at [893, 724] on div "EUR" at bounding box center [891, 723] width 29 height 18
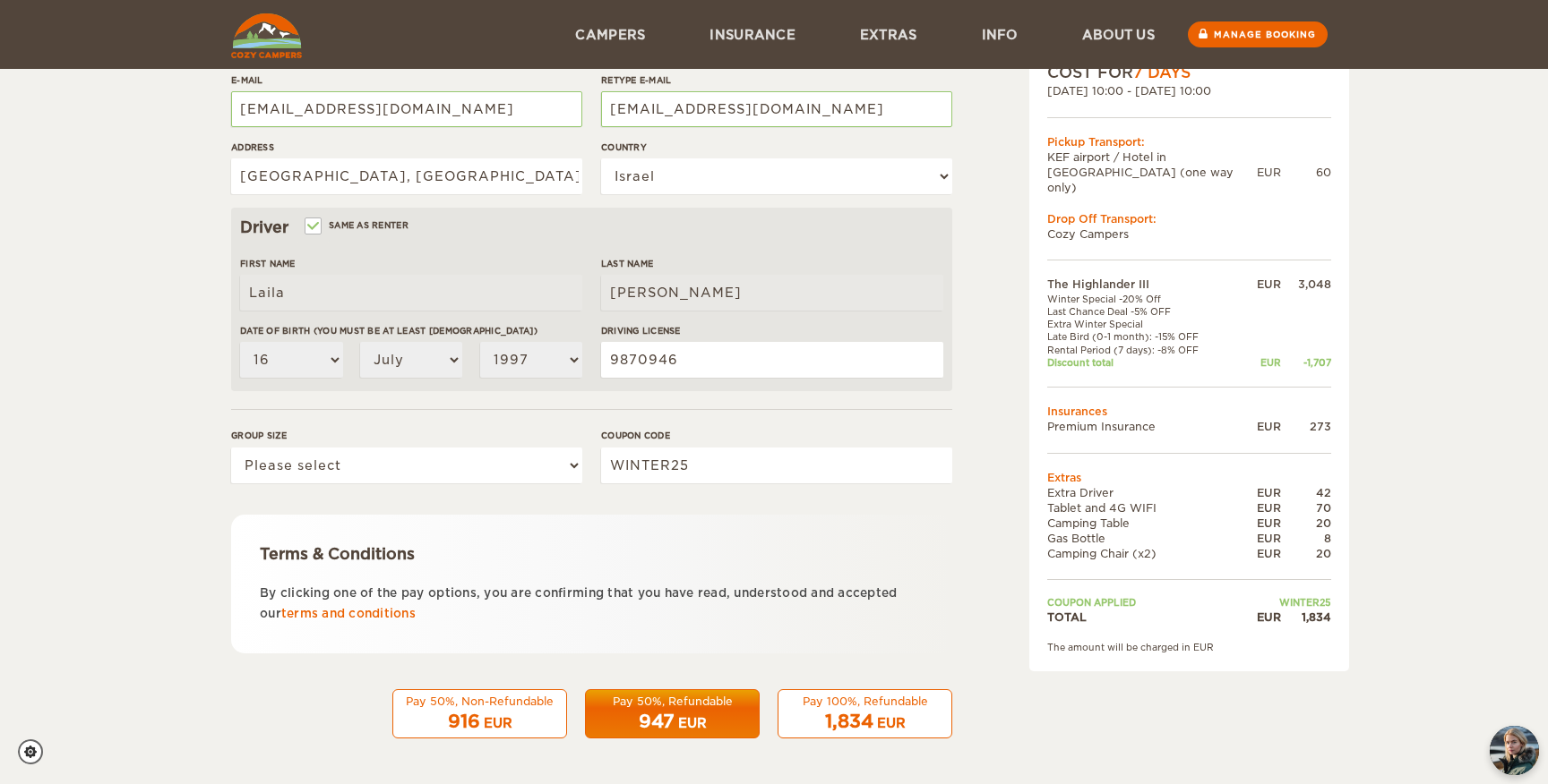
scroll to position [172, 0]
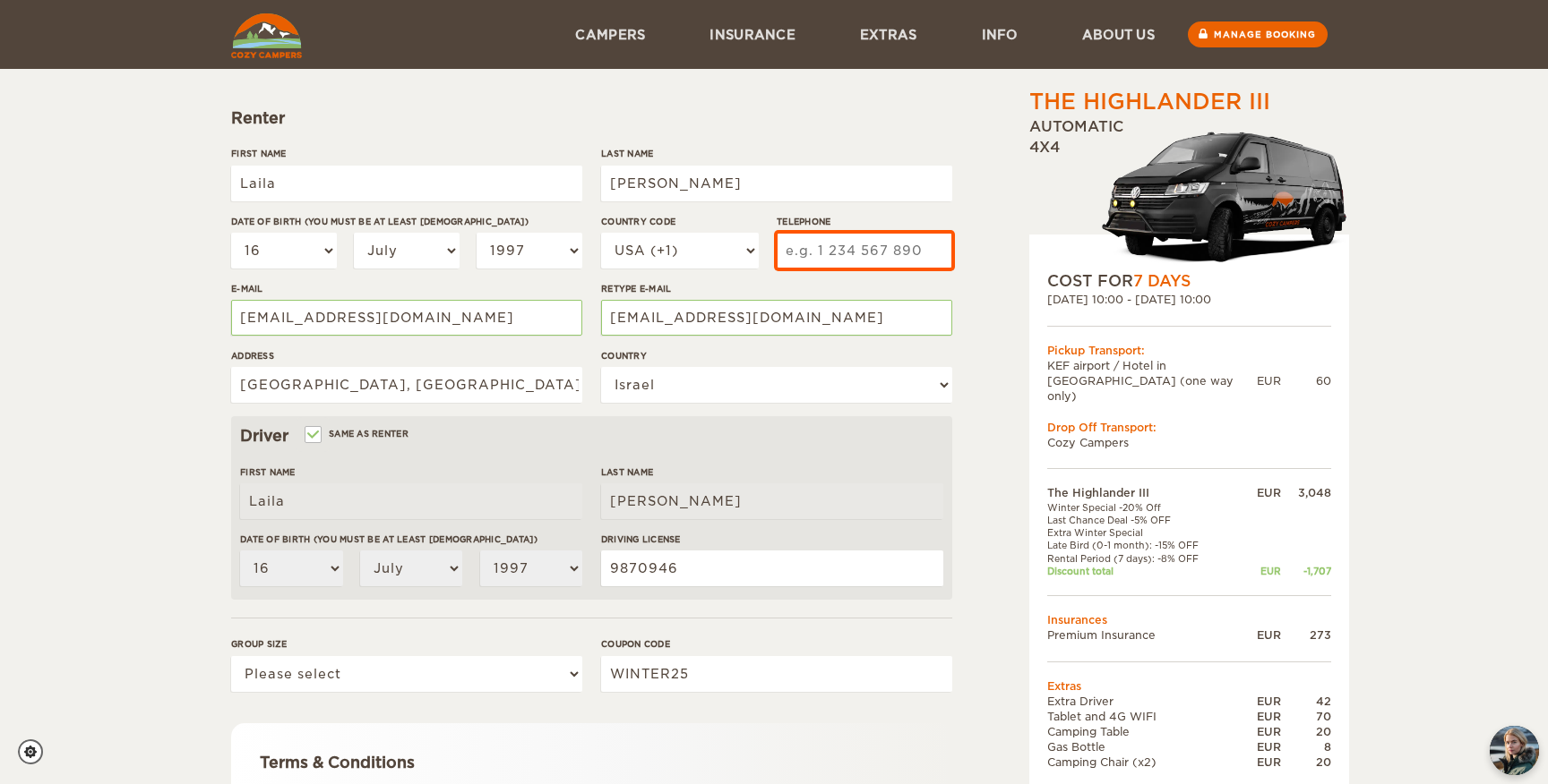
click at [849, 244] on input "Telephone" at bounding box center [865, 251] width 176 height 36
click at [731, 257] on select "USA (+1) UK (+44) Germany (+49) Algeria (+213) Andorra (+376) Angola (+244) Ang…" at bounding box center [680, 251] width 157 height 36
select select "972"
click at [601, 233] on select "USA (+1) UK (+44) Germany (+49) Algeria (+213) Andorra (+376) Angola (+244) Ang…" at bounding box center [680, 251] width 157 height 36
click at [917, 252] on input "Telephone" at bounding box center [865, 251] width 176 height 36
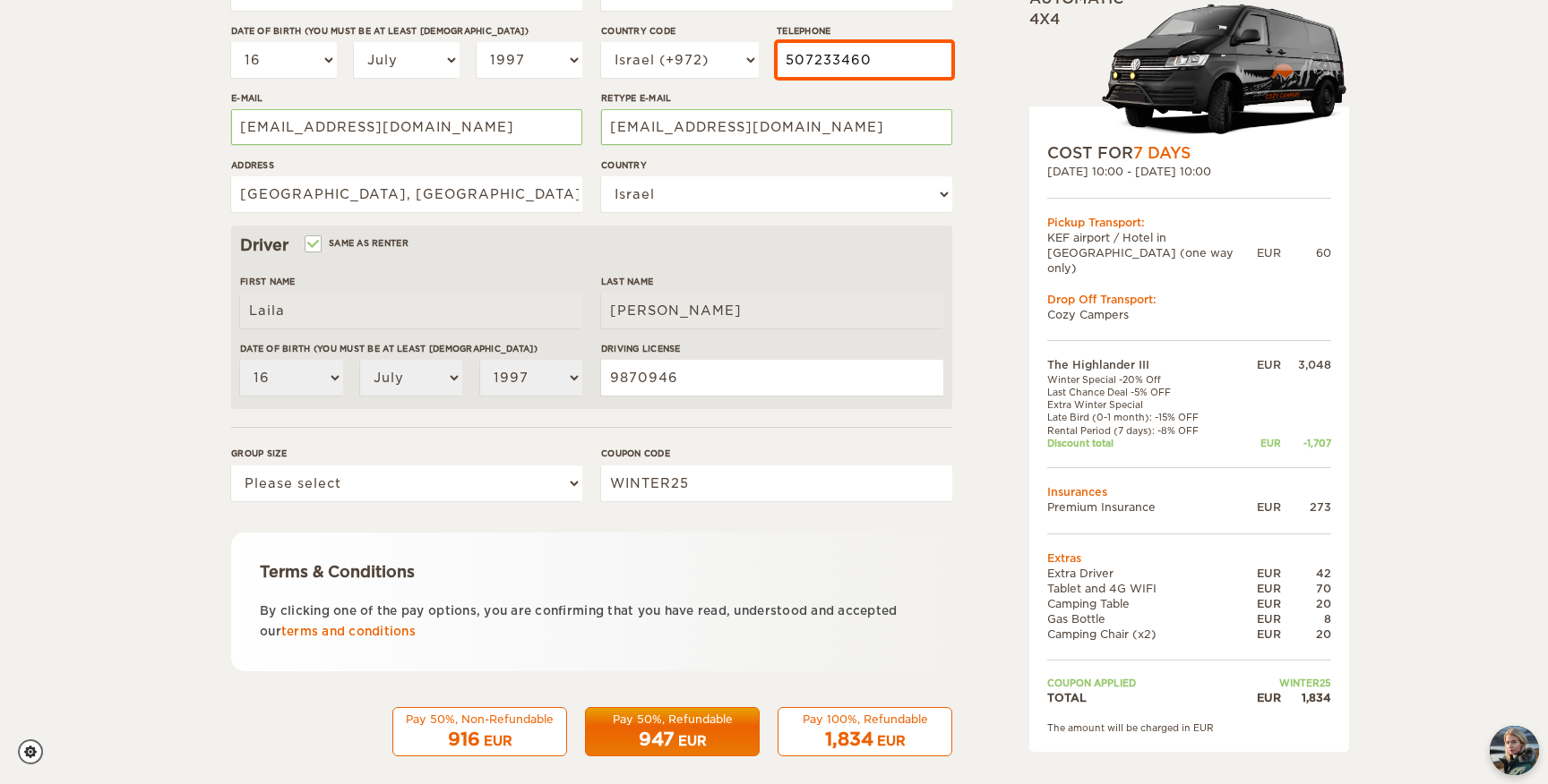
scroll to position [381, 0]
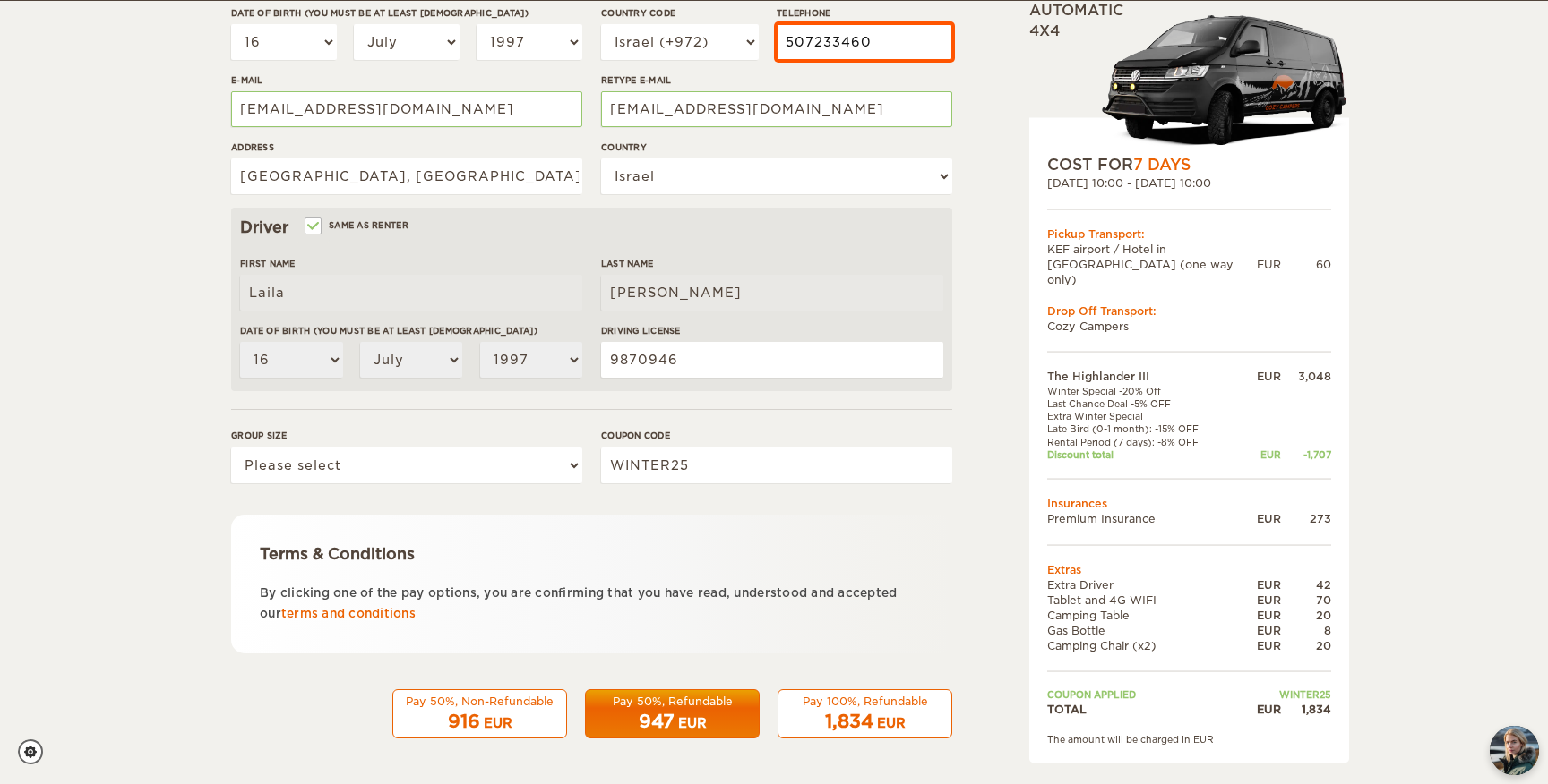
type input "507233460"
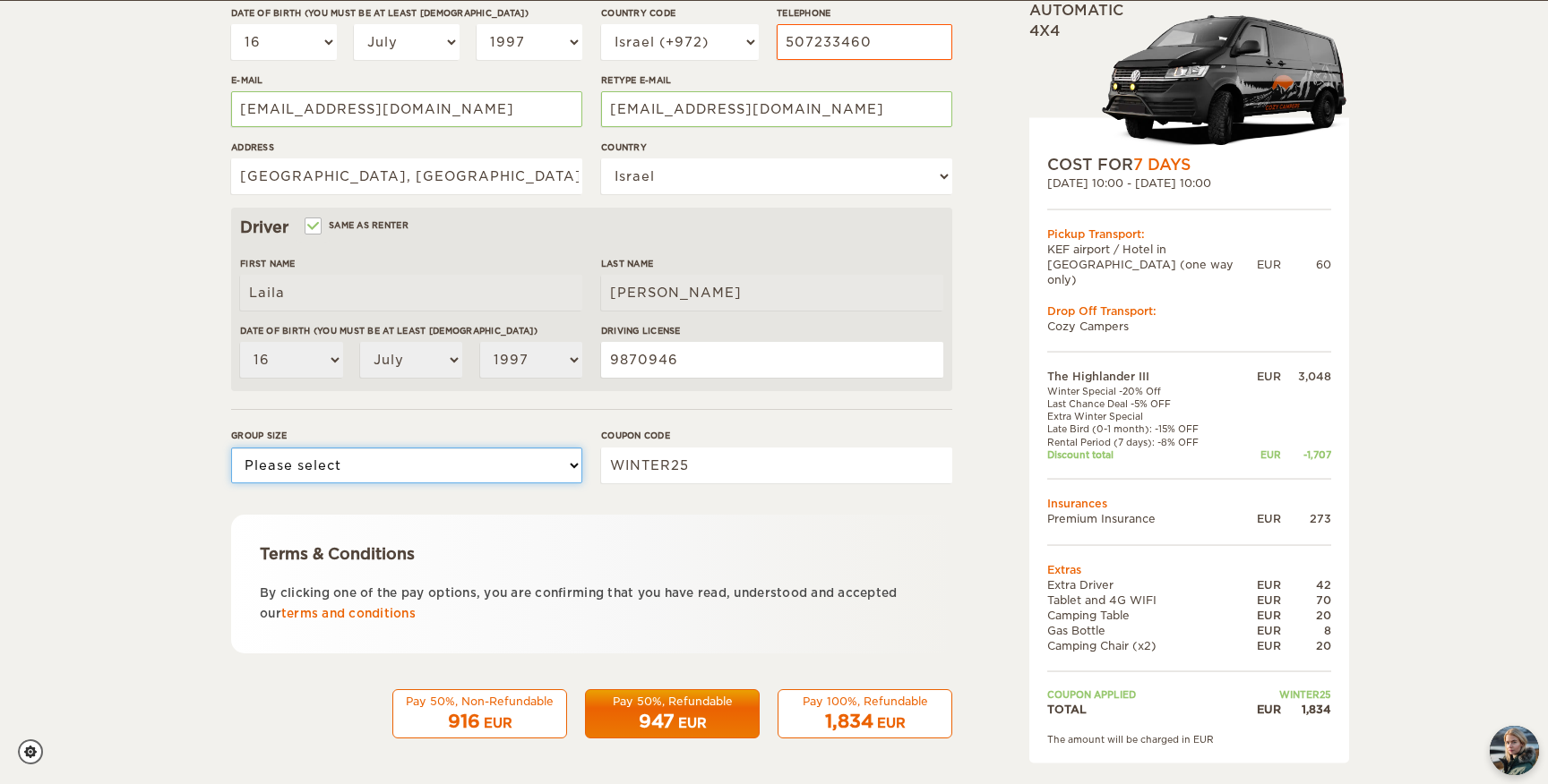
click at [402, 462] on select "Please select 1 2 3" at bounding box center [407, 465] width 351 height 36
select select "2"
click at [231, 447] on select "Please select 1 2 3" at bounding box center [407, 465] width 351 height 36
click at [890, 711] on div "1,834 EUR" at bounding box center [865, 722] width 152 height 26
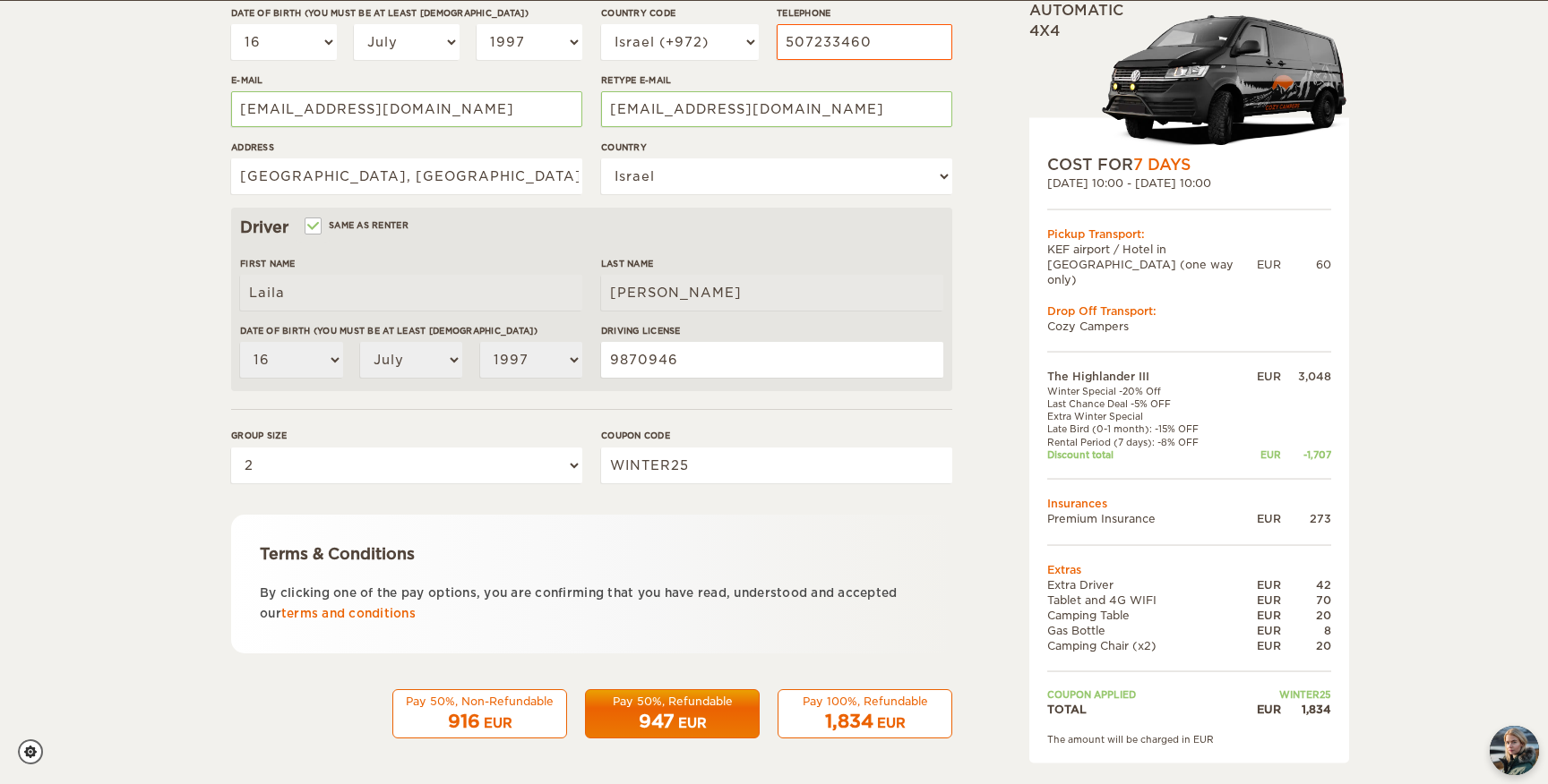
click at [868, 710] on div "1,834 EUR" at bounding box center [865, 722] width 152 height 26
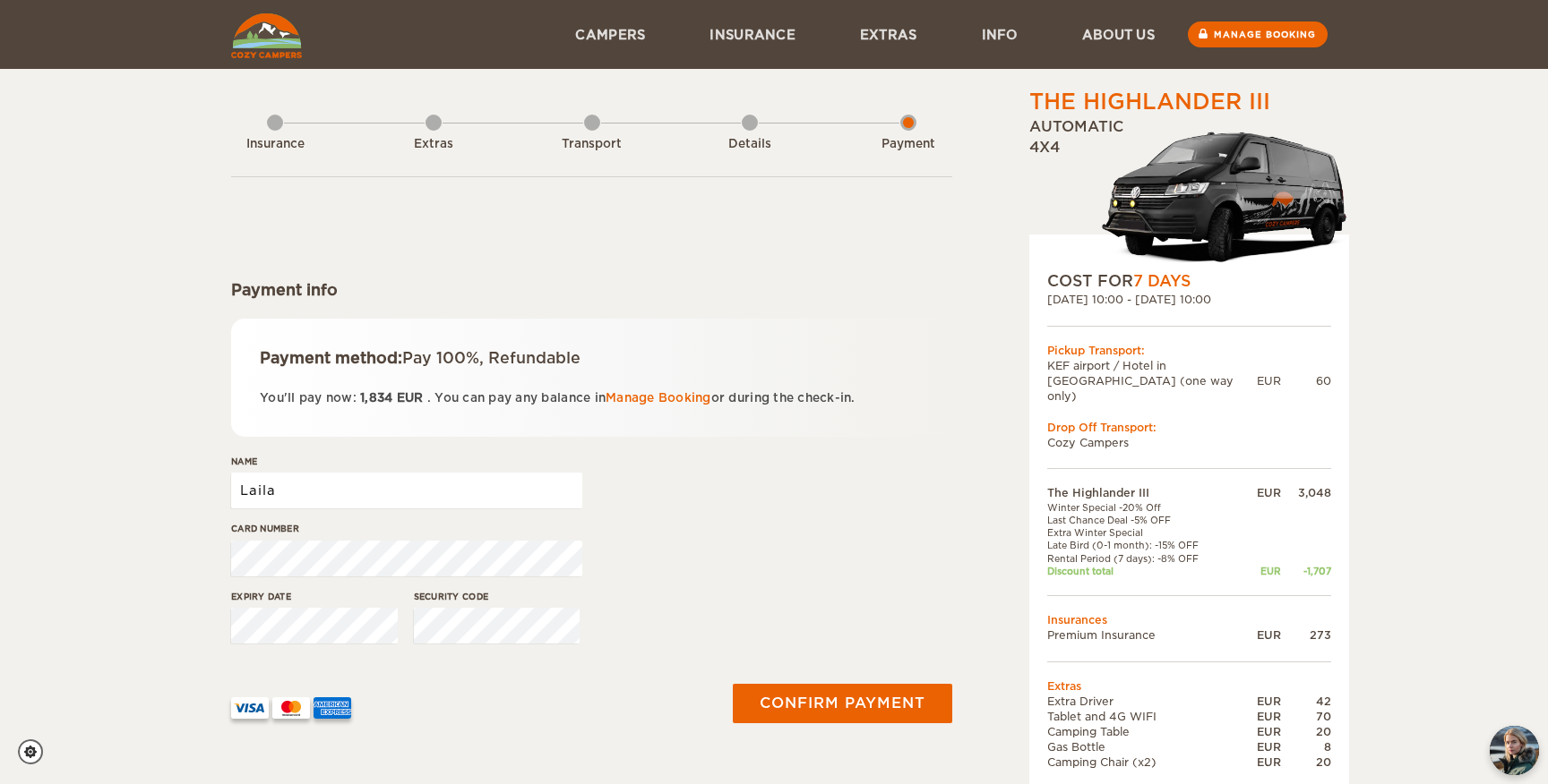
click at [478, 494] on input "Laila" at bounding box center [407, 491] width 351 height 36
click at [465, 490] on input "Laila" at bounding box center [407, 491] width 351 height 36
type input "[PERSON_NAME]"
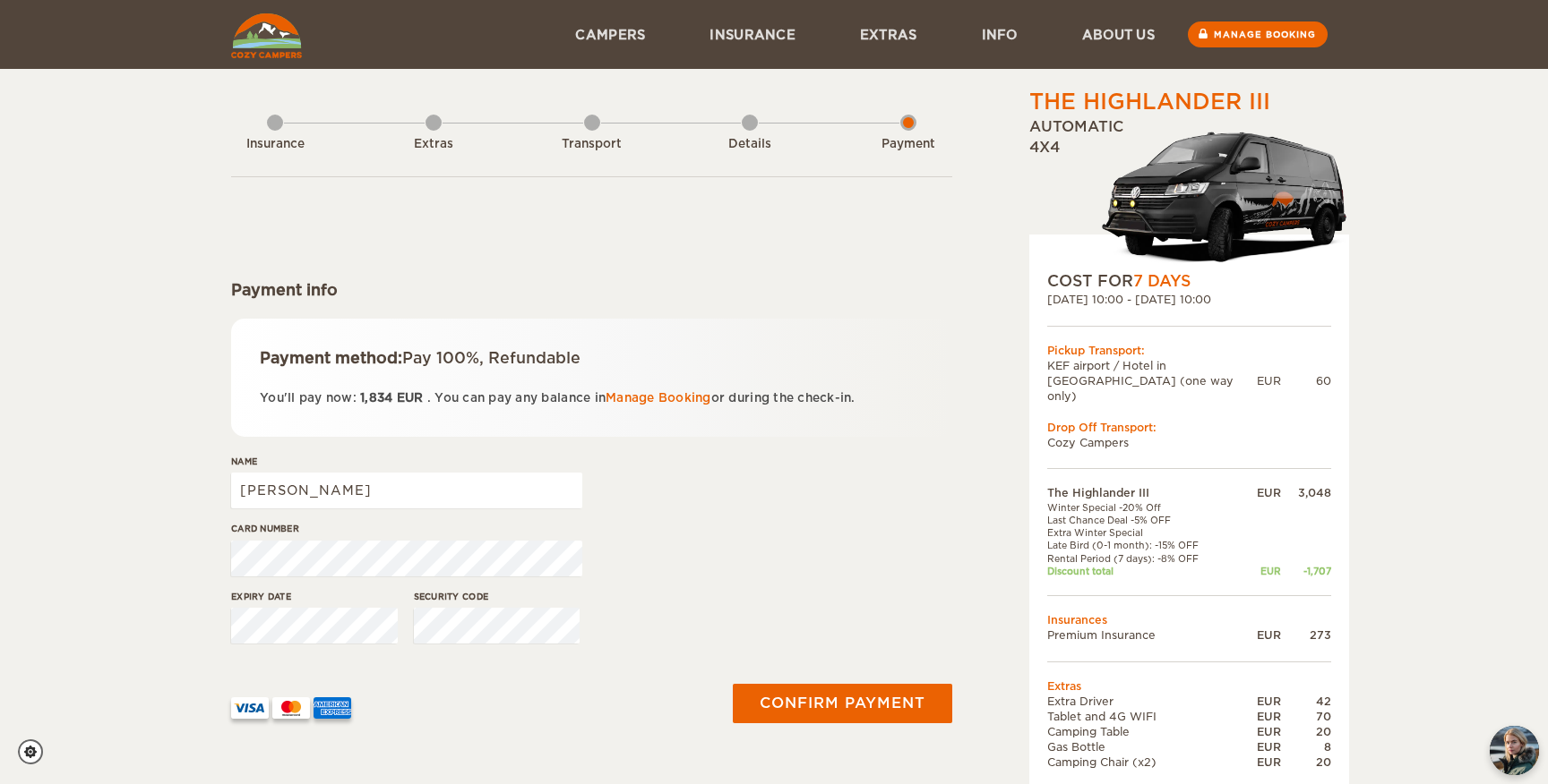
click at [622, 520] on div "Name Mousa Shaer" at bounding box center [592, 488] width 722 height 67
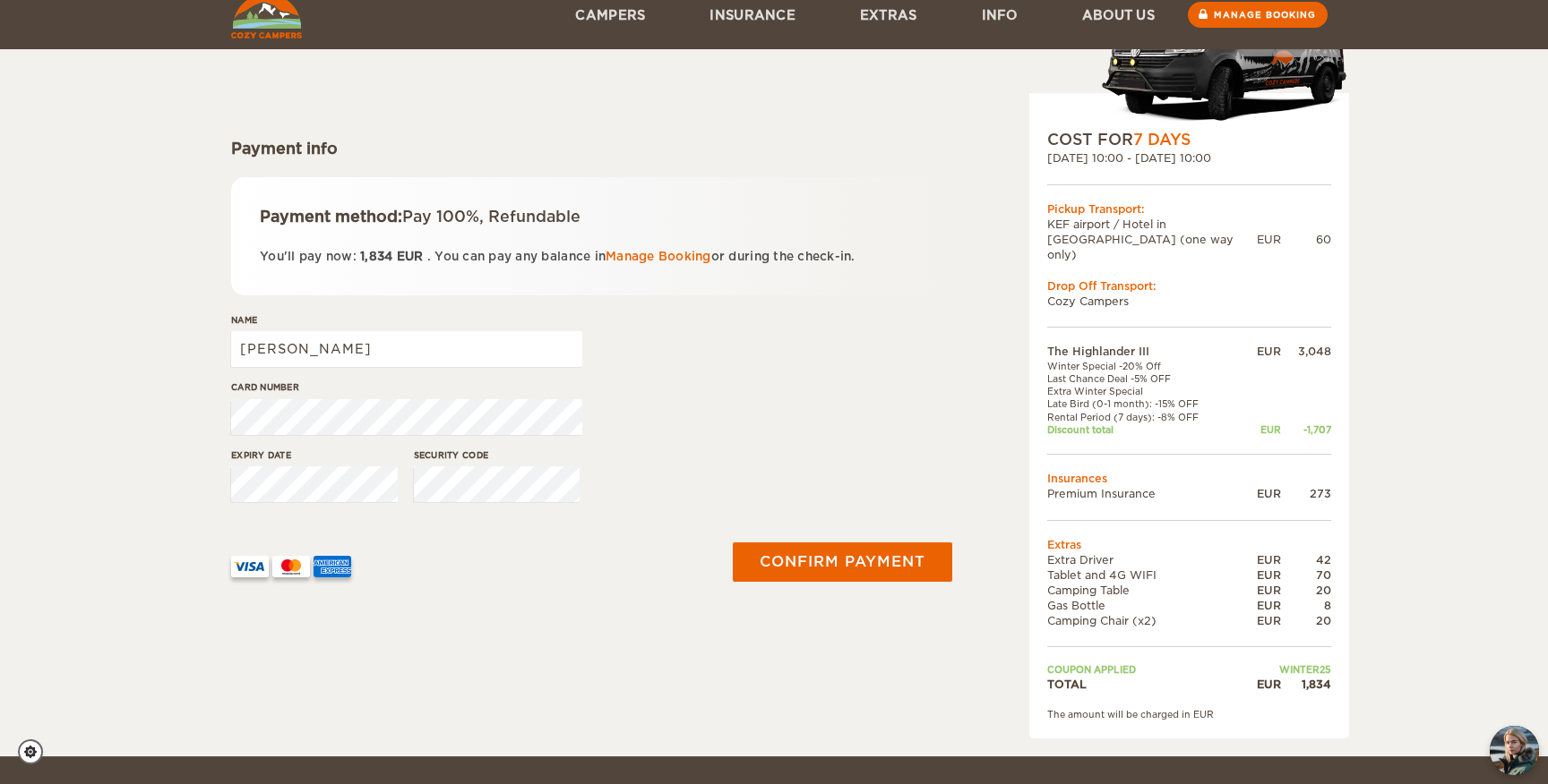
scroll to position [135, 0]
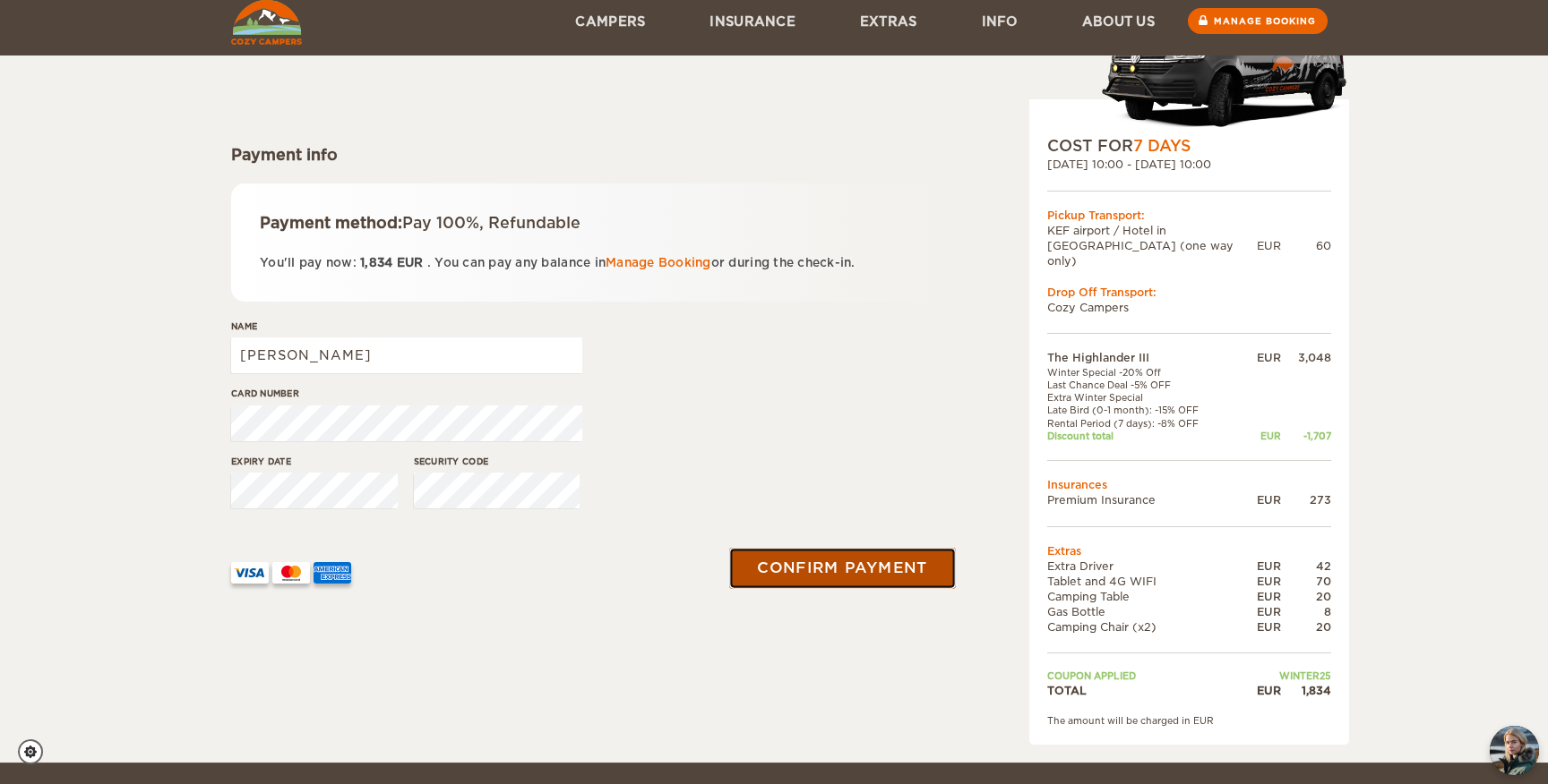
click at [902, 561] on button "Confirm payment" at bounding box center [842, 568] width 226 height 40
